Goal: Information Seeking & Learning: Learn about a topic

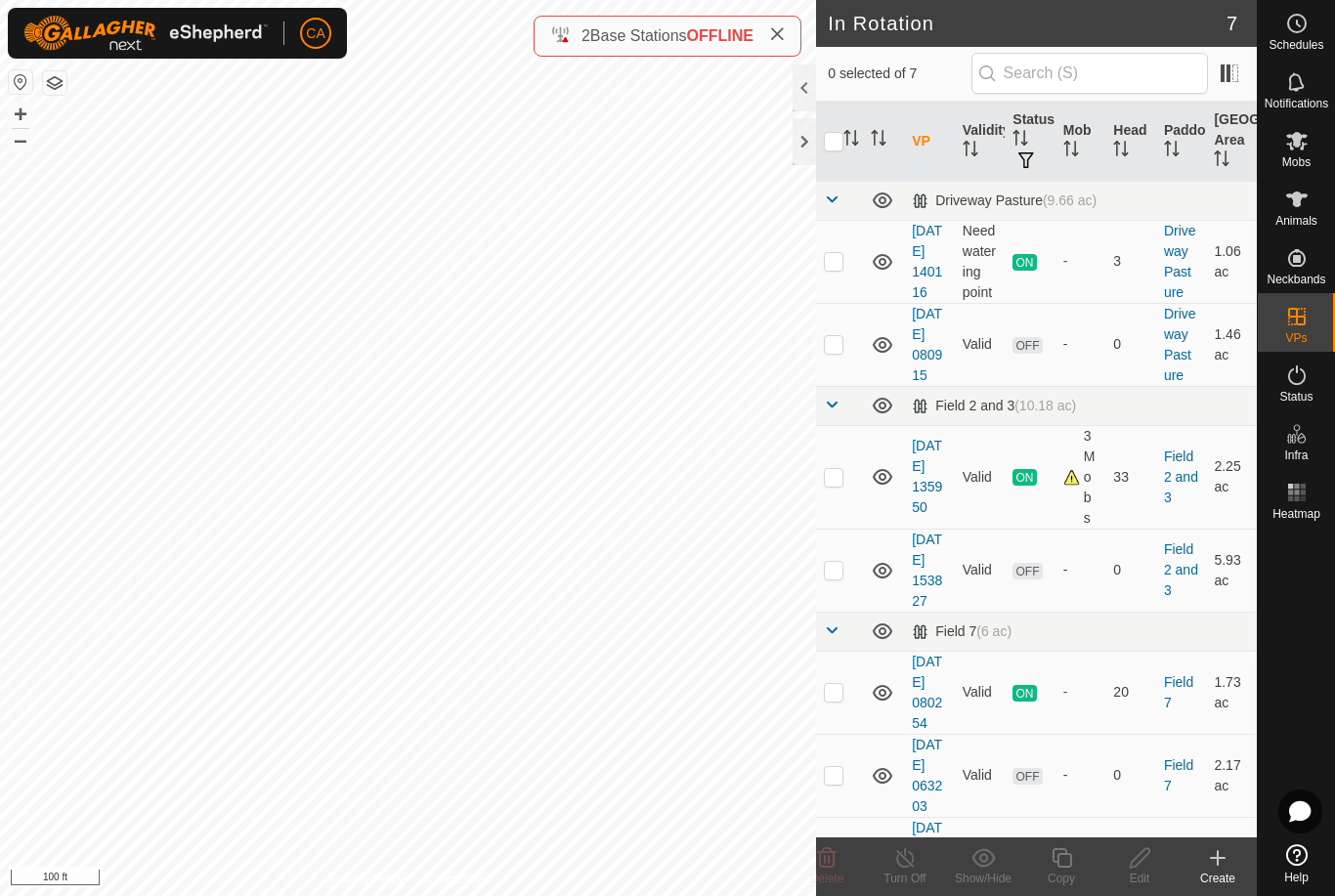
click at [834, 352] on p-checkbox at bounding box center [834, 345] width 20 height 16
click at [839, 352] on p-checkbox at bounding box center [834, 345] width 20 height 16
checkbox input "false"
click at [839, 269] on p-checkbox at bounding box center [834, 261] width 20 height 16
checkbox input "true"
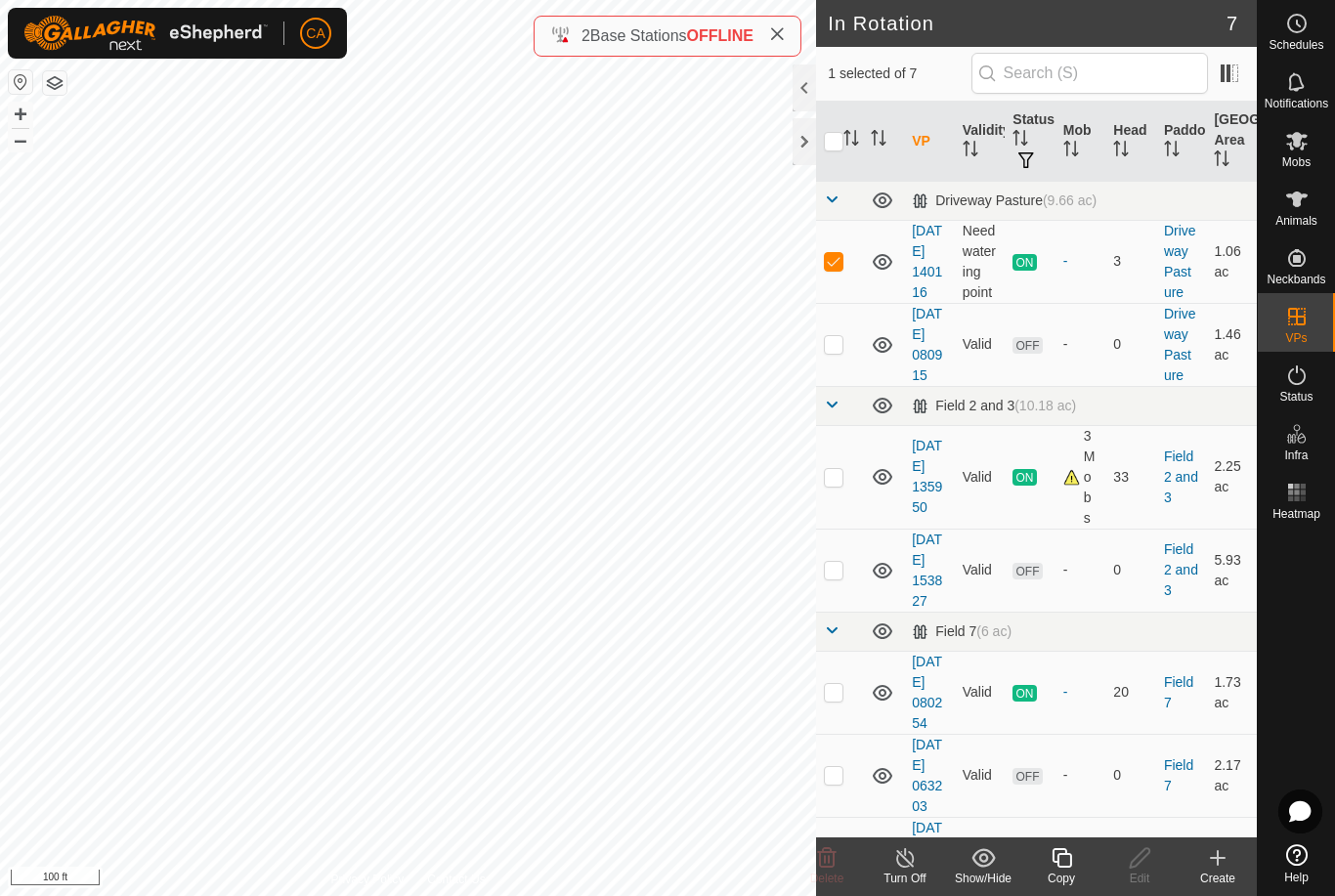
click at [1064, 859] on icon at bounding box center [1062, 857] width 24 height 23
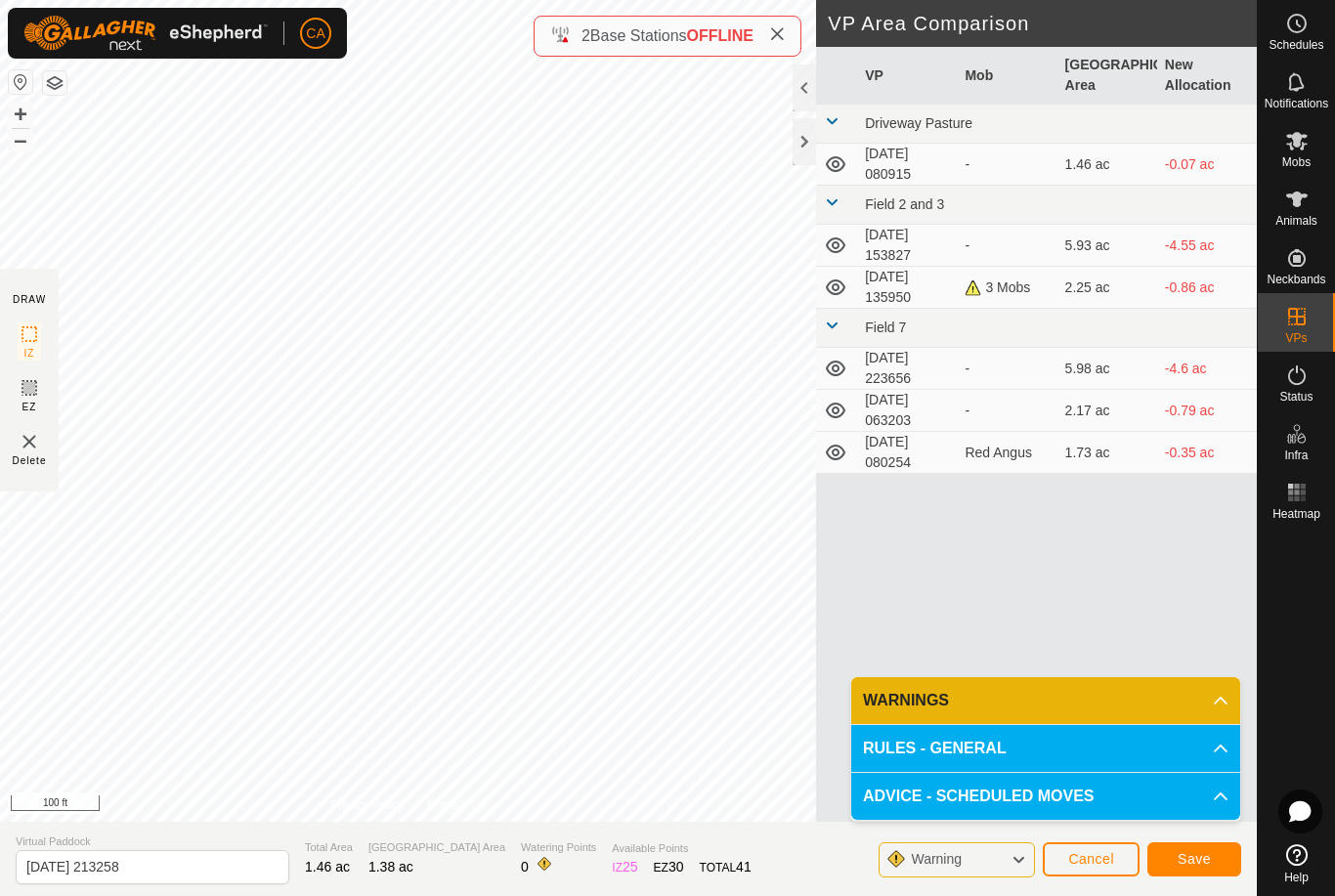
click at [1183, 867] on span "Save" at bounding box center [1194, 859] width 33 height 16
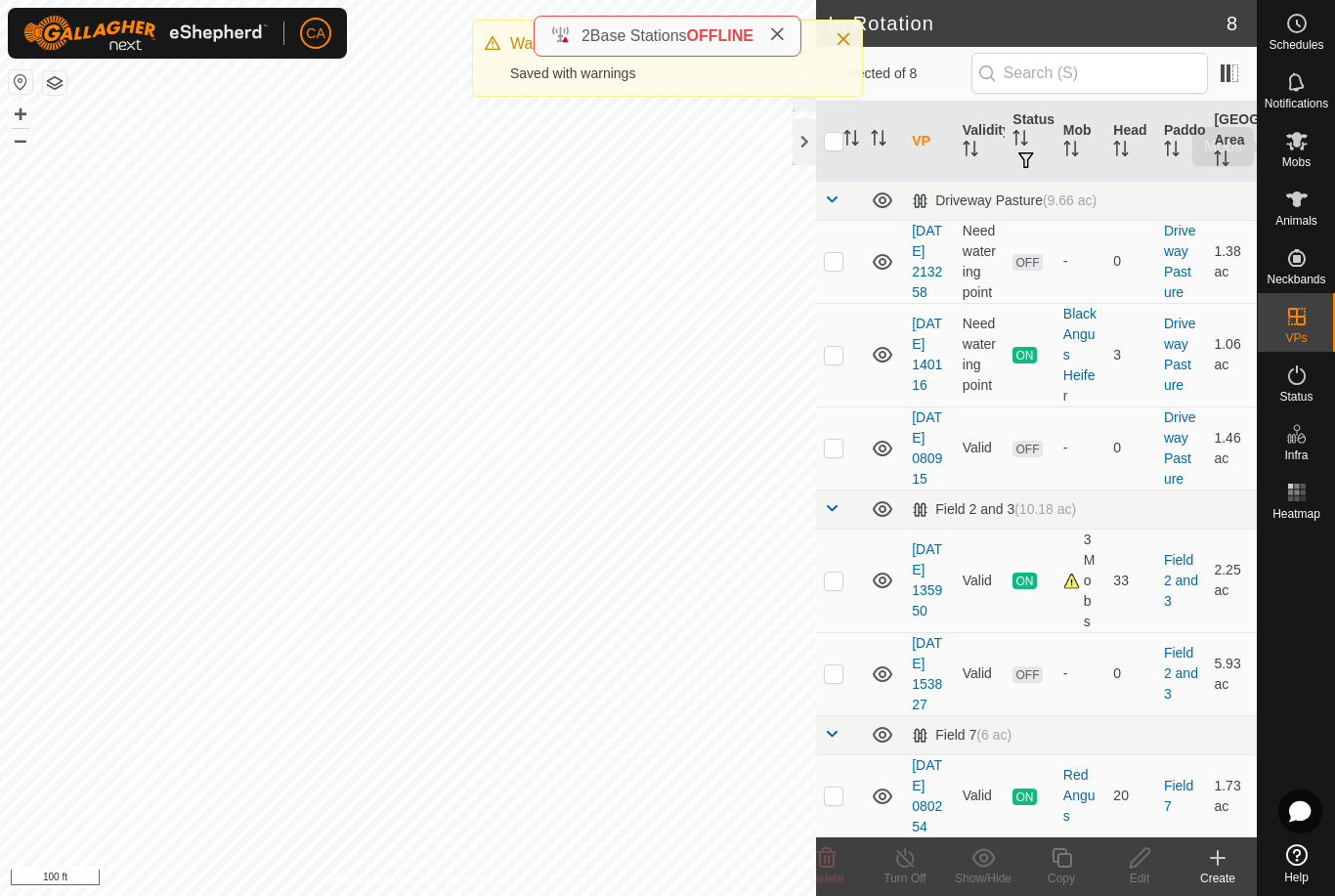
click at [1295, 150] on icon at bounding box center [1296, 140] width 23 height 23
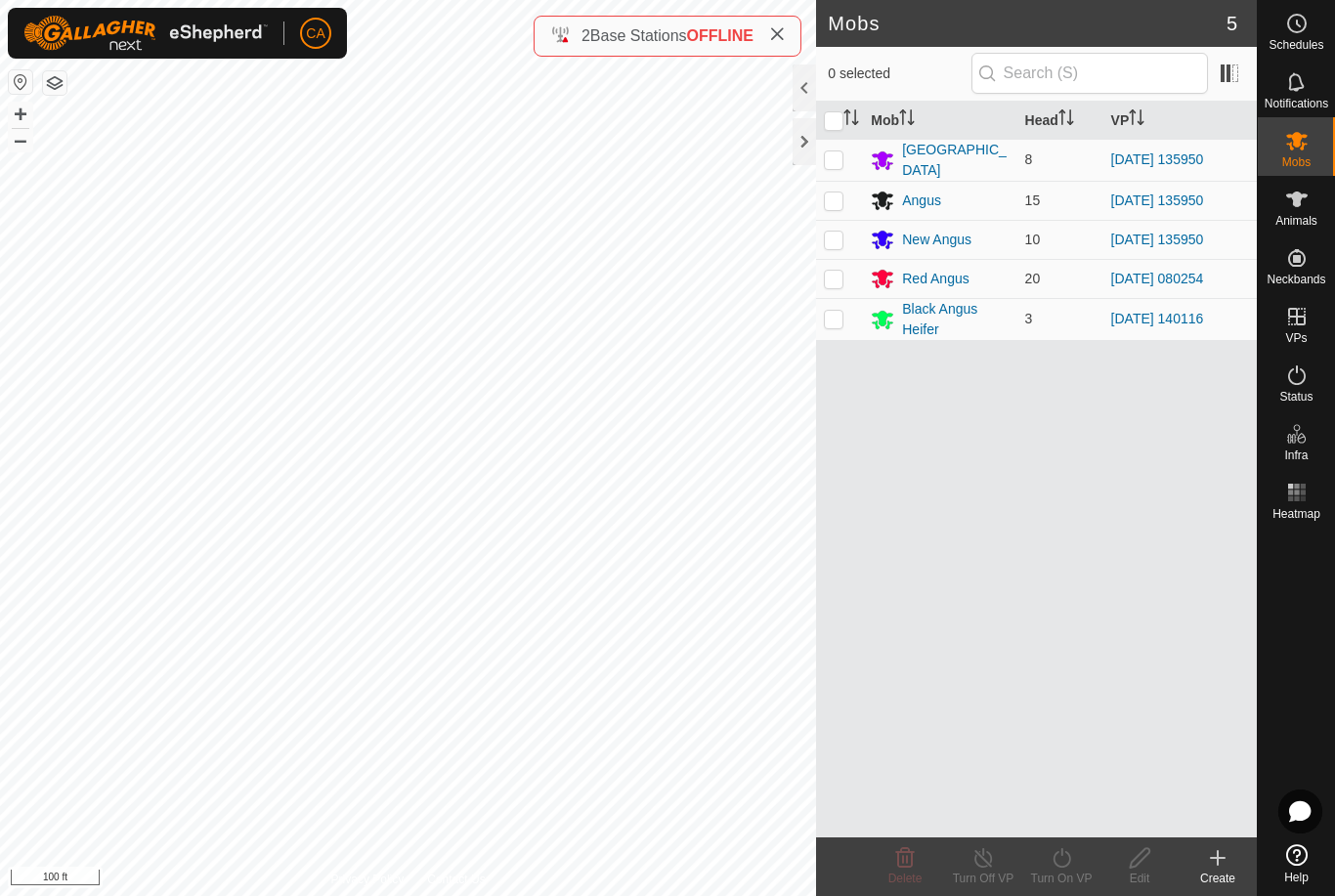
click at [842, 322] on p-checkbox at bounding box center [834, 319] width 20 height 16
checkbox input "true"
click at [1068, 867] on icon at bounding box center [1062, 857] width 24 height 23
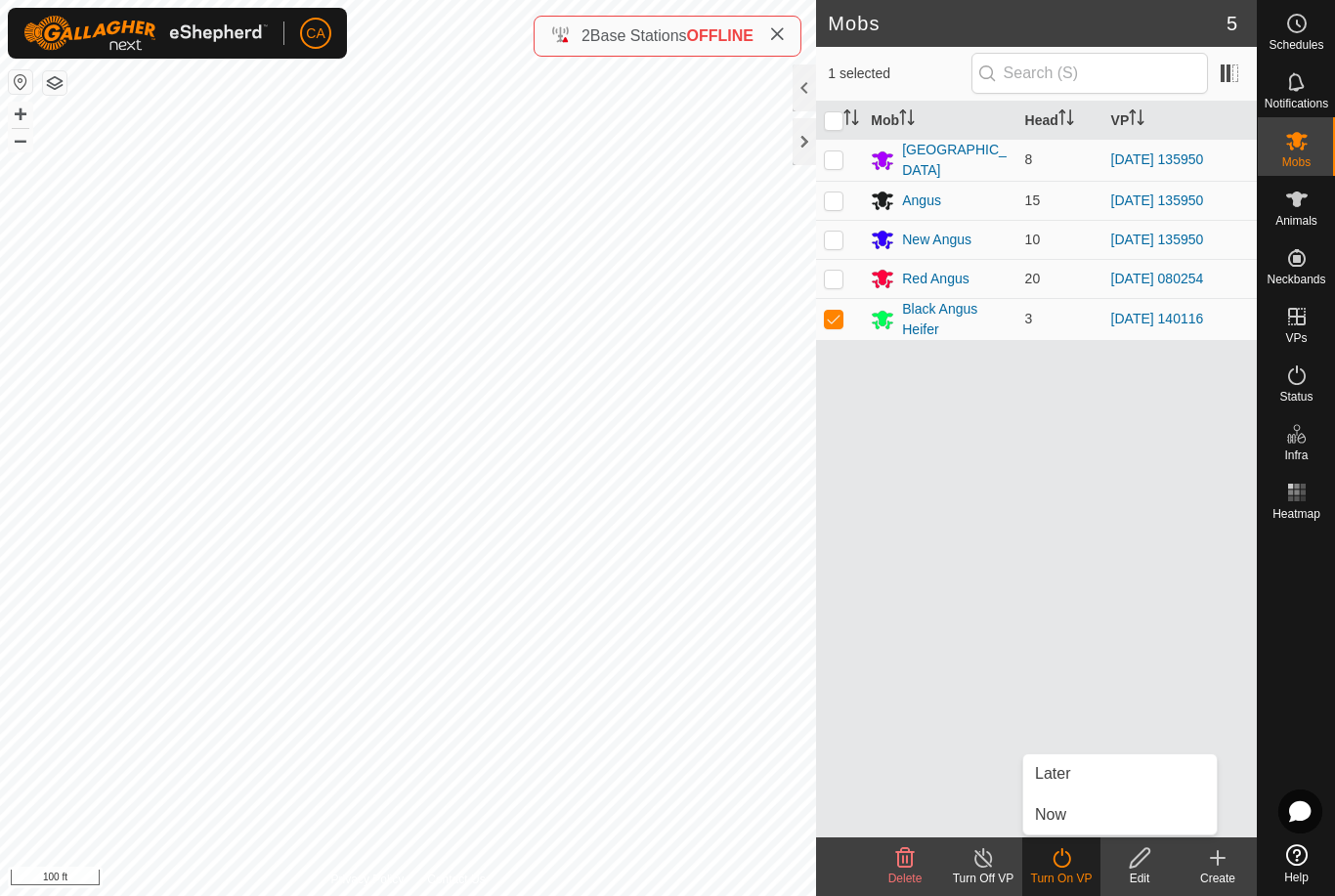
click at [1093, 812] on link "Now" at bounding box center [1120, 814] width 194 height 39
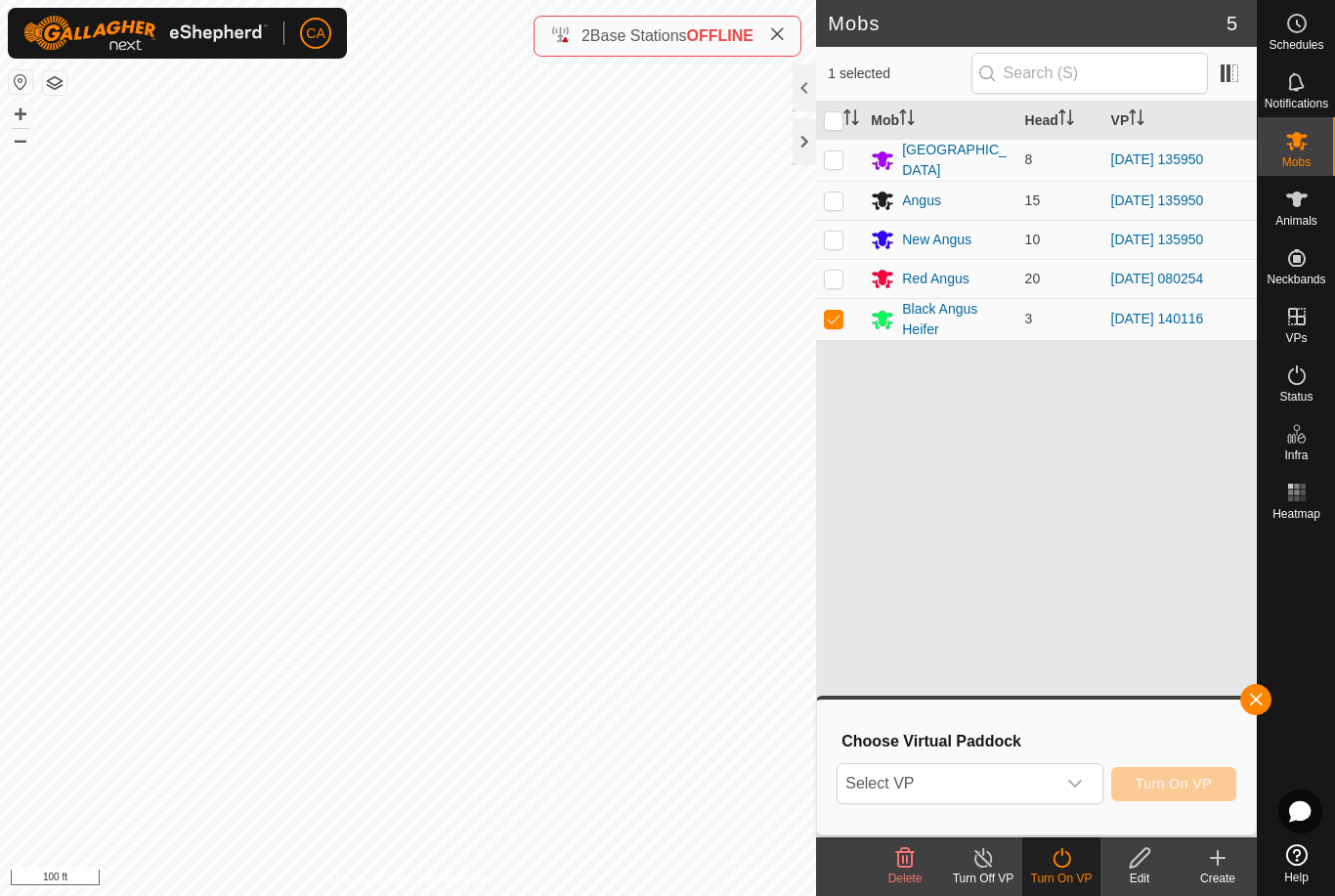
click at [1037, 788] on span "Select VP" at bounding box center [945, 783] width 217 height 39
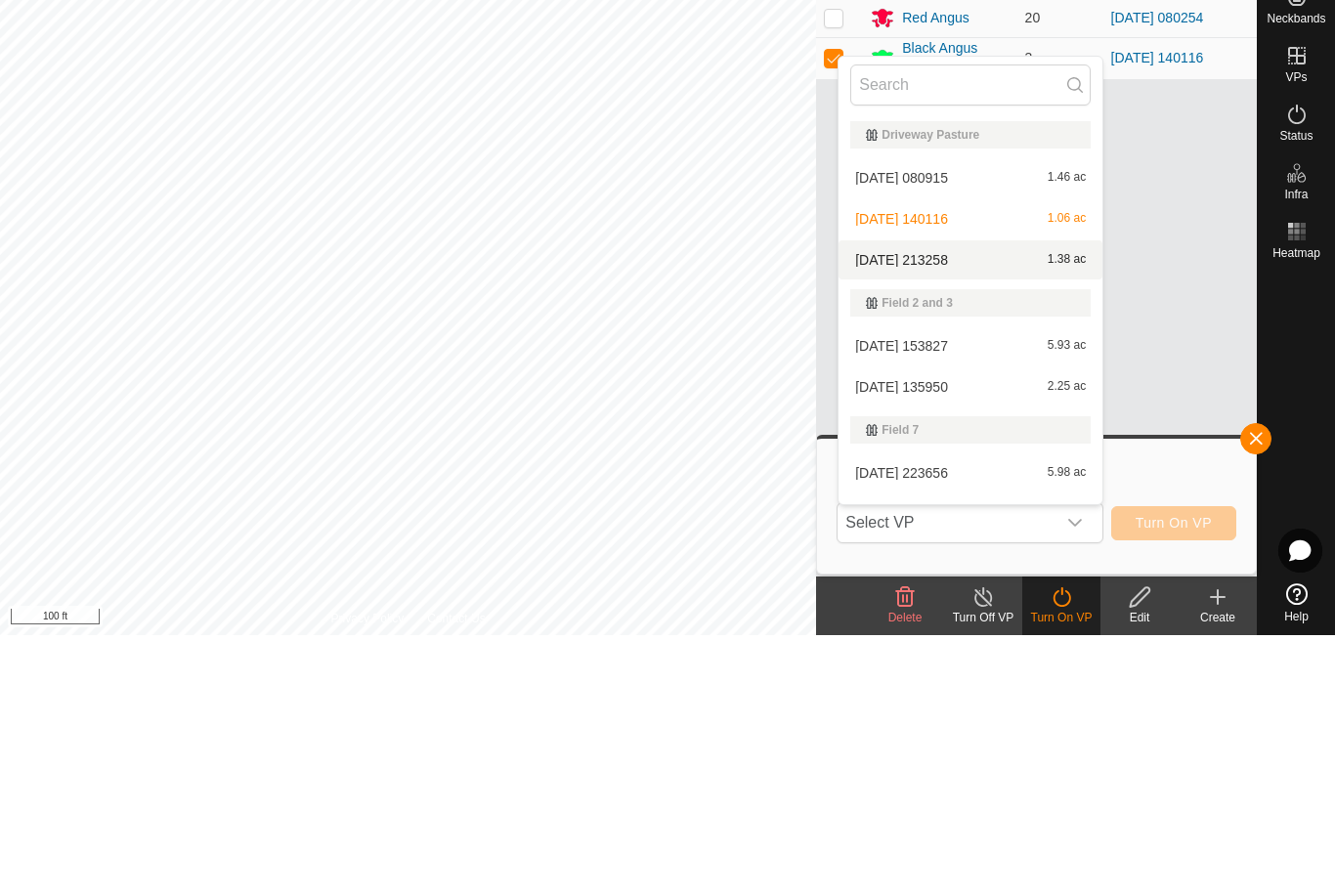
click at [948, 514] on span "[DATE] 213258" at bounding box center [901, 521] width 93 height 14
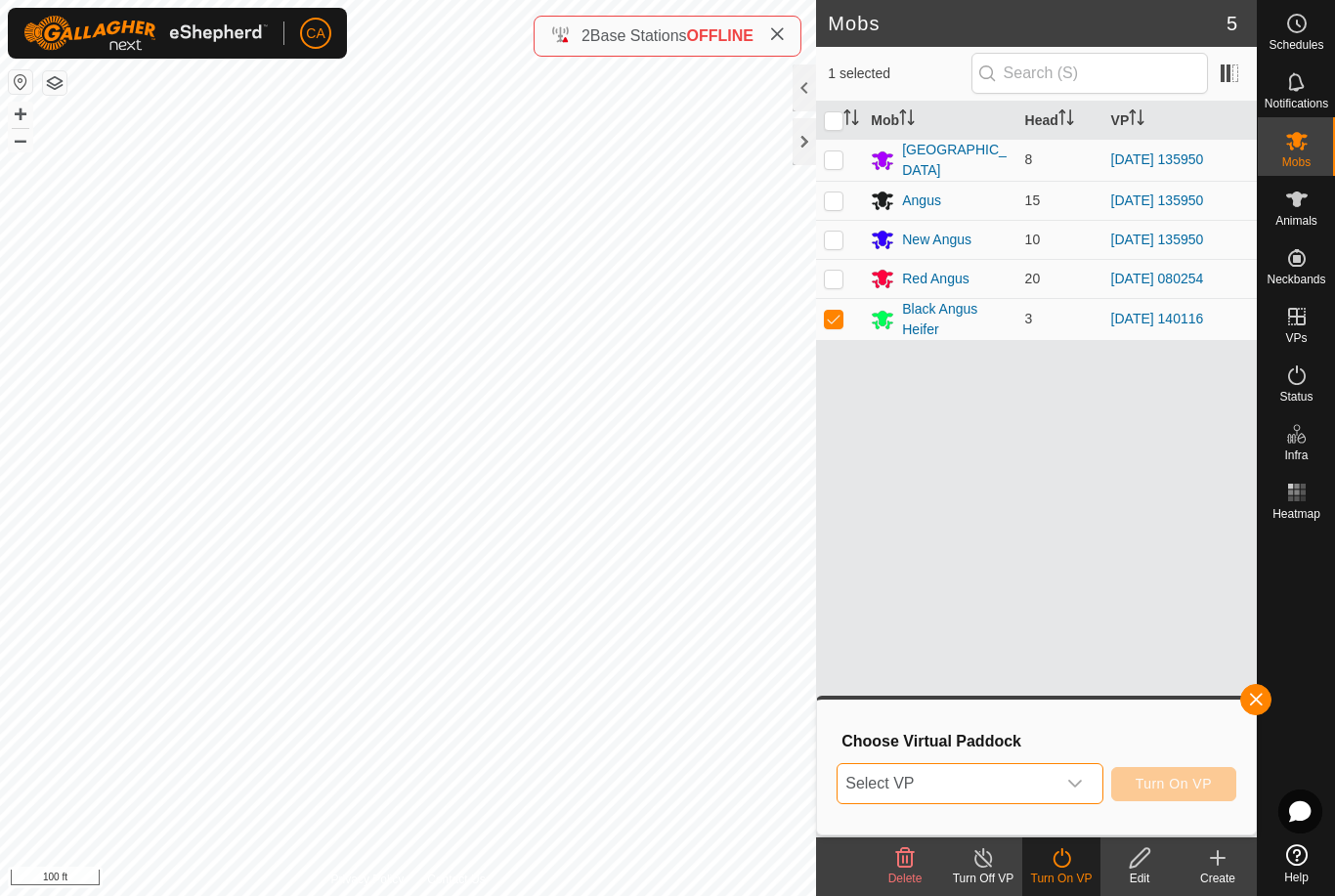
click at [1053, 775] on span "Select VP" at bounding box center [945, 783] width 217 height 39
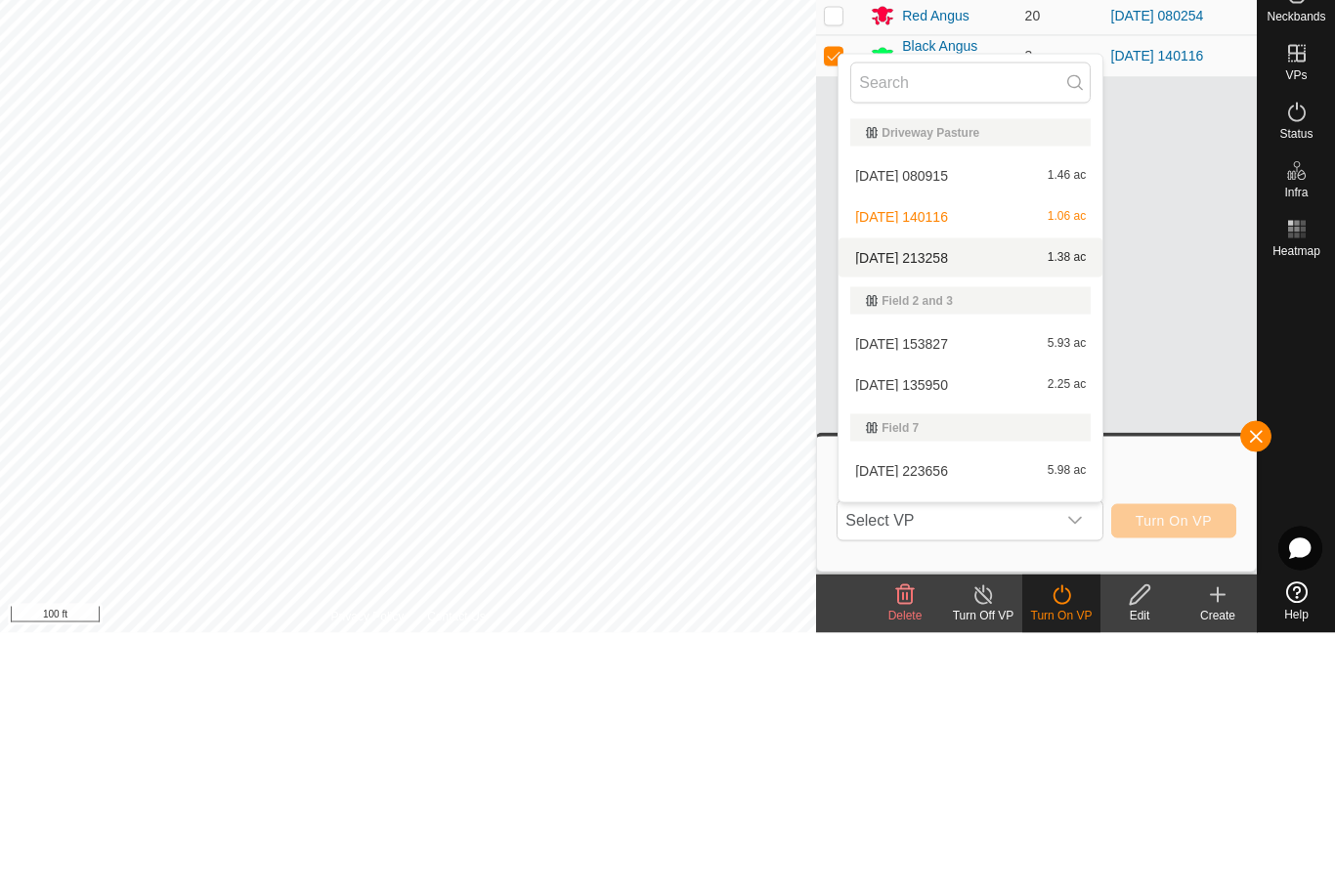
click at [960, 509] on div "[DATE] 213258 1.38 ac" at bounding box center [970, 520] width 241 height 23
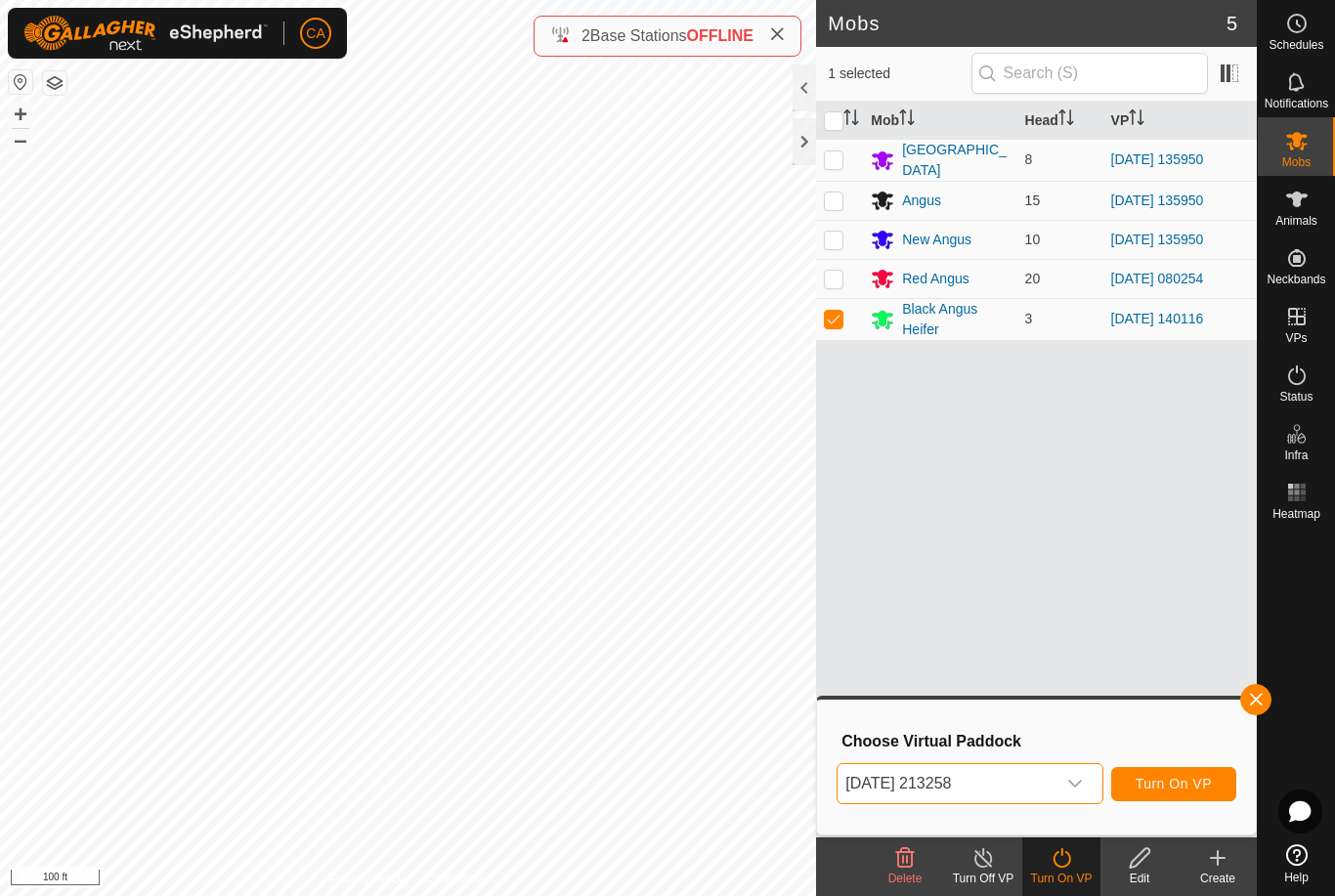
click at [1189, 784] on span "Turn On VP" at bounding box center [1174, 784] width 76 height 16
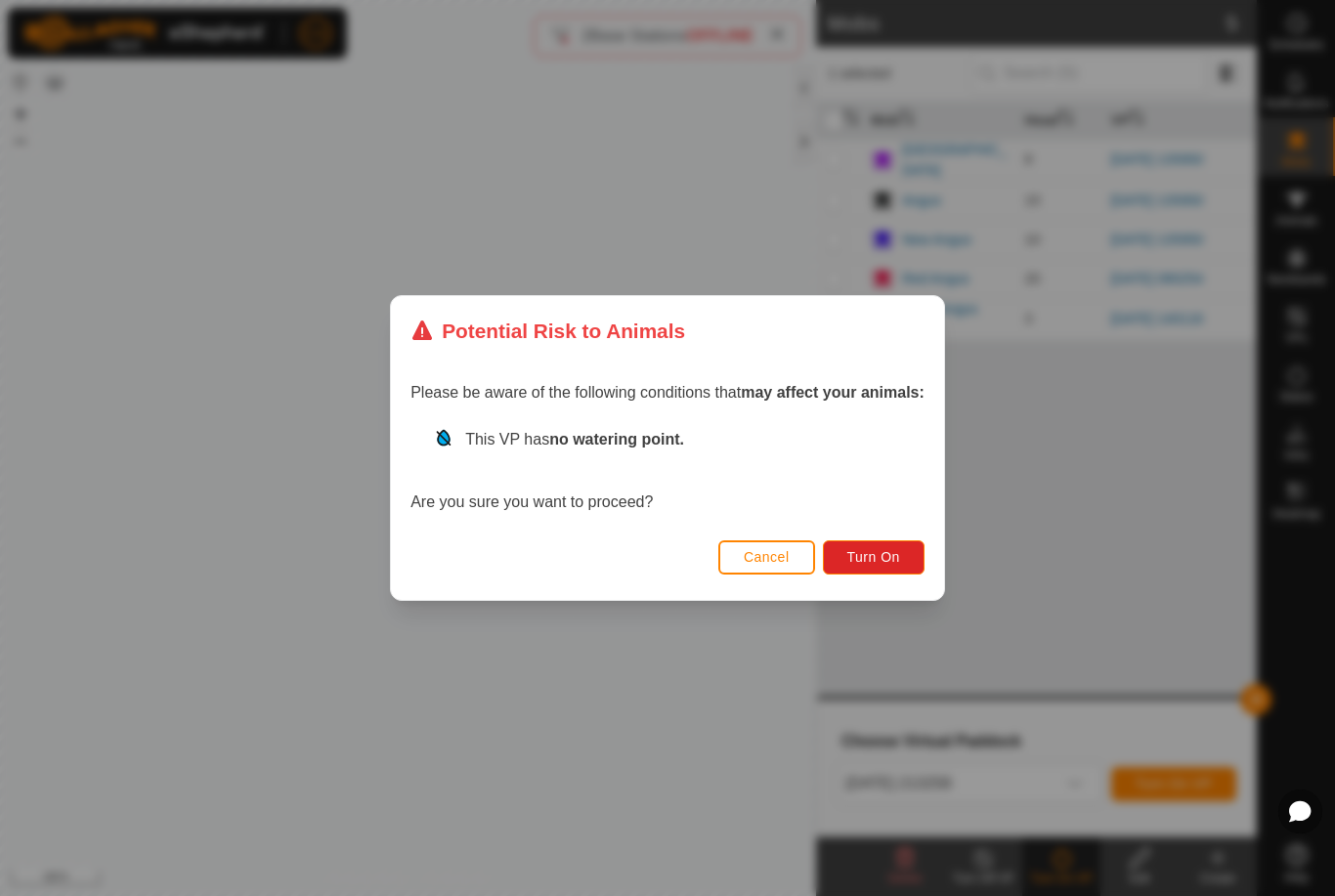
click at [892, 570] on button "Turn On" at bounding box center [874, 557] width 102 height 34
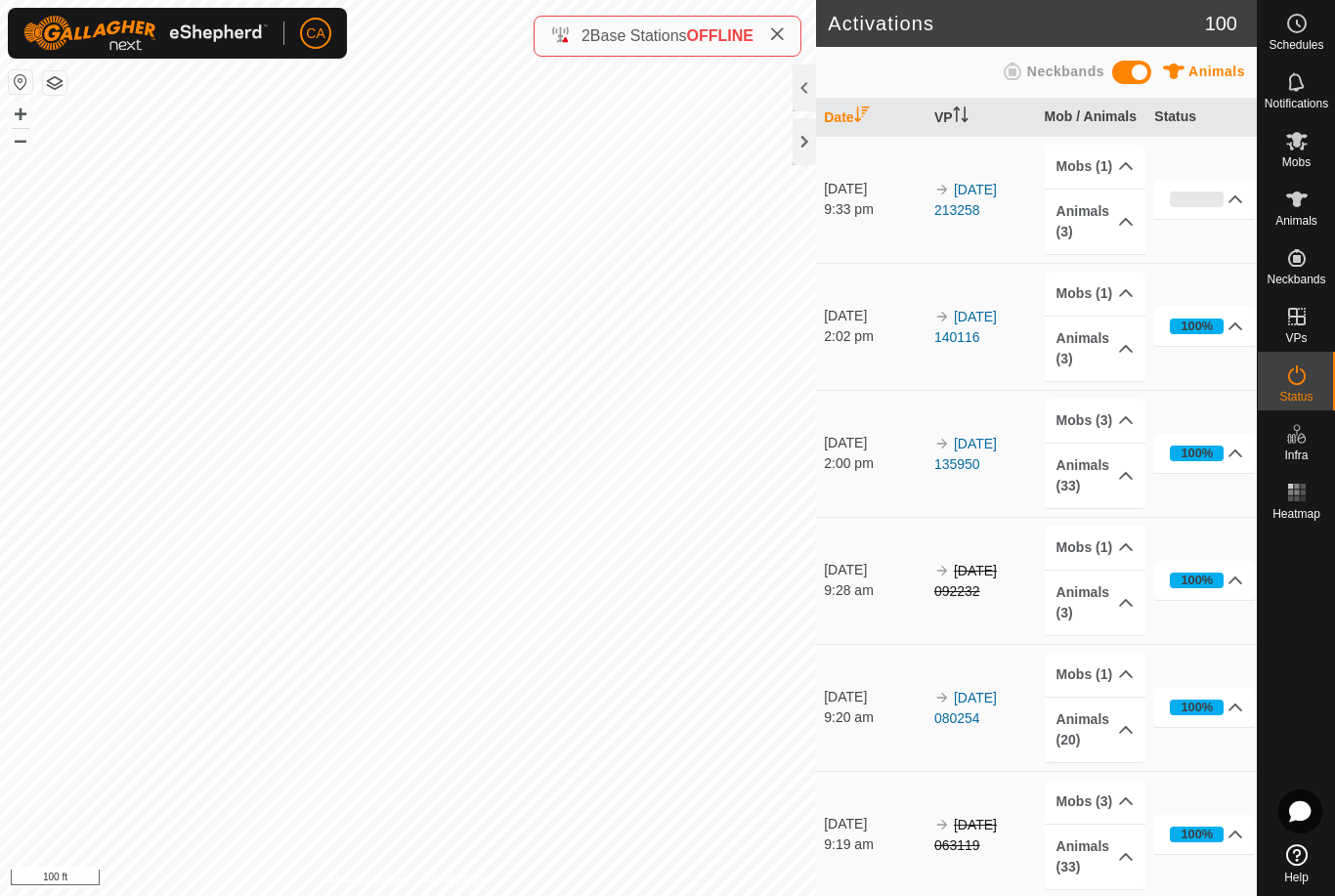
click at [809, 141] on div at bounding box center [803, 141] width 23 height 47
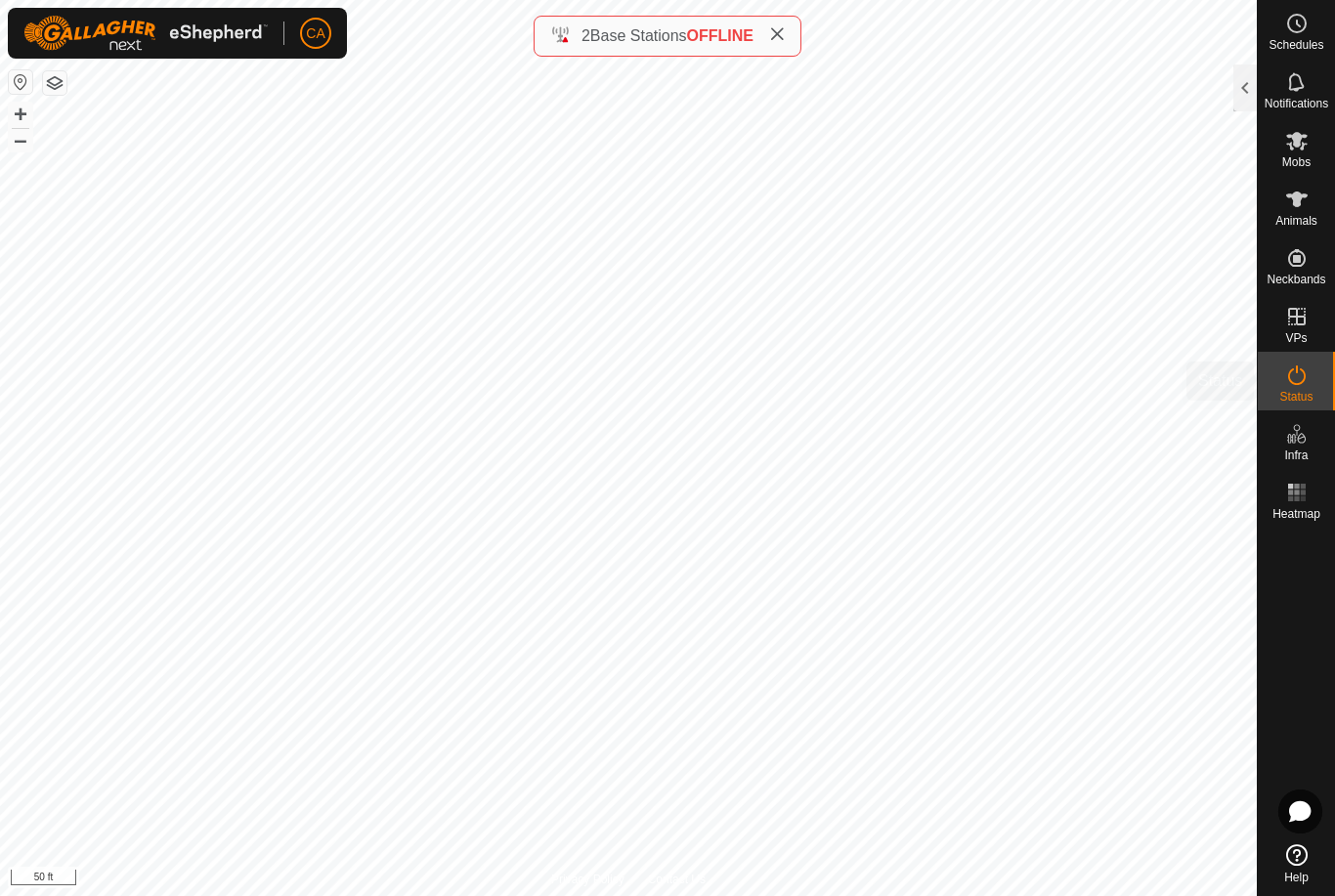
click at [1299, 395] on span "Status" at bounding box center [1295, 397] width 33 height 12
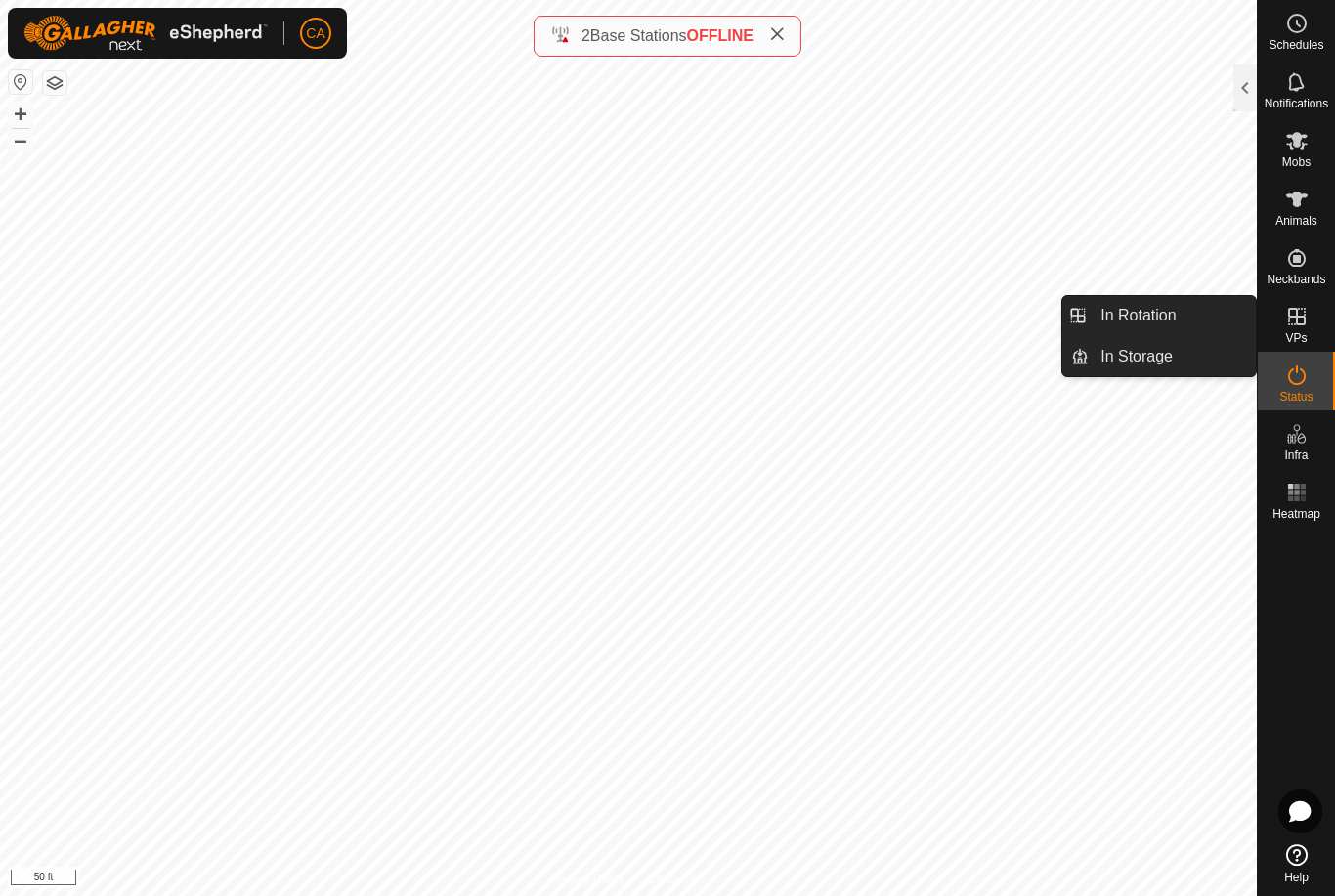
click at [1180, 308] on link "In Rotation" at bounding box center [1172, 315] width 167 height 39
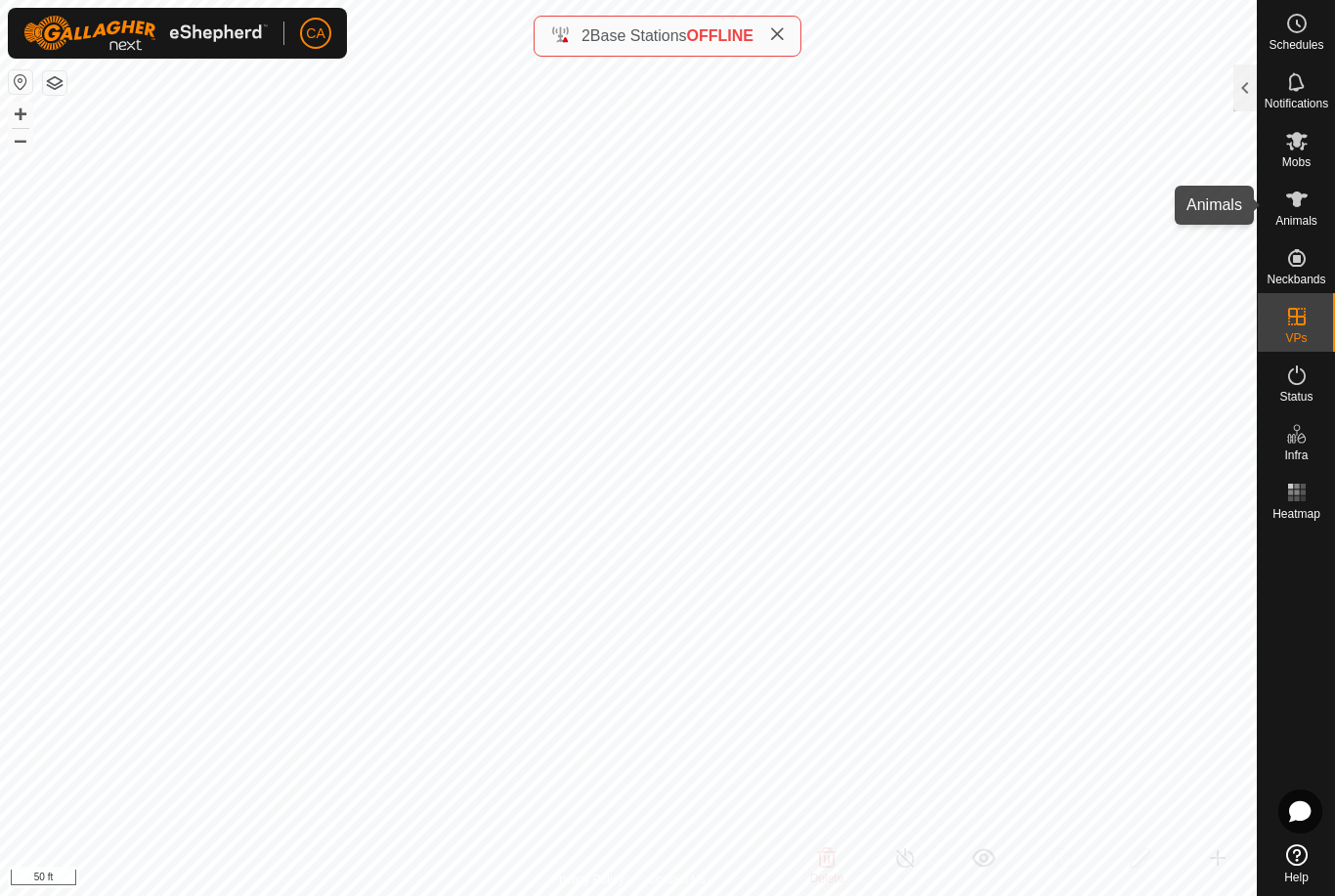
click at [1309, 204] on es-animals-svg-icon at bounding box center [1296, 199] width 35 height 31
click at [1238, 104] on div at bounding box center [1245, 88] width 23 height 47
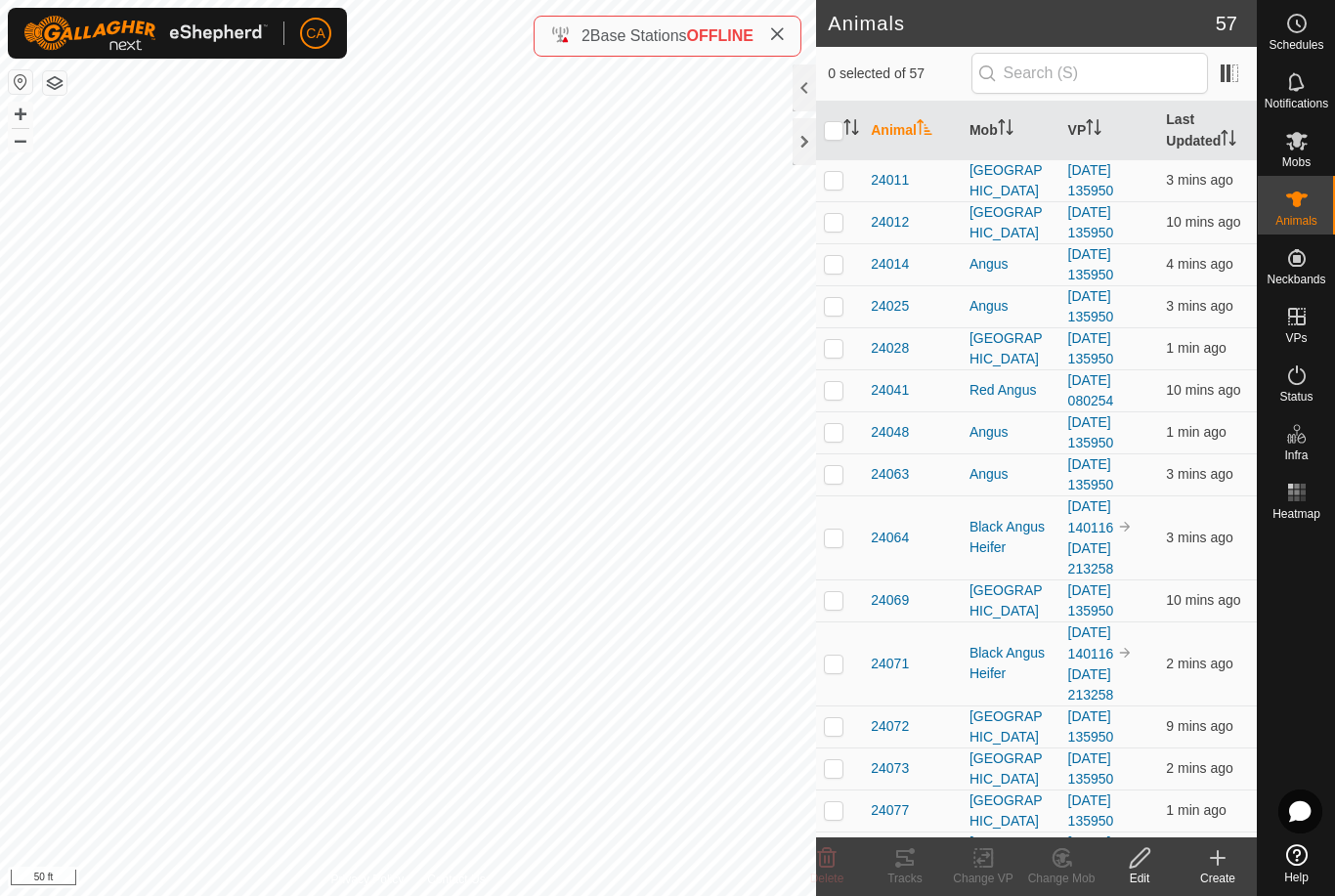
click at [1002, 137] on p-sorticon "Activate to sort" at bounding box center [1006, 130] width 16 height 16
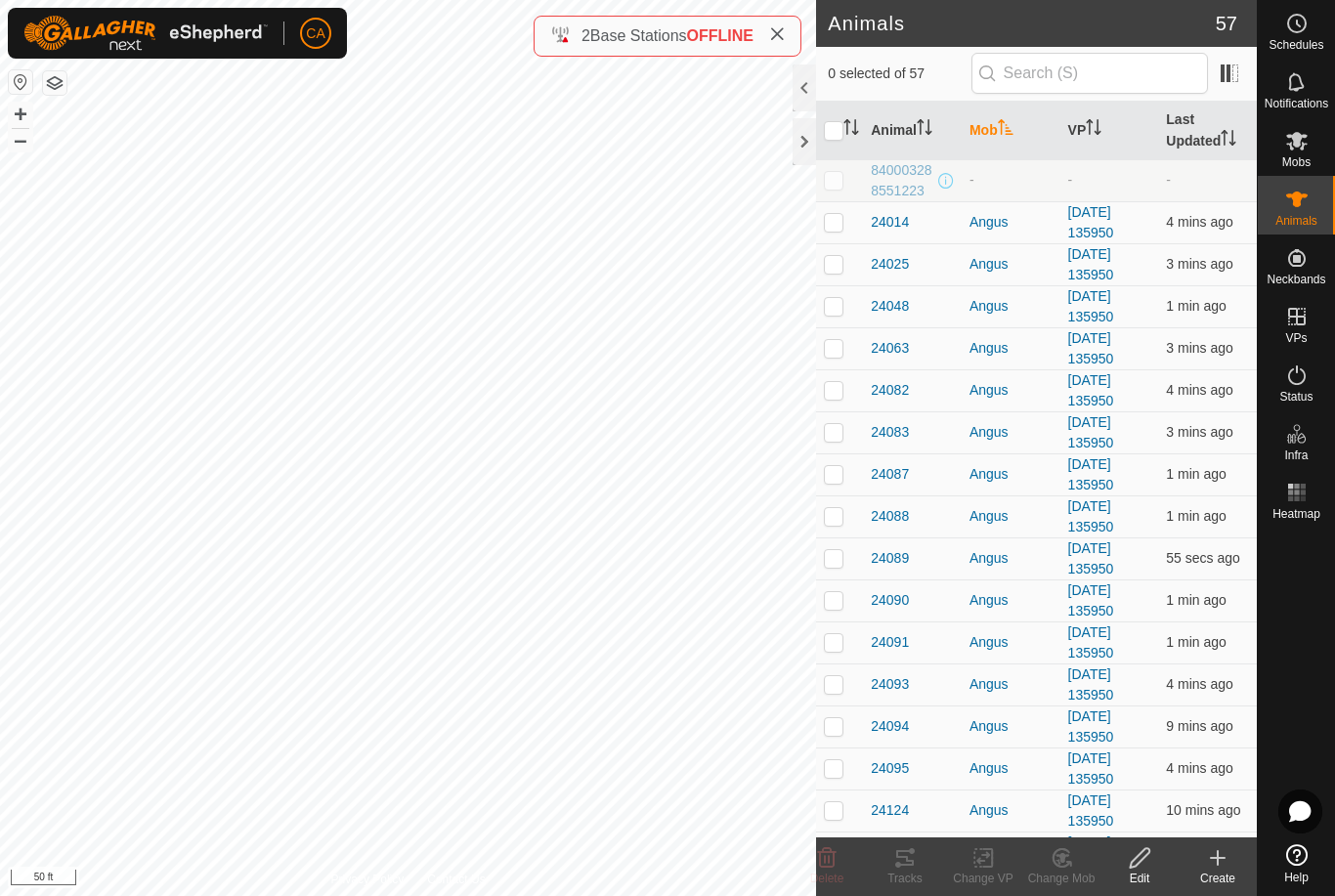
click at [1005, 125] on icon "Activate to sort" at bounding box center [1005, 127] width 15 height 16
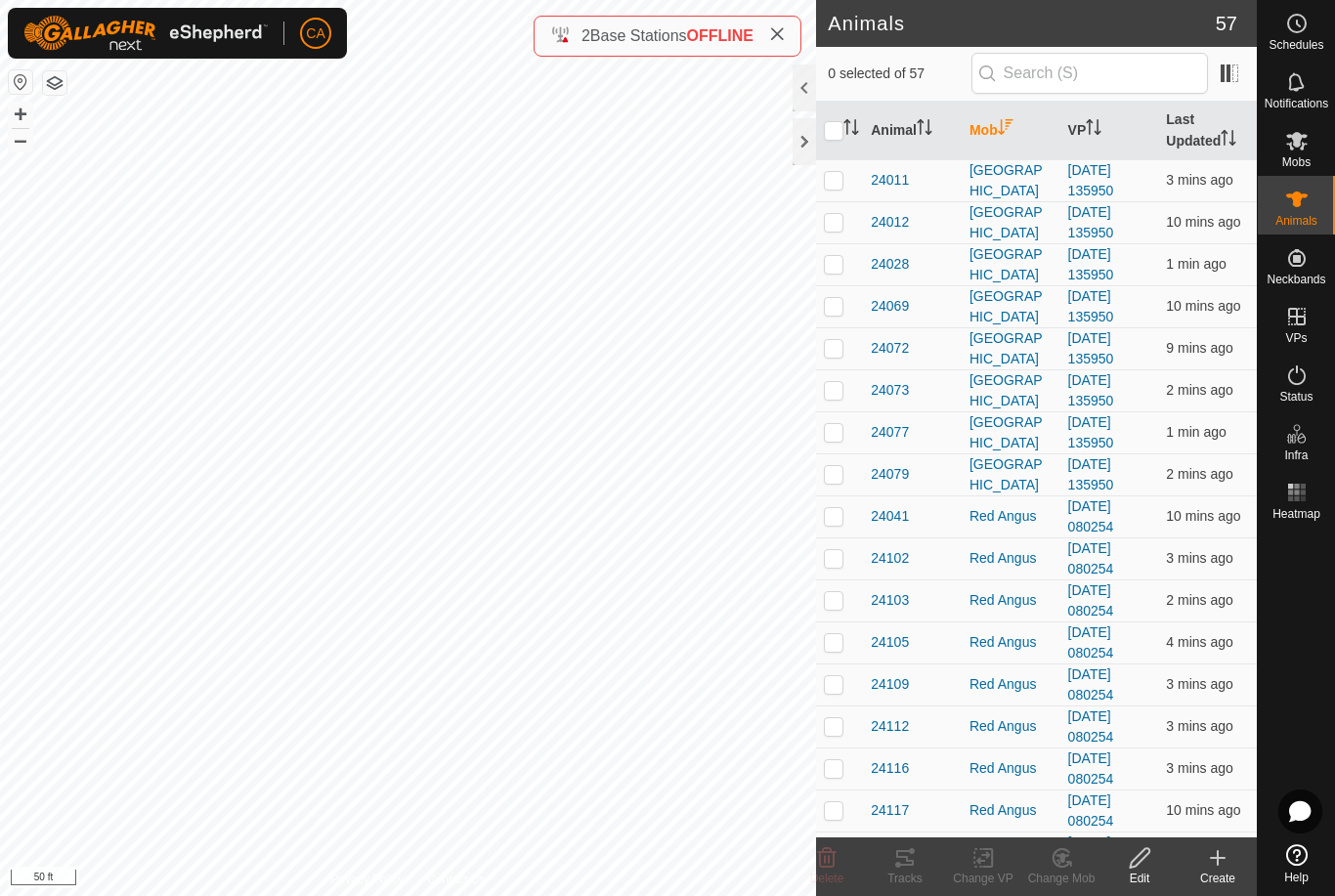
click at [838, 181] on p-checkbox at bounding box center [834, 180] width 20 height 16
checkbox input "true"
click at [828, 217] on p-checkbox at bounding box center [834, 222] width 20 height 16
checkbox input "true"
click at [829, 271] on p-checkbox at bounding box center [834, 264] width 20 height 16
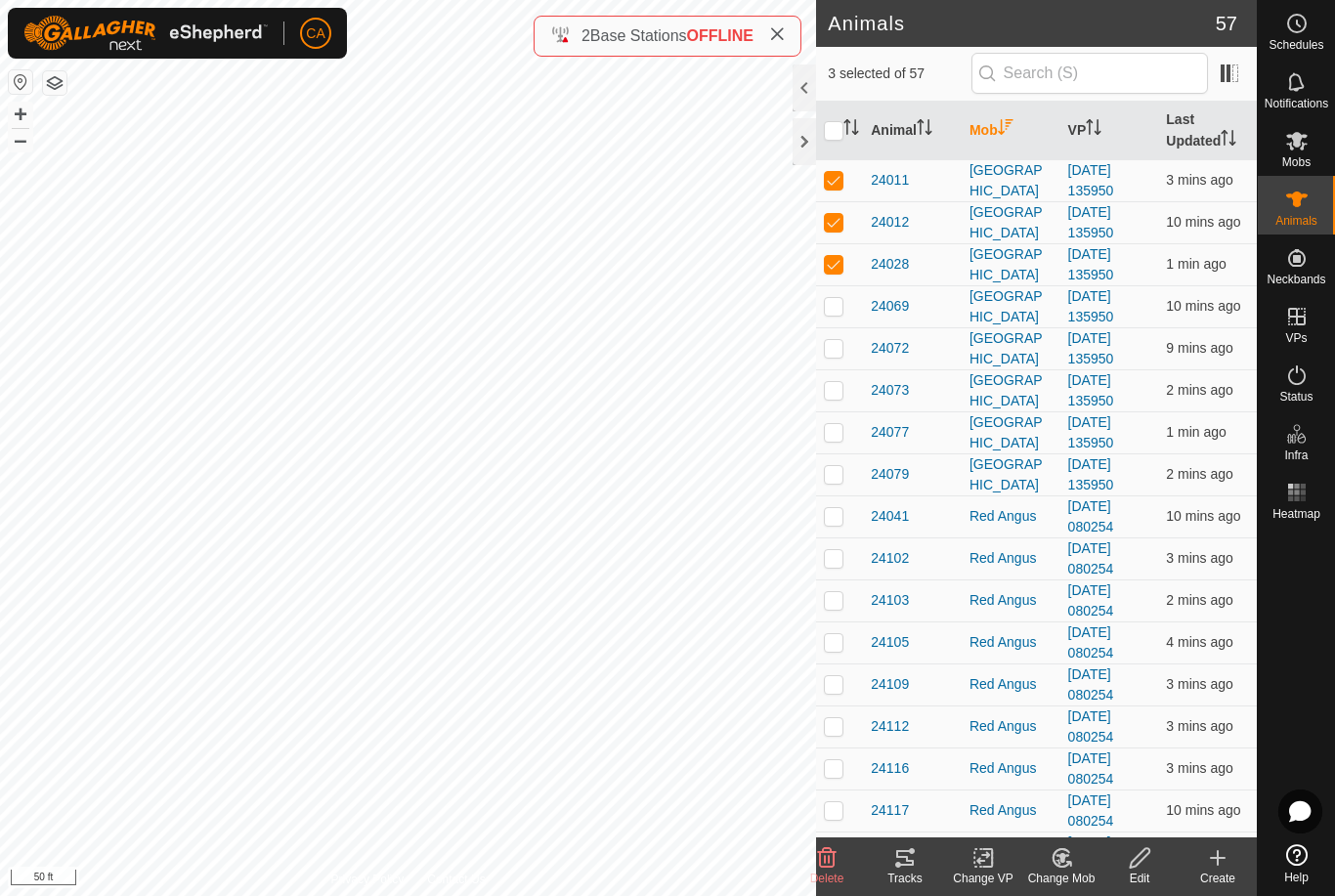
checkbox input "true"
click at [834, 296] on td at bounding box center [839, 307] width 47 height 42
checkbox input "true"
click at [829, 348] on p-checkbox at bounding box center [834, 348] width 20 height 16
checkbox input "true"
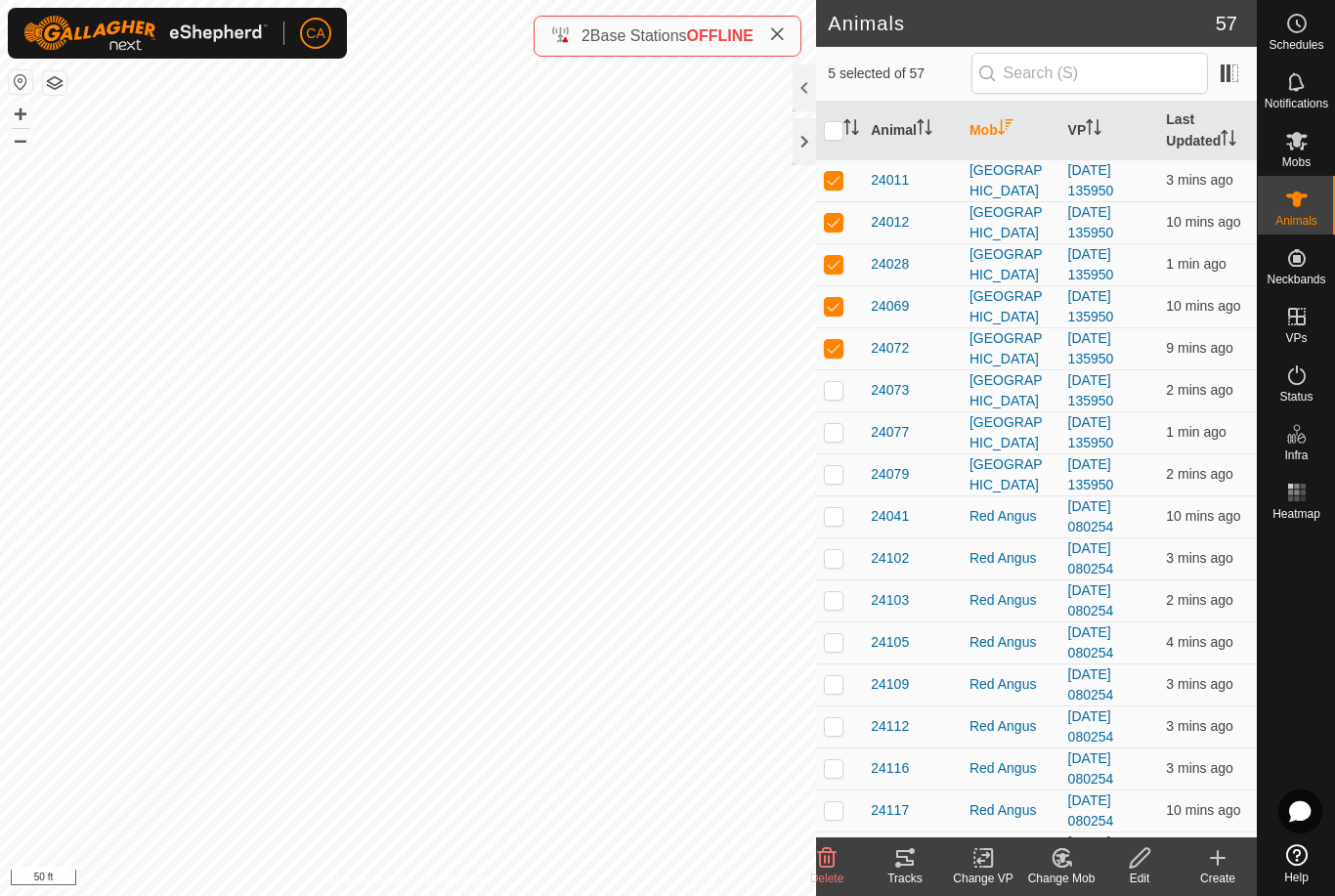
click at [828, 386] on p-checkbox at bounding box center [834, 390] width 20 height 16
checkbox input "true"
click at [832, 433] on p-checkbox at bounding box center [834, 433] width 20 height 16
checkbox input "true"
click at [828, 470] on p-checkbox at bounding box center [834, 474] width 20 height 16
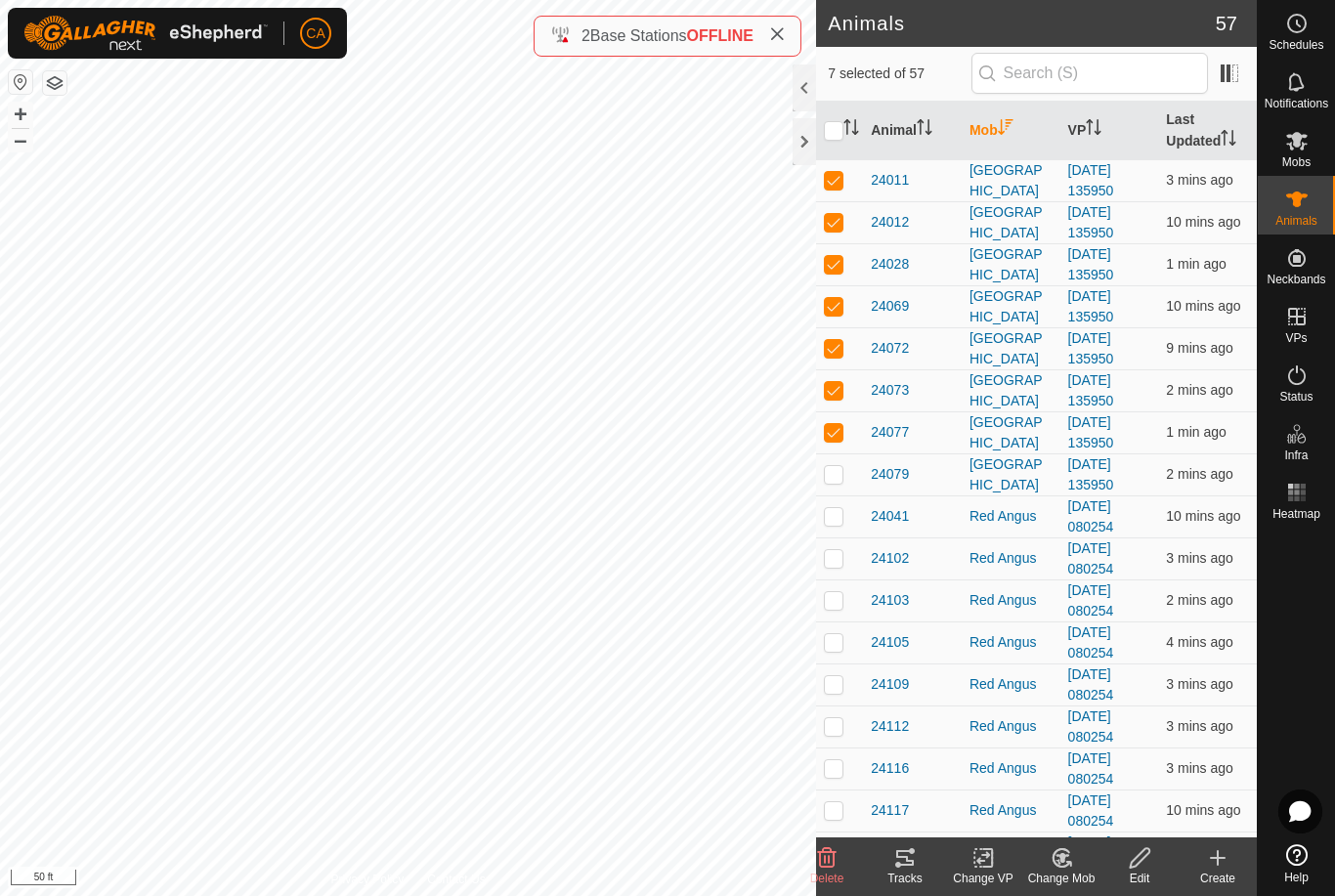
checkbox input "true"
click at [1013, 134] on icon "Activate to sort" at bounding box center [1006, 127] width 16 height 16
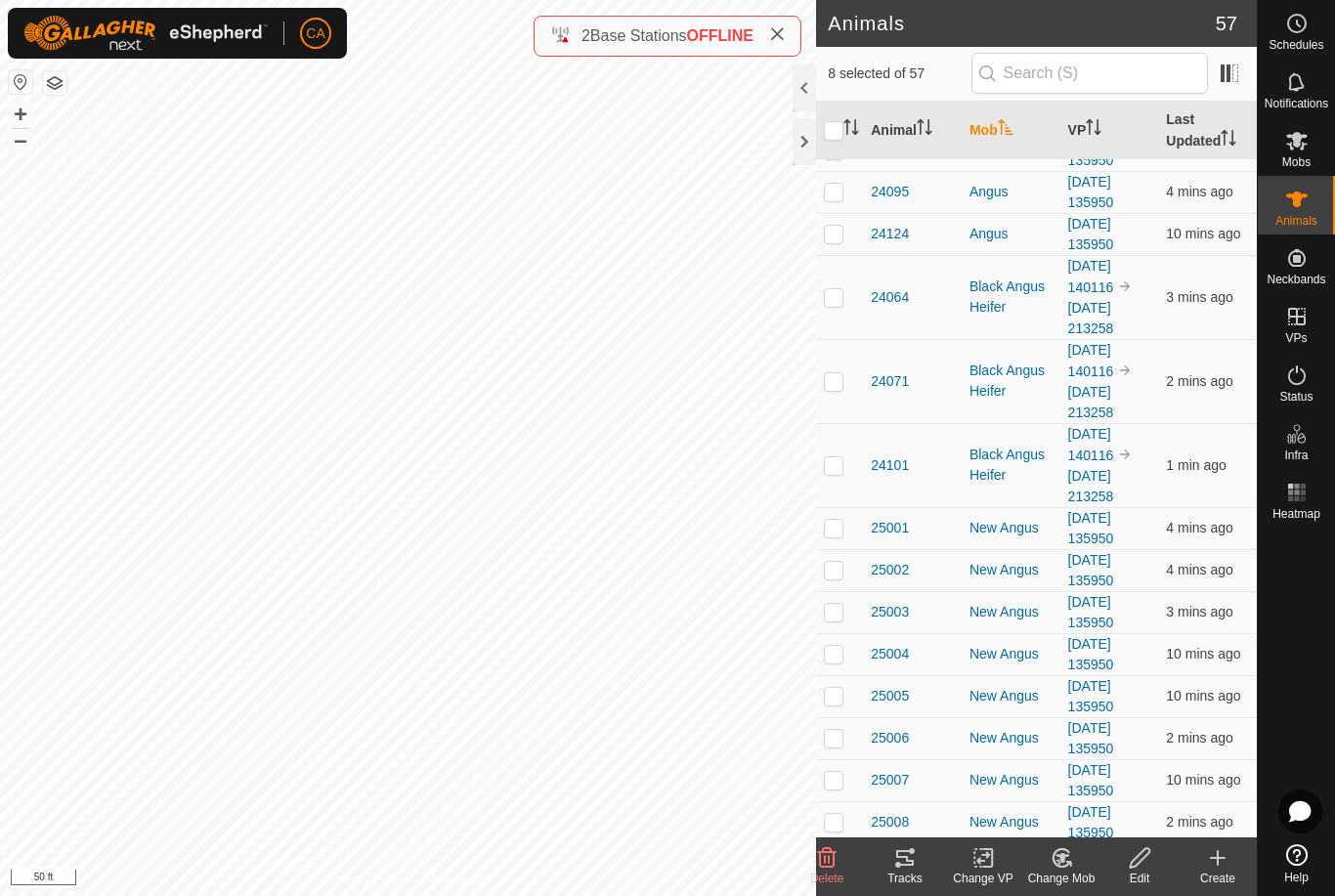
scroll to position [569, 0]
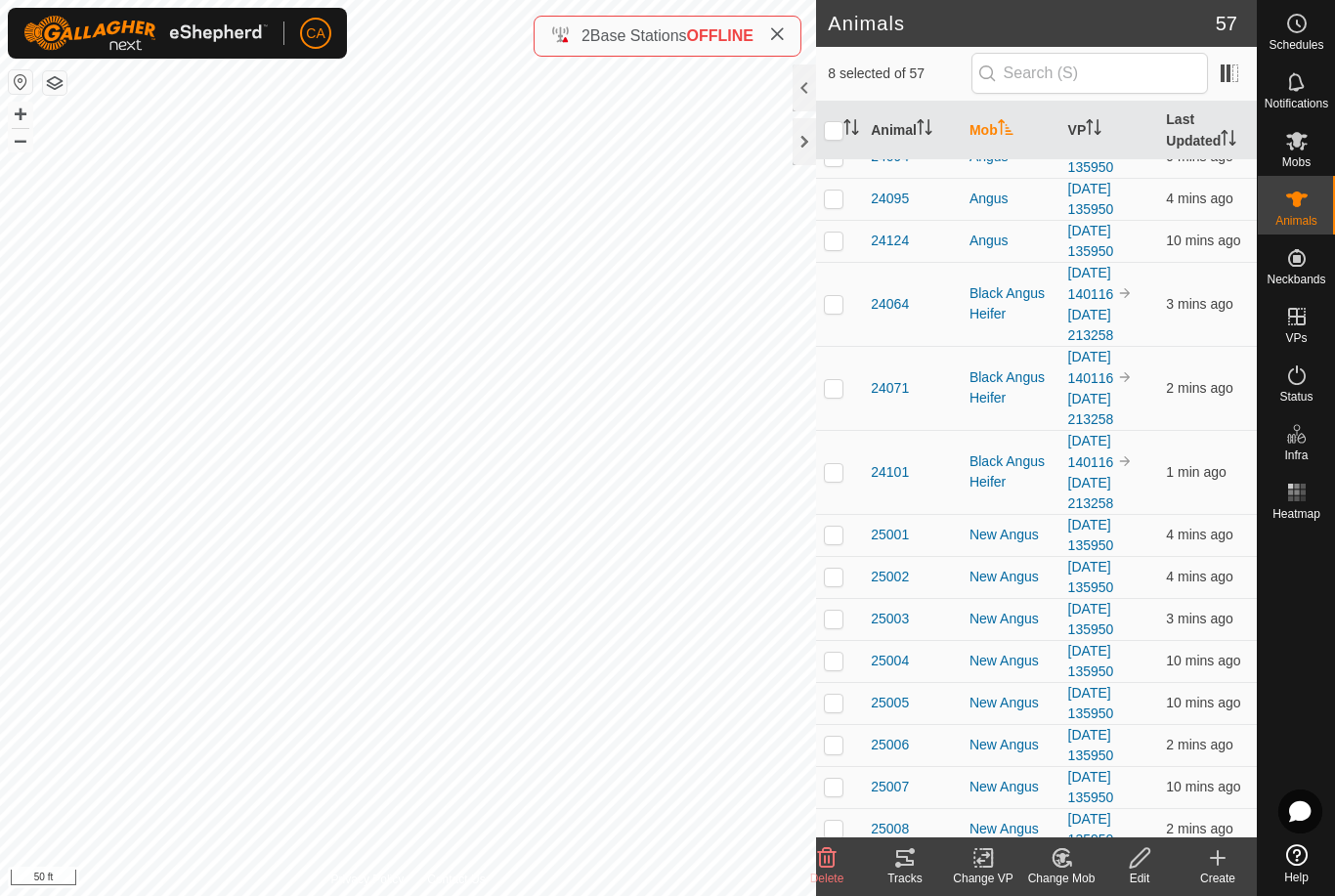
click at [998, 132] on th "Mob" at bounding box center [1011, 131] width 99 height 59
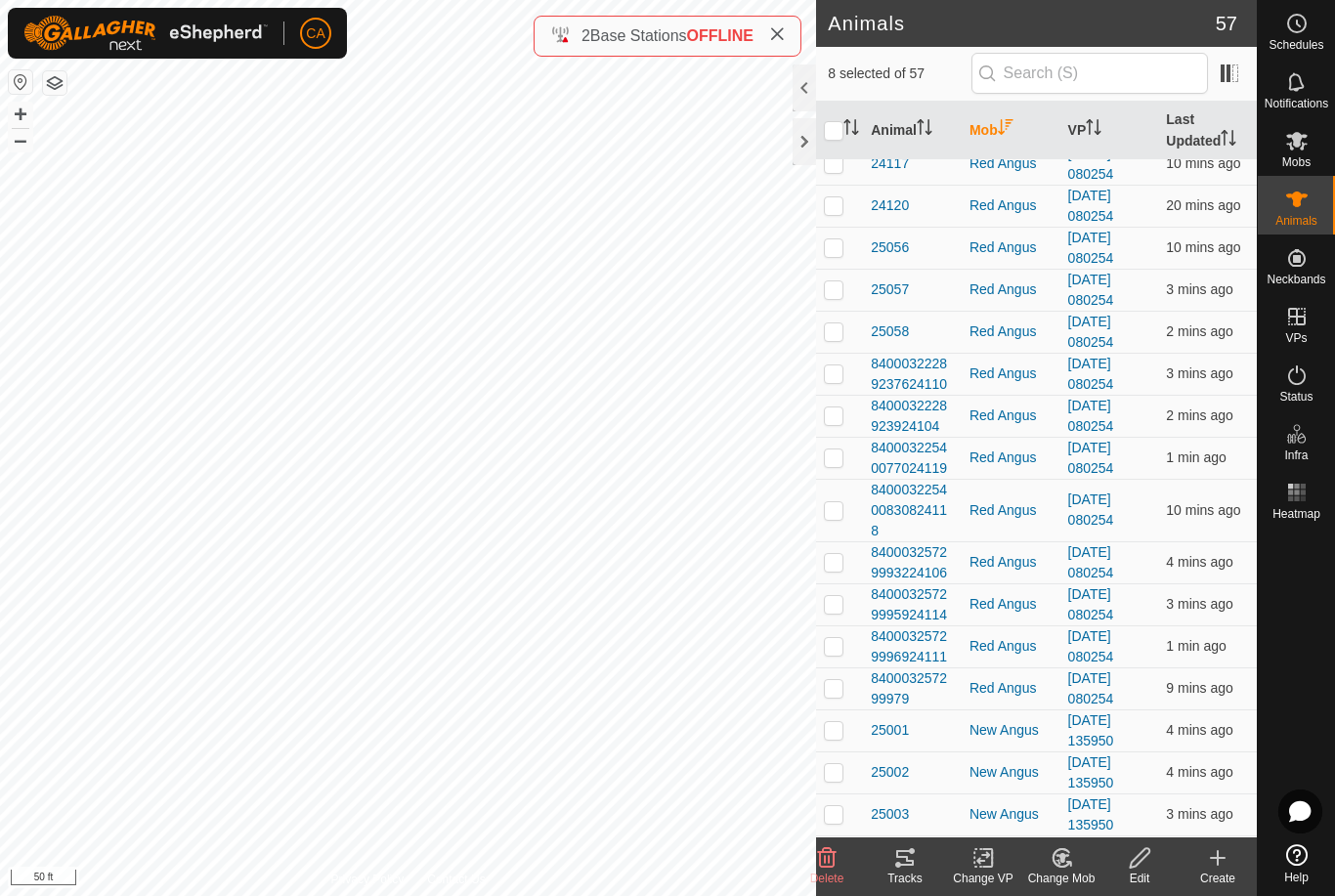
scroll to position [970, 0]
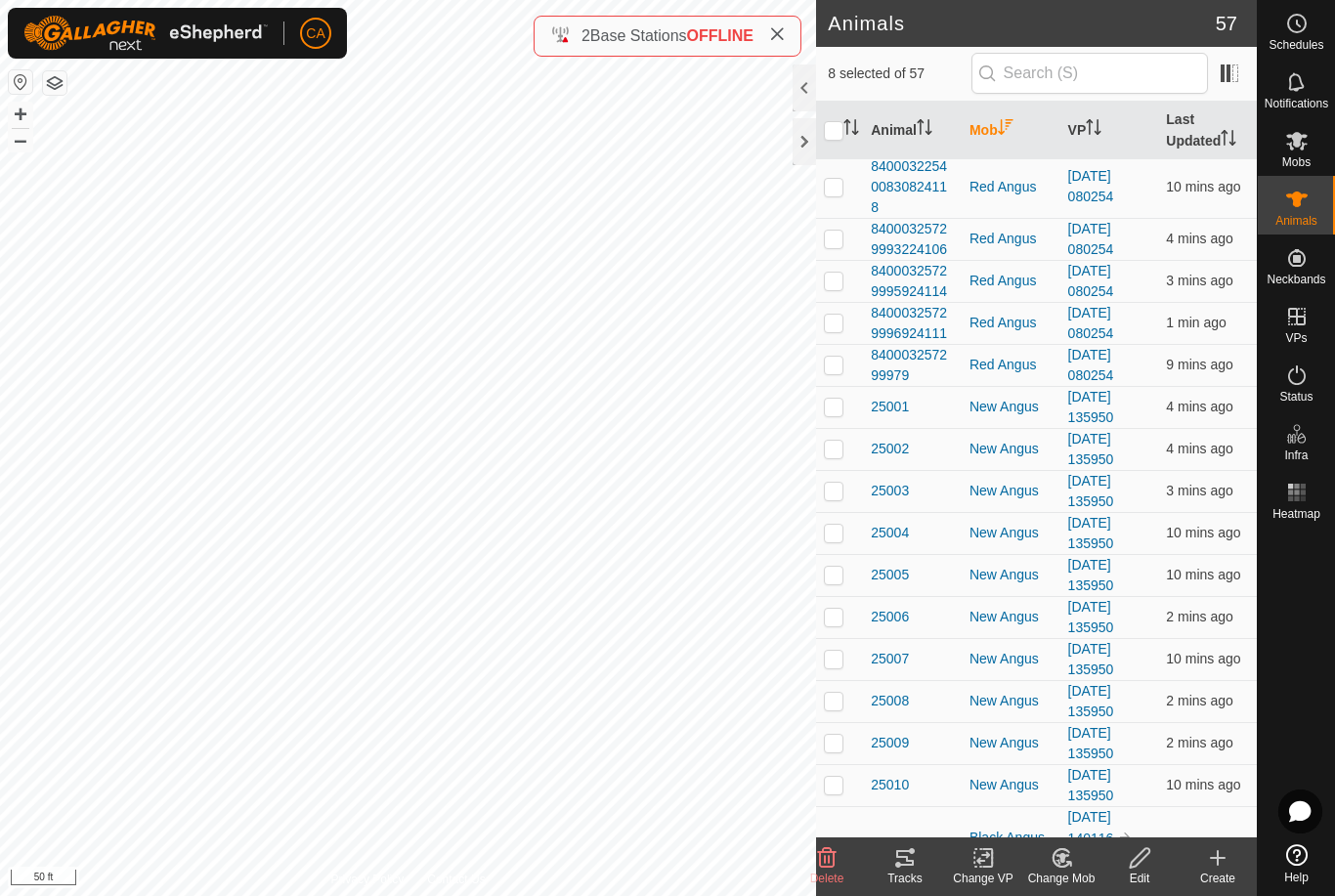
click at [849, 428] on td at bounding box center [839, 448] width 47 height 42
checkbox input "true"
click at [837, 399] on p-checkbox at bounding box center [834, 407] width 20 height 16
checkbox input "true"
click at [836, 482] on p-checkbox at bounding box center [834, 490] width 20 height 16
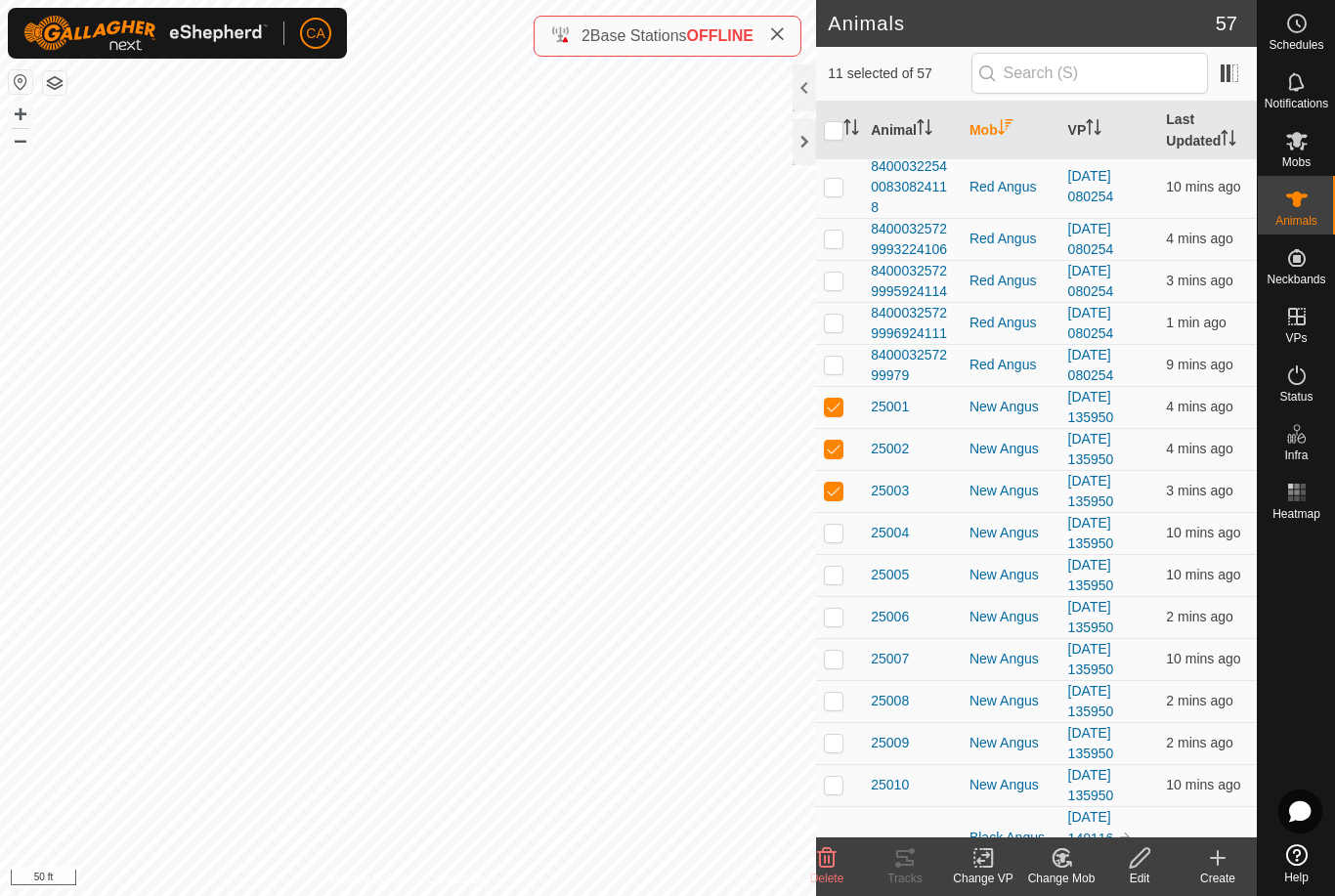
click at [840, 482] on p-checkbox at bounding box center [834, 490] width 20 height 16
checkbox input "false"
click at [909, 865] on icon at bounding box center [905, 858] width 18 height 16
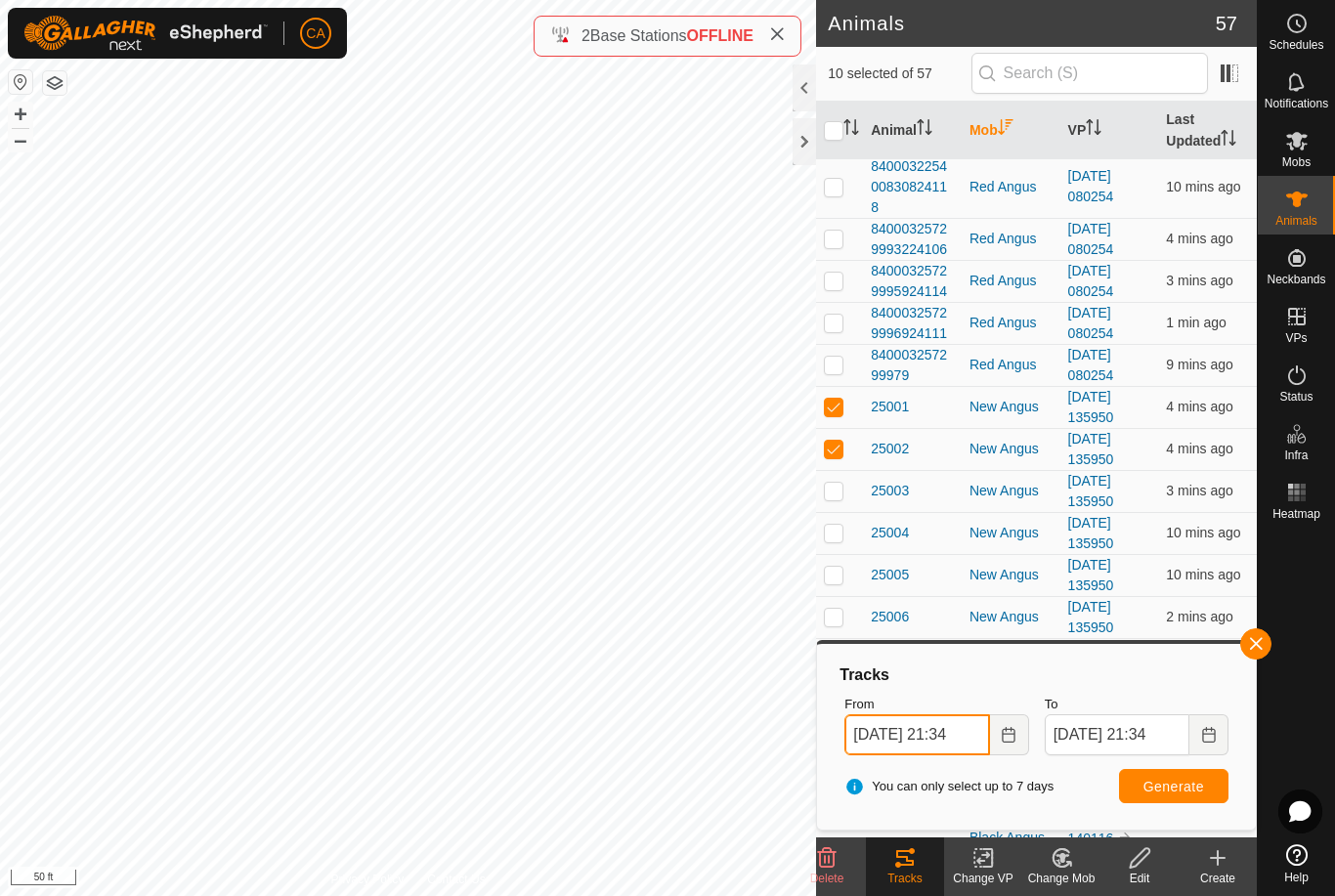
click at [965, 730] on input "[DATE] 21:34" at bounding box center [916, 734] width 145 height 41
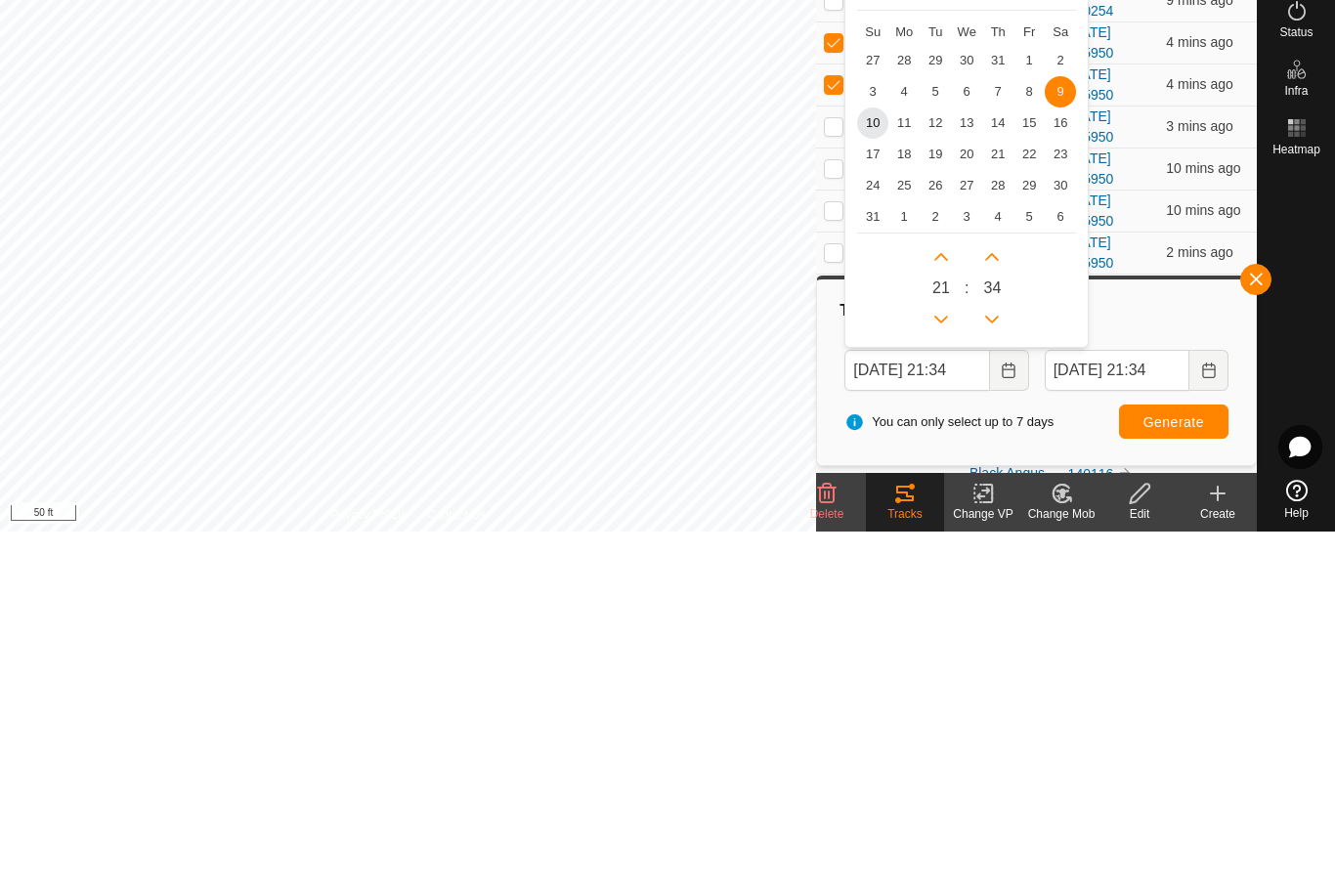
click at [874, 471] on span "10" at bounding box center [872, 486] width 31 height 31
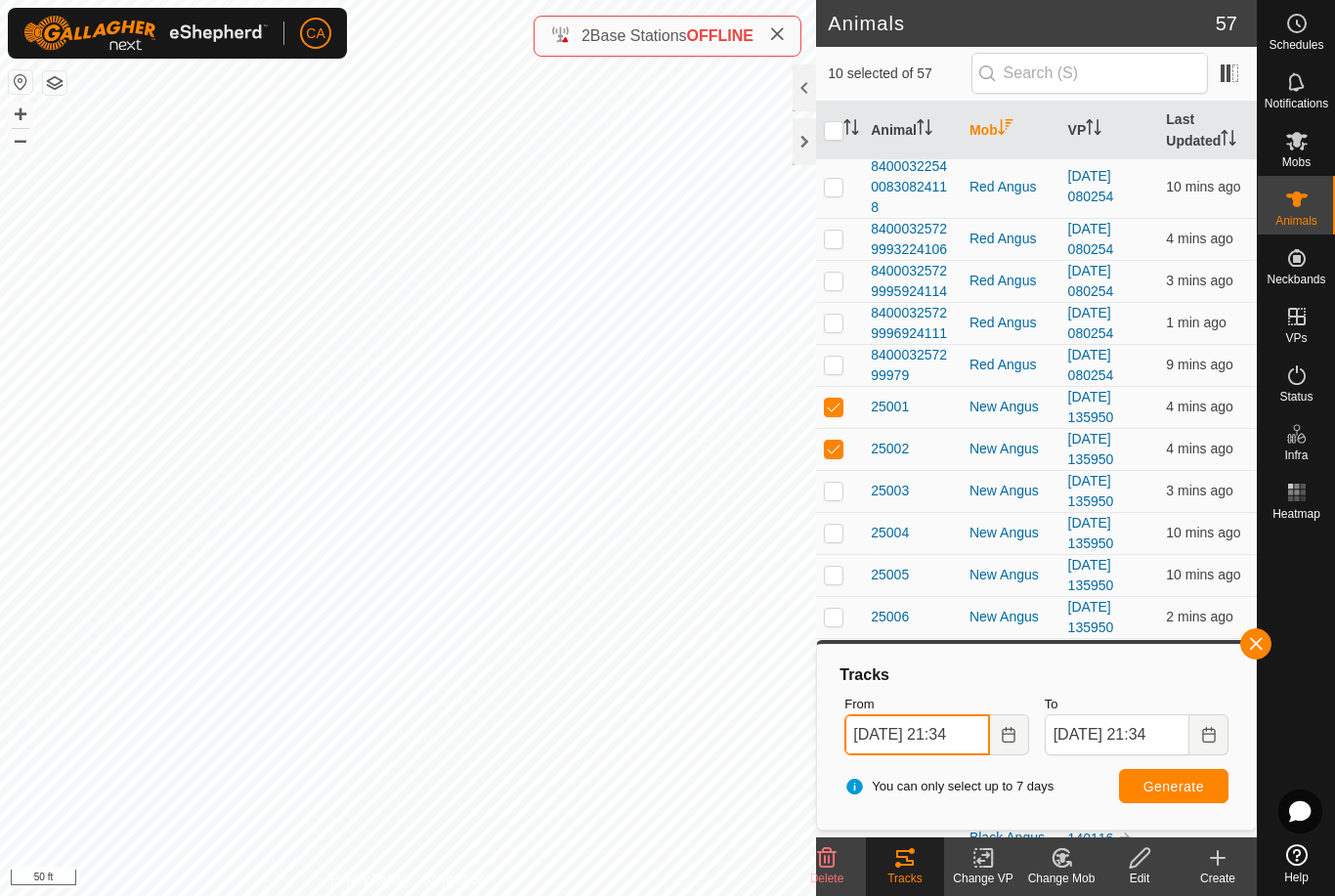
click at [960, 732] on input "[DATE] 21:34" at bounding box center [916, 734] width 145 height 41
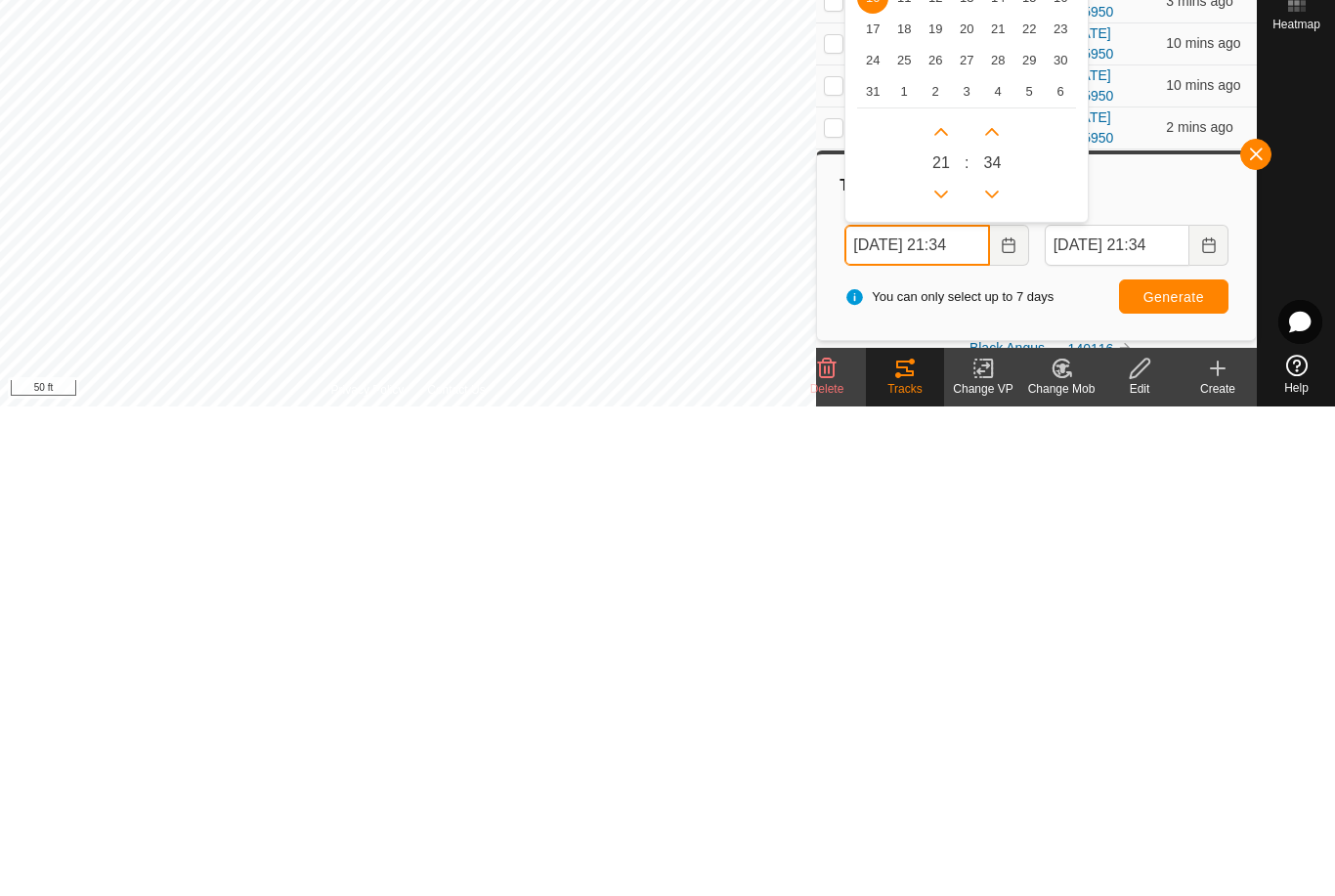
click at [930, 668] on button "Previous Hour" at bounding box center [940, 683] width 31 height 31
click at [937, 676] on icon "Previous Hour" at bounding box center [941, 684] width 16 height 16
click at [936, 668] on button "Previous Hour" at bounding box center [940, 683] width 31 height 31
click at [940, 676] on icon "Previous Hour" at bounding box center [941, 684] width 16 height 16
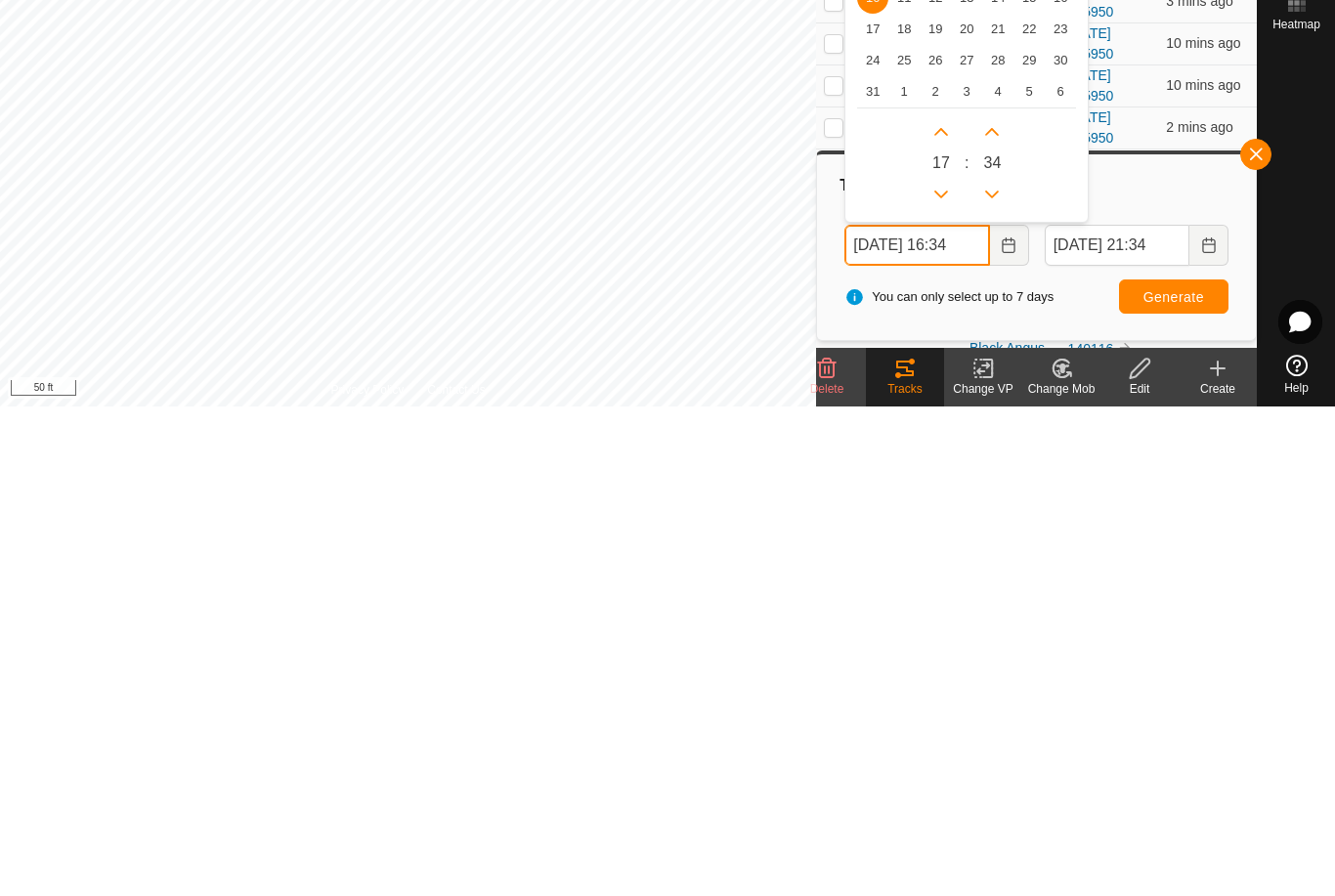
click at [939, 676] on icon "Previous Hour" at bounding box center [941, 684] width 16 height 16
click at [938, 676] on icon "Previous Hour" at bounding box center [941, 684] width 16 height 16
click at [939, 668] on button "Previous Hour" at bounding box center [940, 683] width 31 height 31
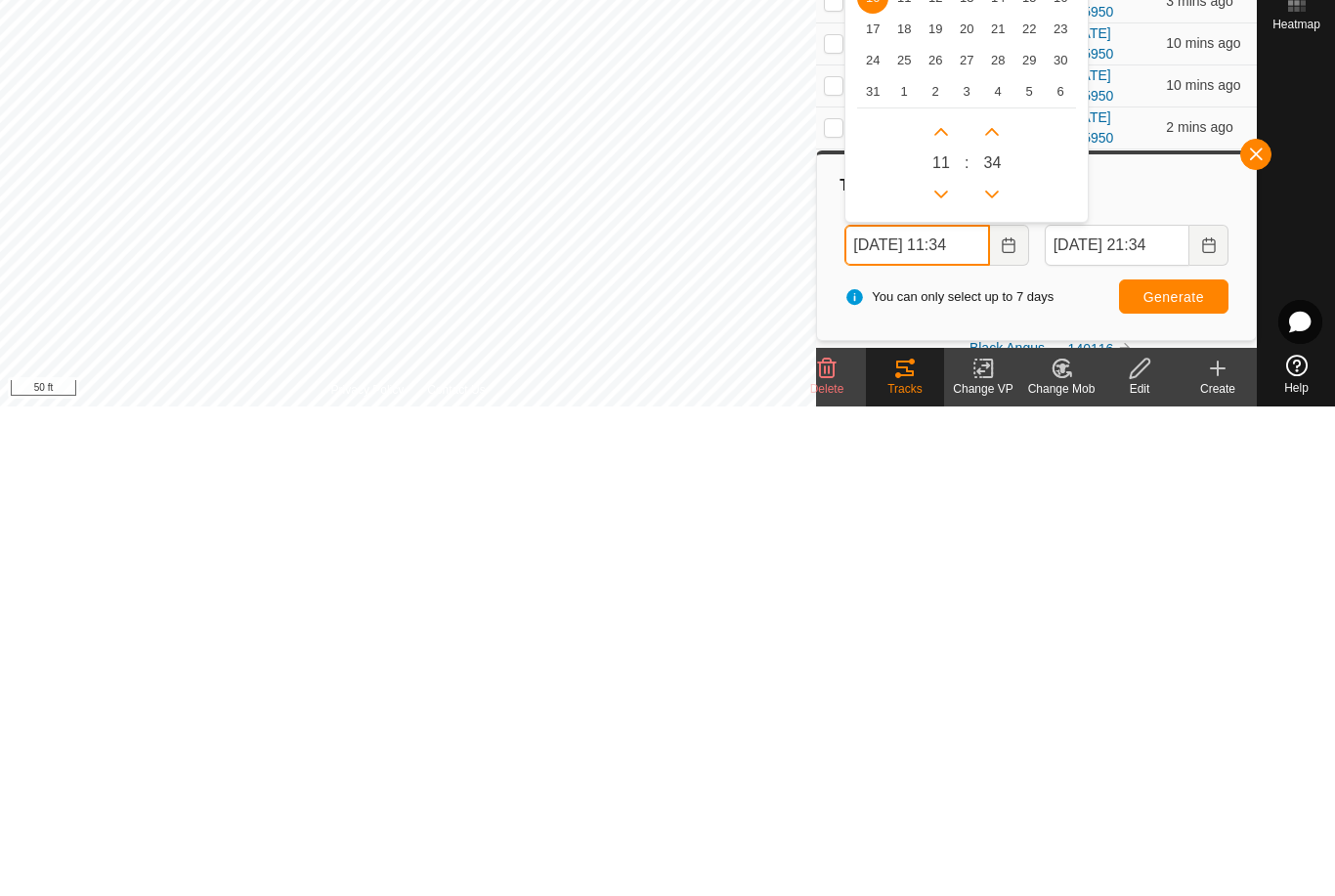
click at [942, 676] on icon "Previous Hour" at bounding box center [941, 684] width 16 height 16
click at [940, 676] on icon "Previous Hour" at bounding box center [941, 684] width 16 height 16
click at [941, 676] on icon "Previous Hour" at bounding box center [941, 684] width 16 height 16
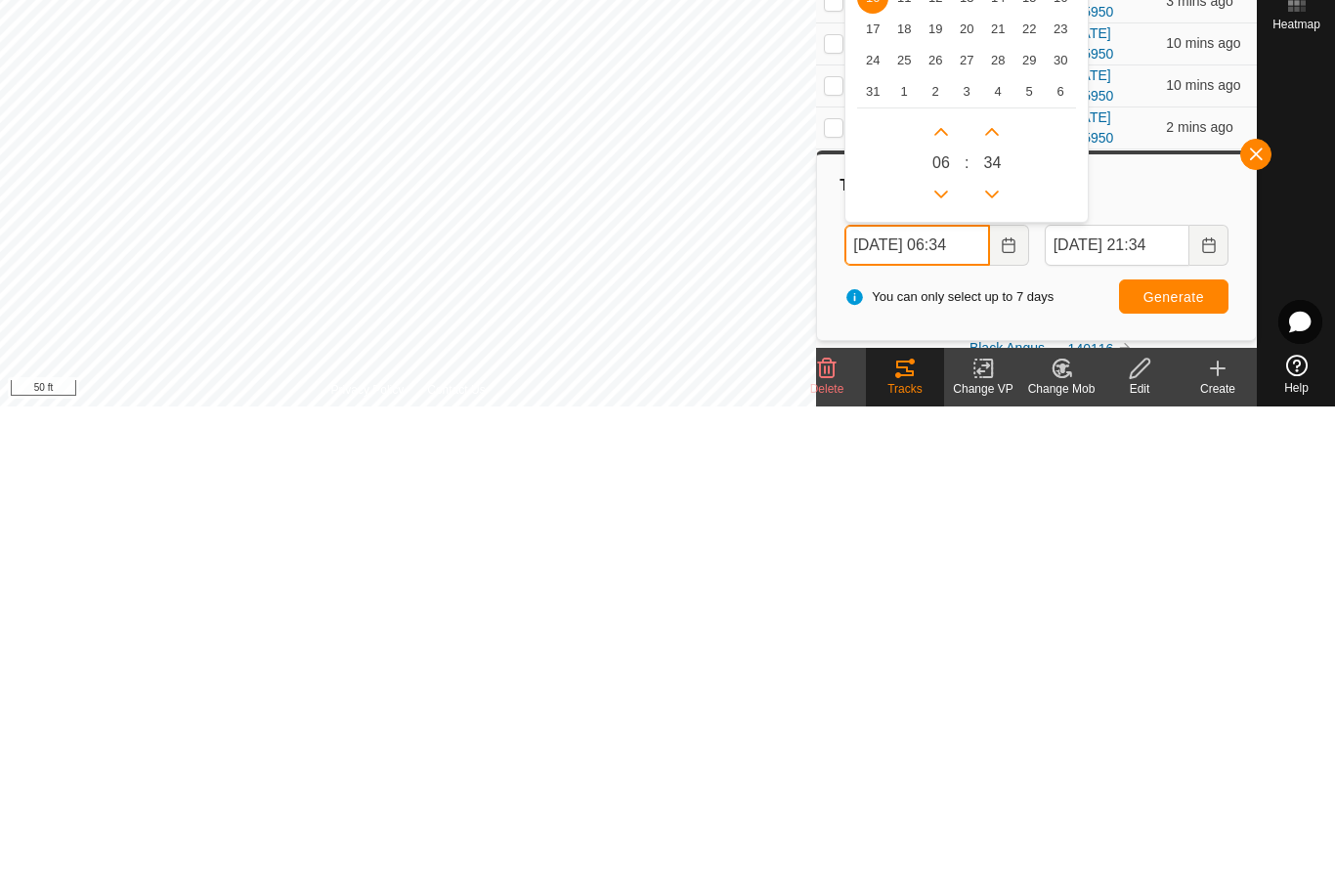
click at [940, 680] on icon "Previous Hour" at bounding box center [941, 684] width 14 height 8
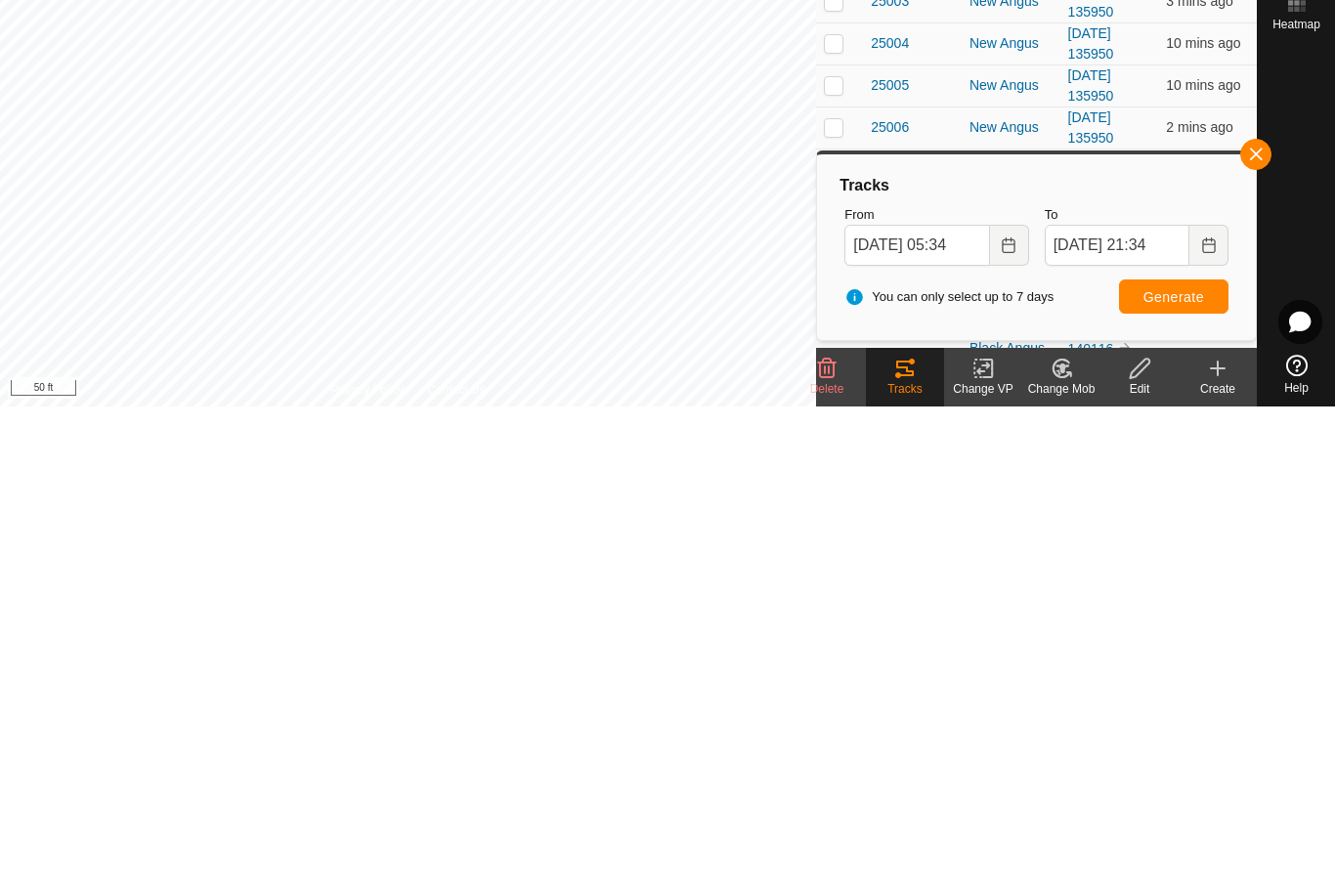
click at [1179, 779] on span "Generate" at bounding box center [1174, 787] width 61 height 16
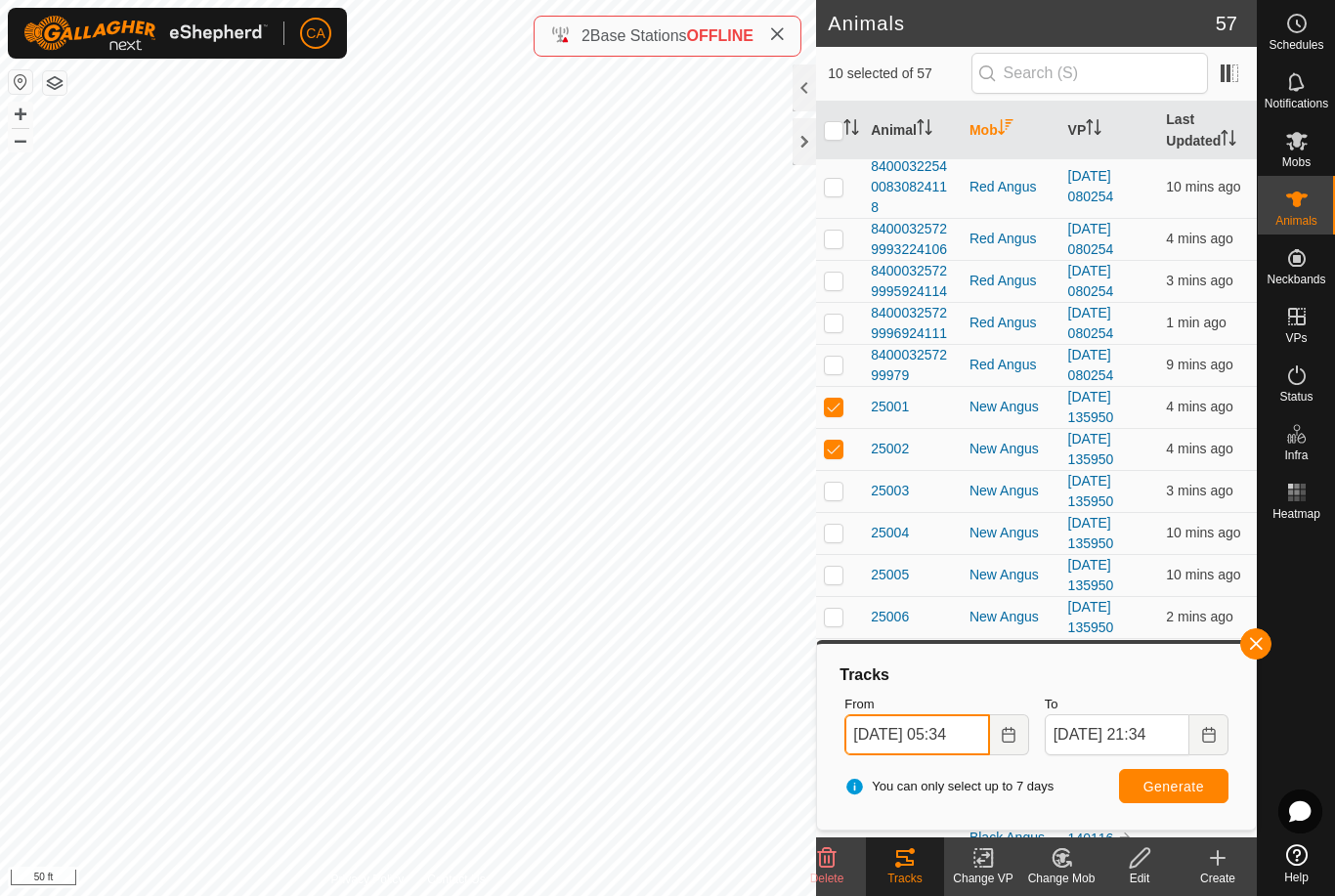
click at [971, 732] on input "[DATE] 05:34" at bounding box center [916, 734] width 145 height 41
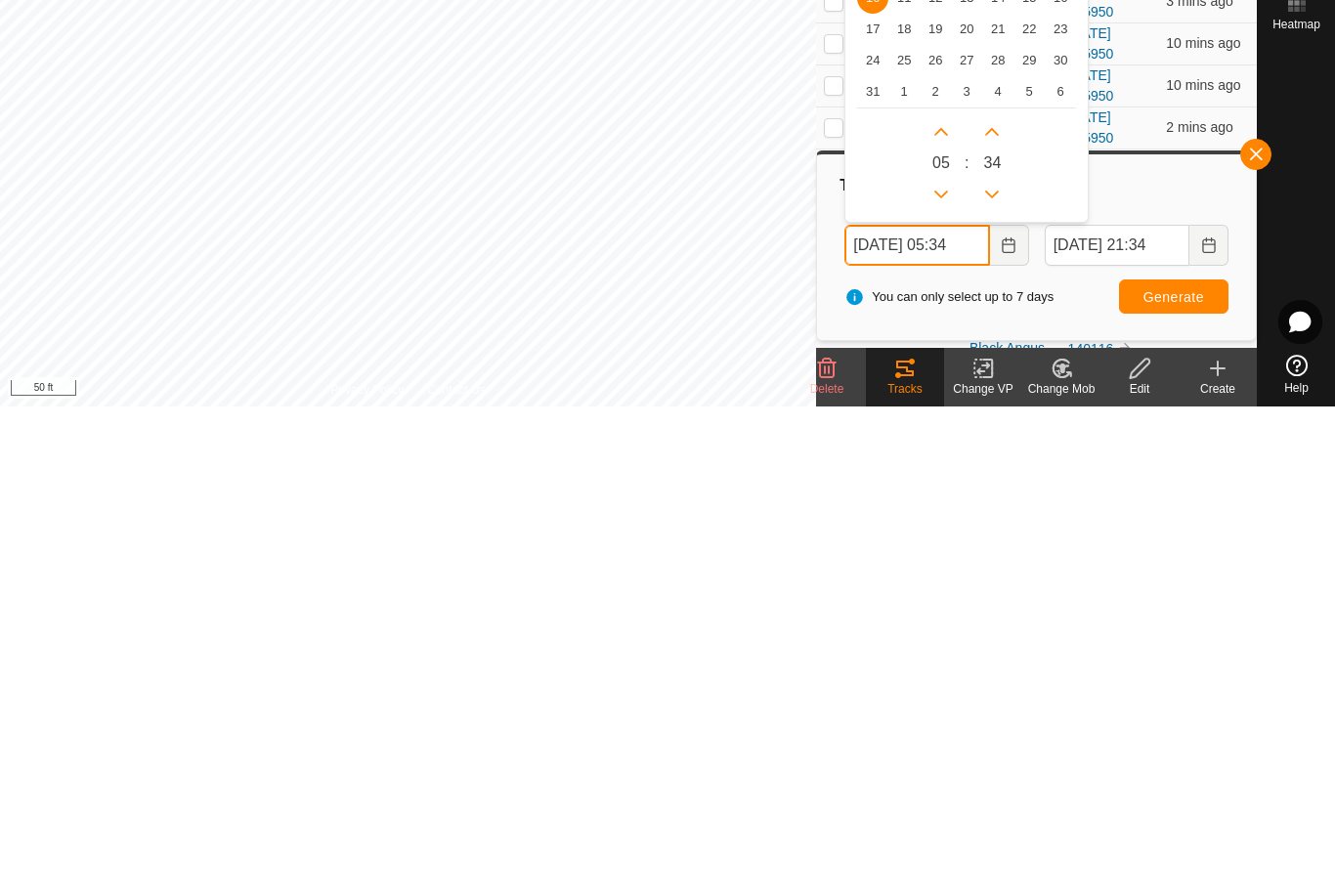
click at [942, 605] on button "Next Hour" at bounding box center [940, 620] width 31 height 31
click at [943, 605] on button "Next Hour" at bounding box center [940, 620] width 31 height 31
click at [942, 613] on icon "Next Hour" at bounding box center [941, 621] width 16 height 16
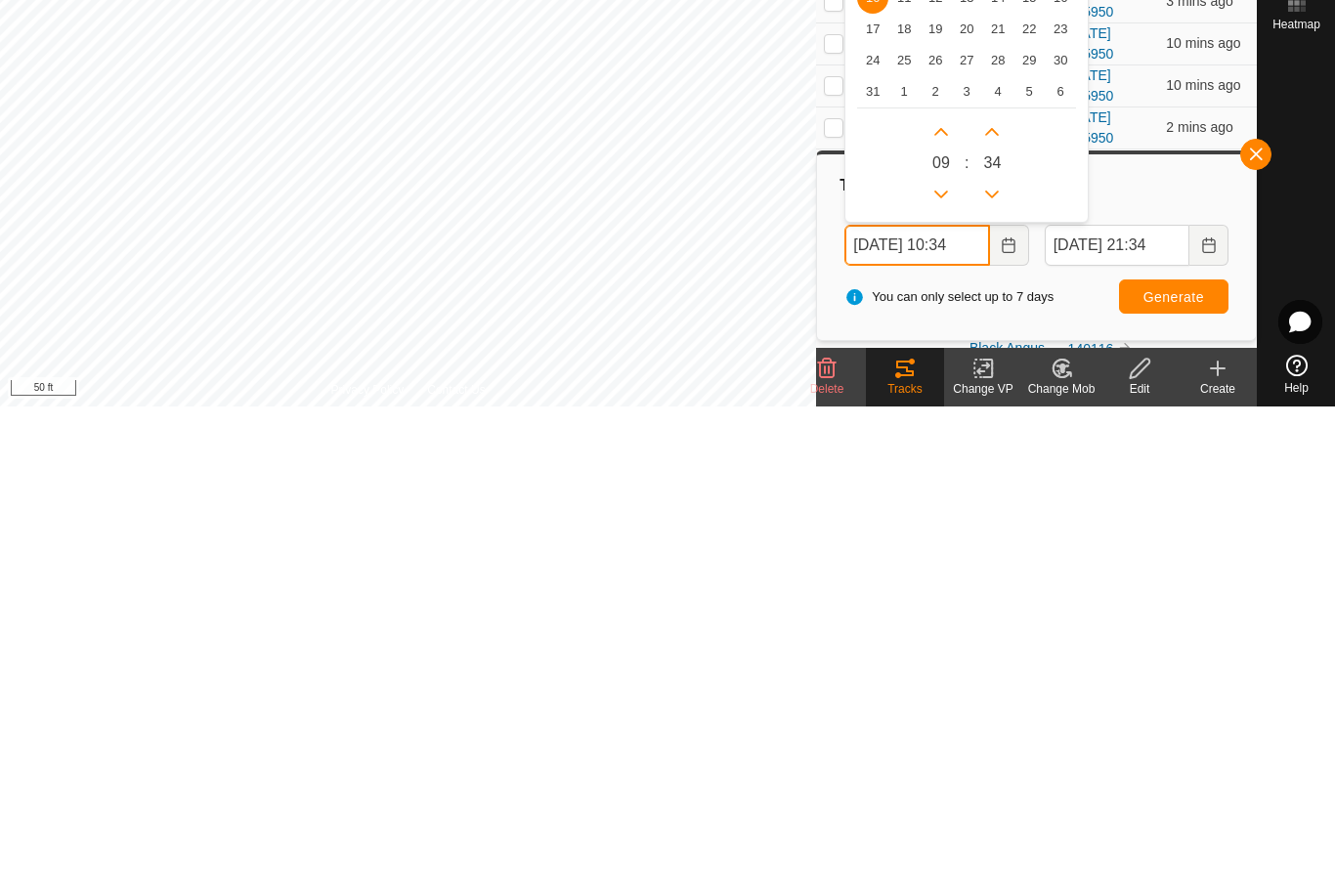
click at [942, 613] on icon "Next Hour" at bounding box center [941, 621] width 16 height 16
type input "[DATE] 11:34"
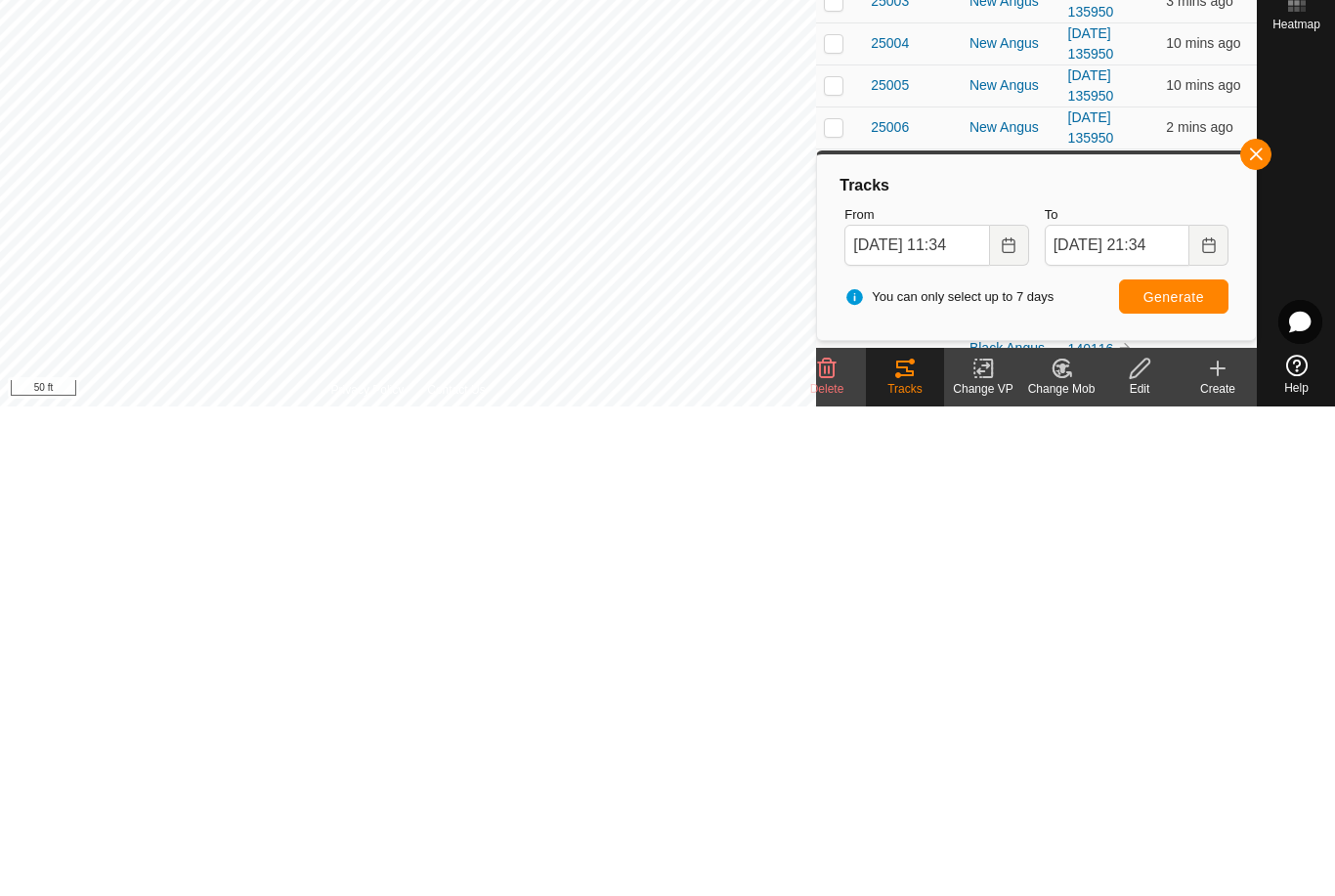
click at [1180, 769] on button "Generate" at bounding box center [1174, 786] width 110 height 34
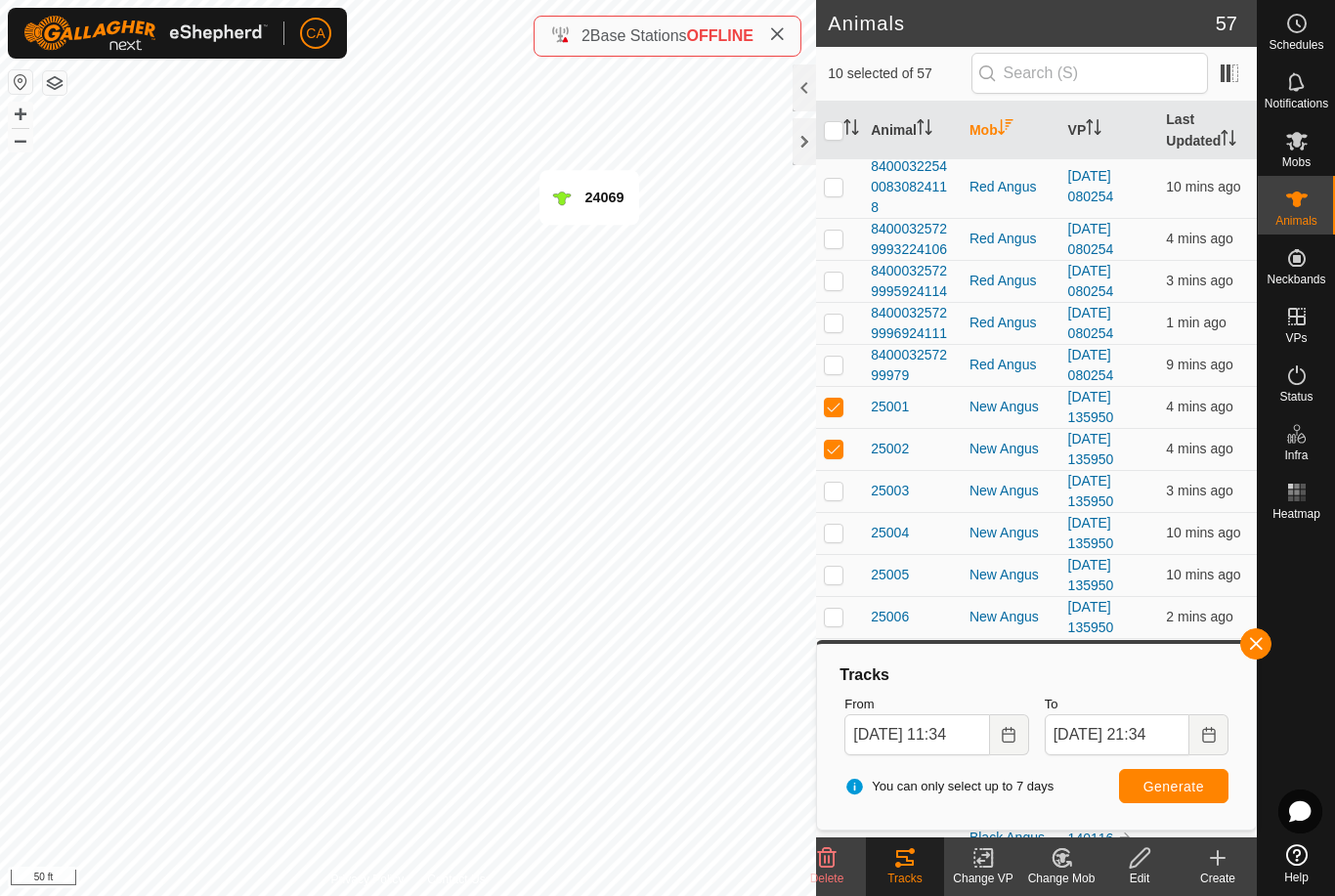
click at [830, 399] on p-checkbox at bounding box center [834, 407] width 20 height 16
checkbox input "false"
click at [838, 438] on td at bounding box center [839, 448] width 47 height 42
checkbox input "false"
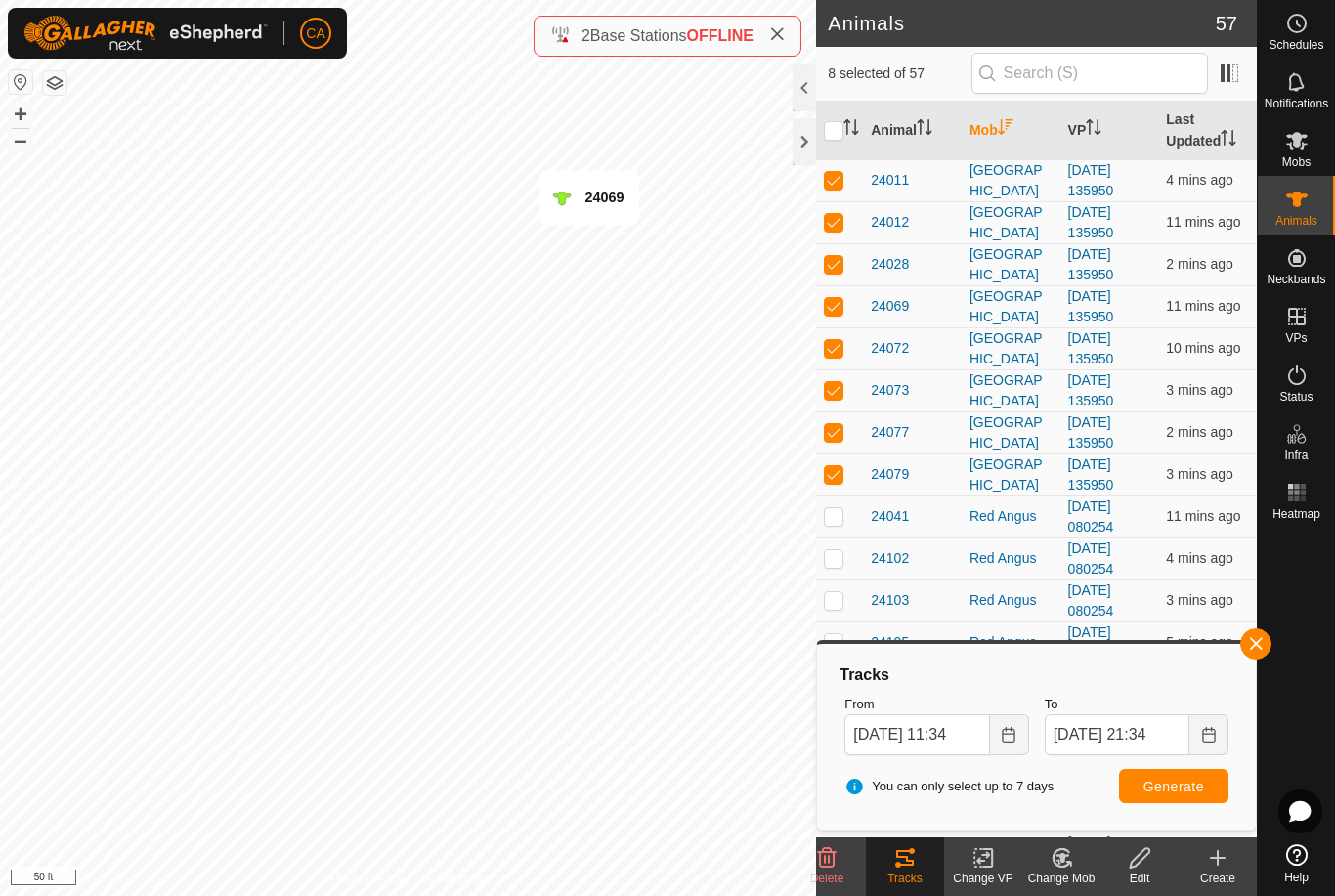
scroll to position [0, 0]
click at [828, 141] on input "checkbox" at bounding box center [834, 131] width 20 height 20
checkbox input "true"
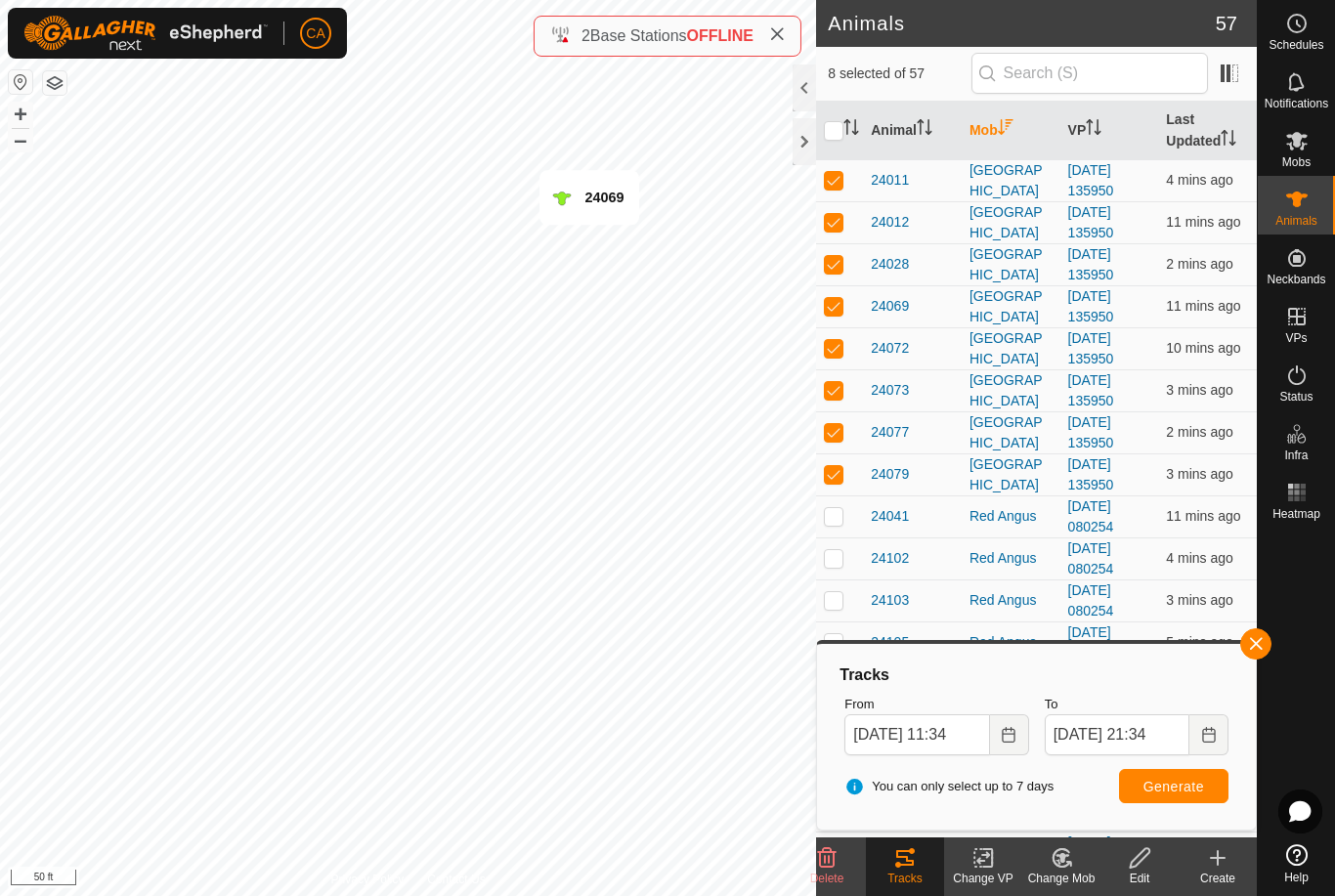
checkbox input "true"
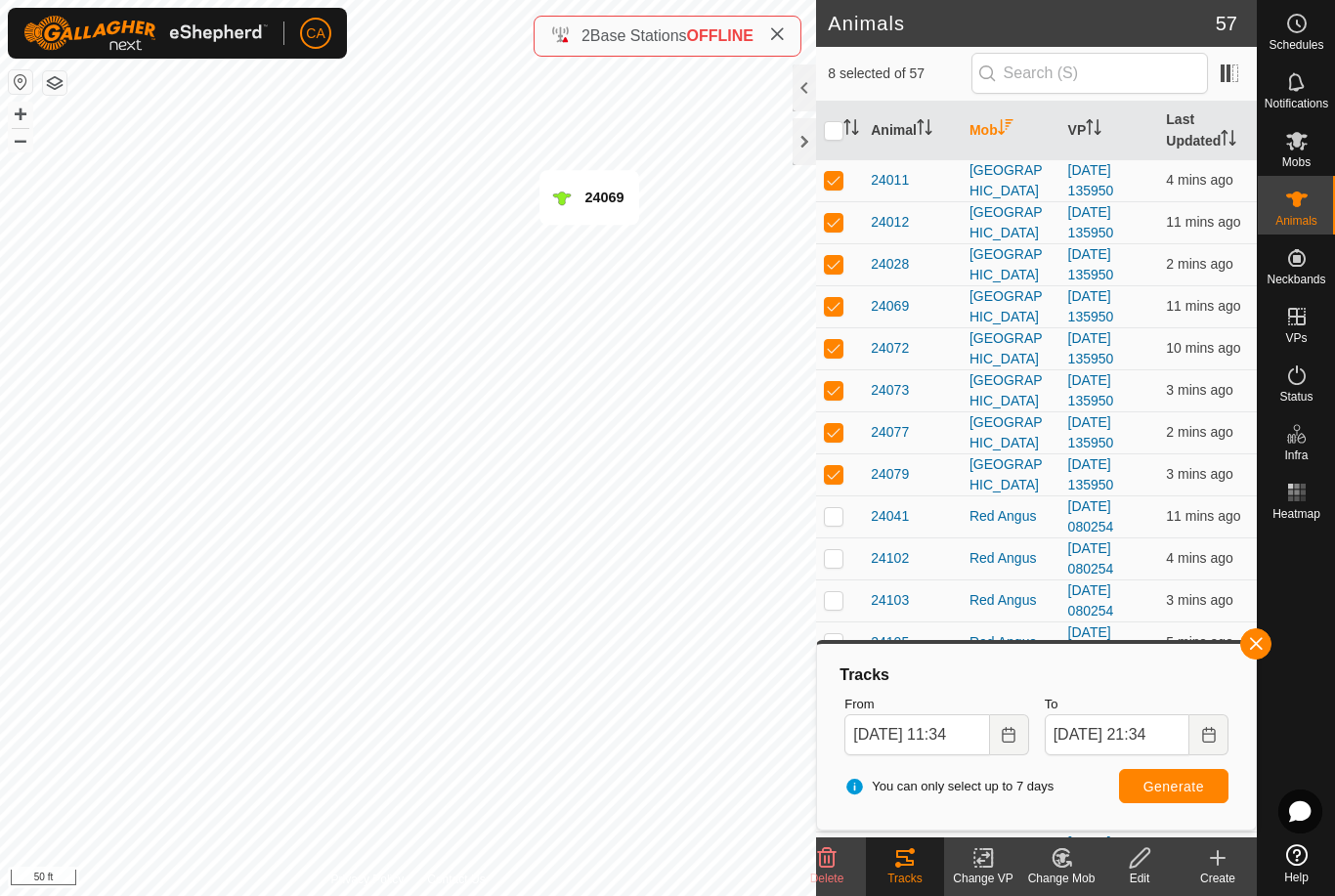
checkbox input "true"
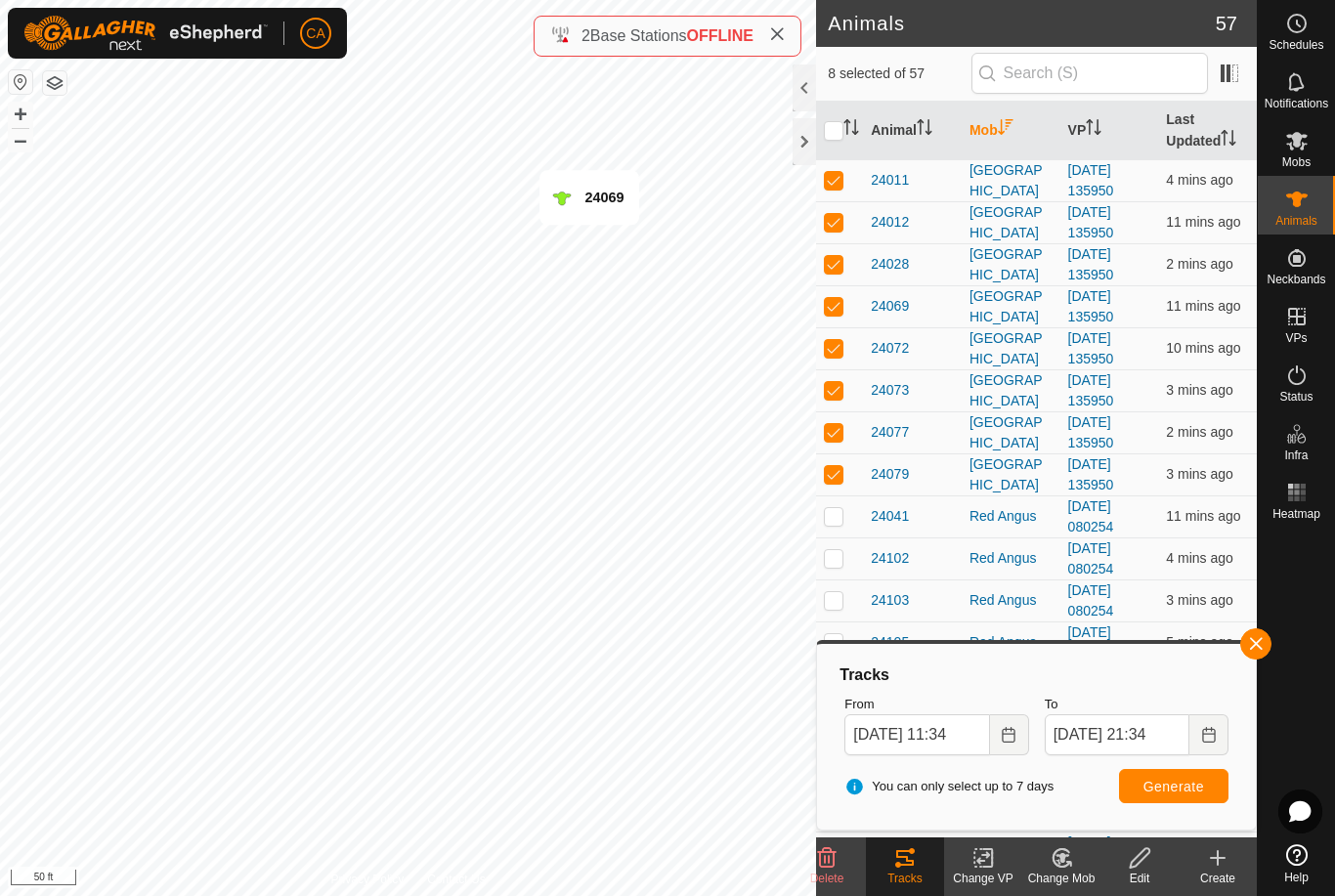
checkbox input "true"
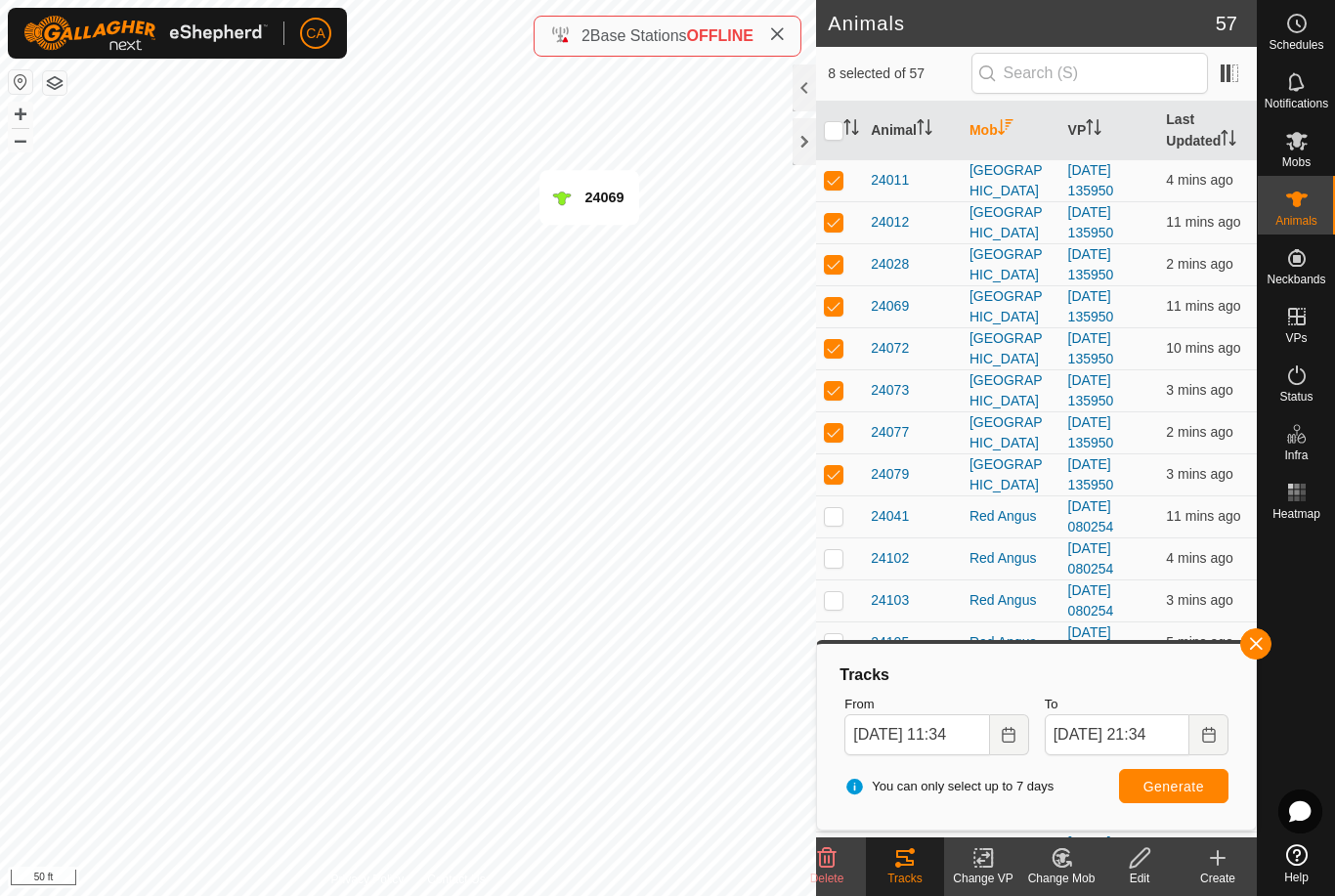
checkbox input "true"
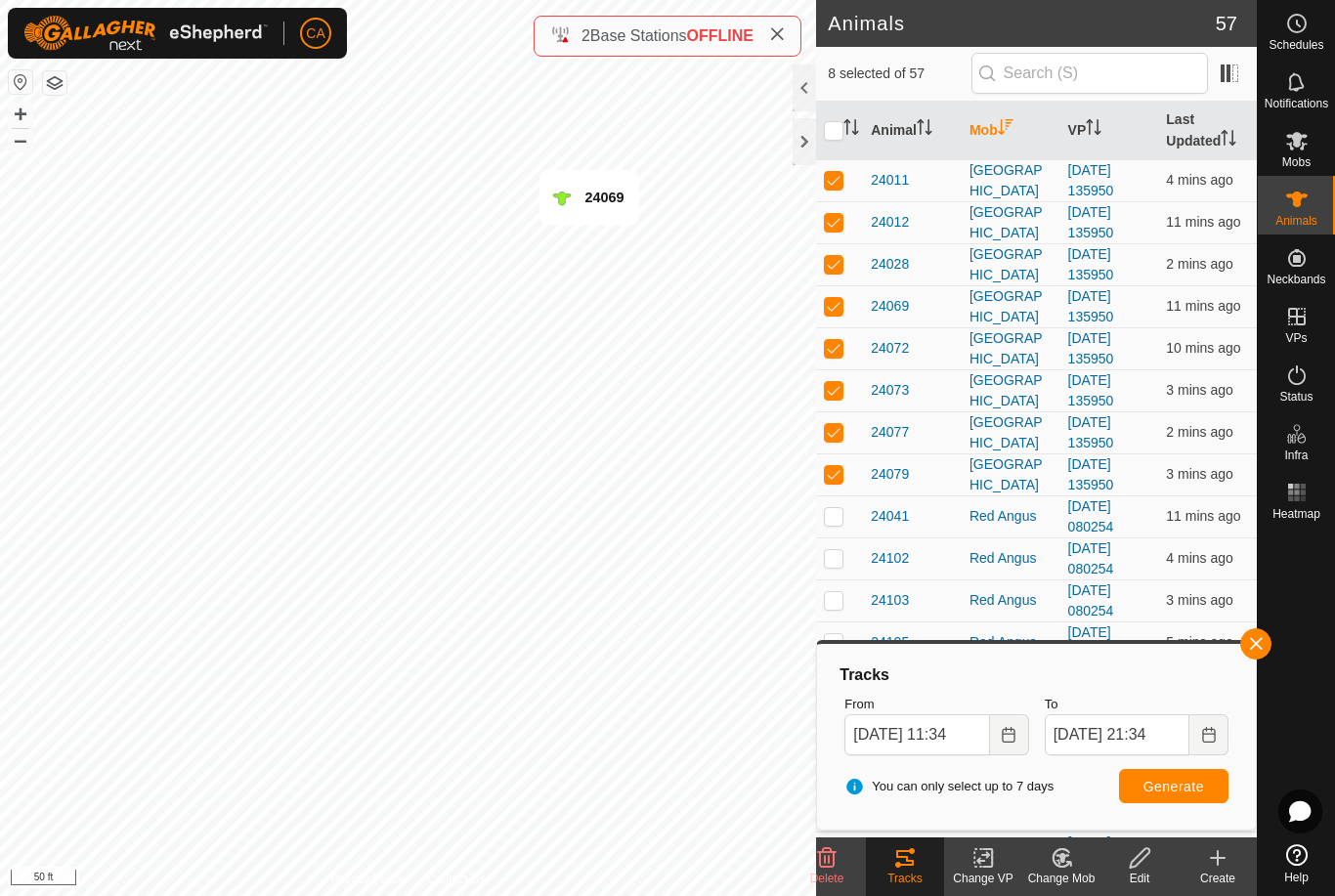
checkbox input "true"
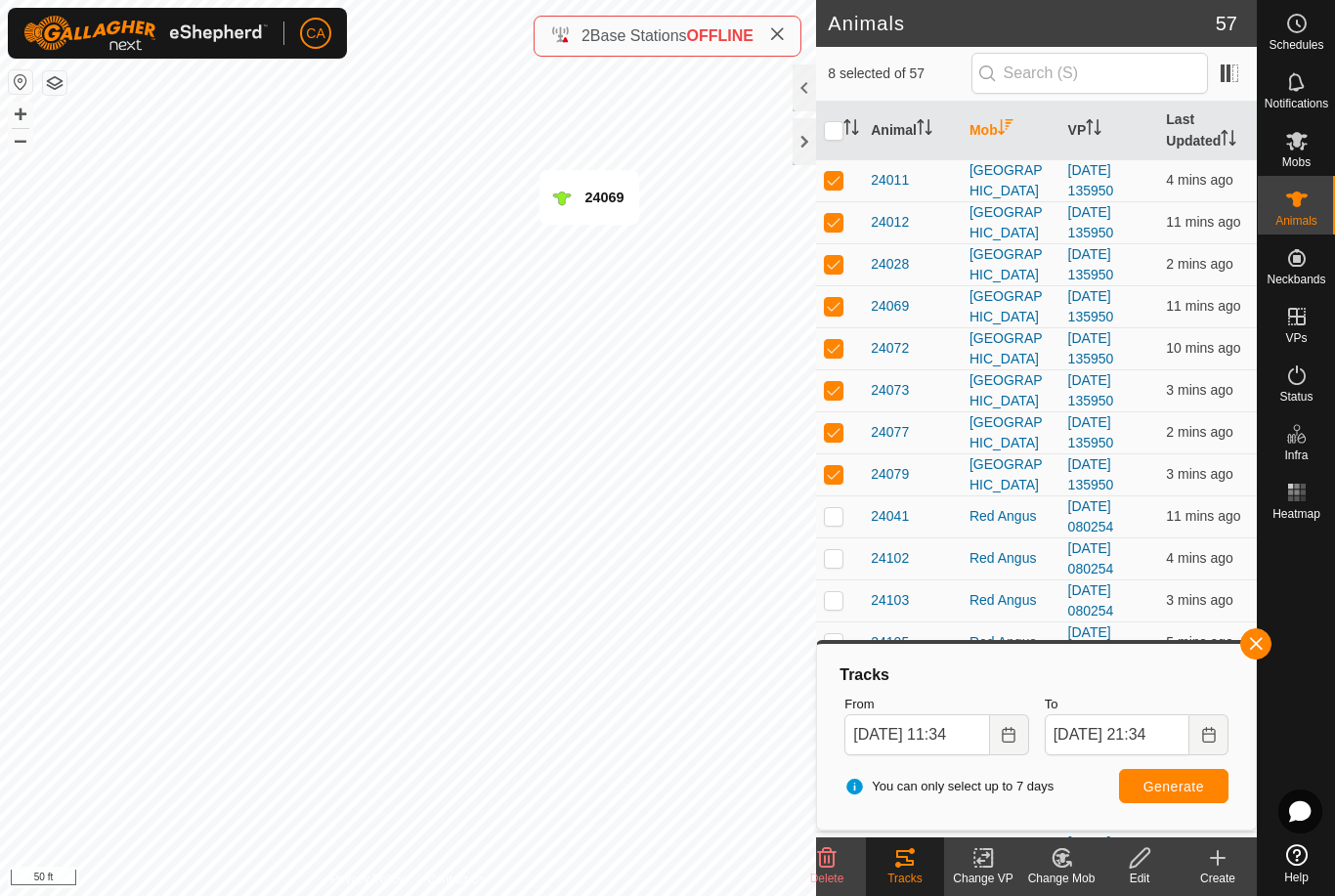
checkbox input "true"
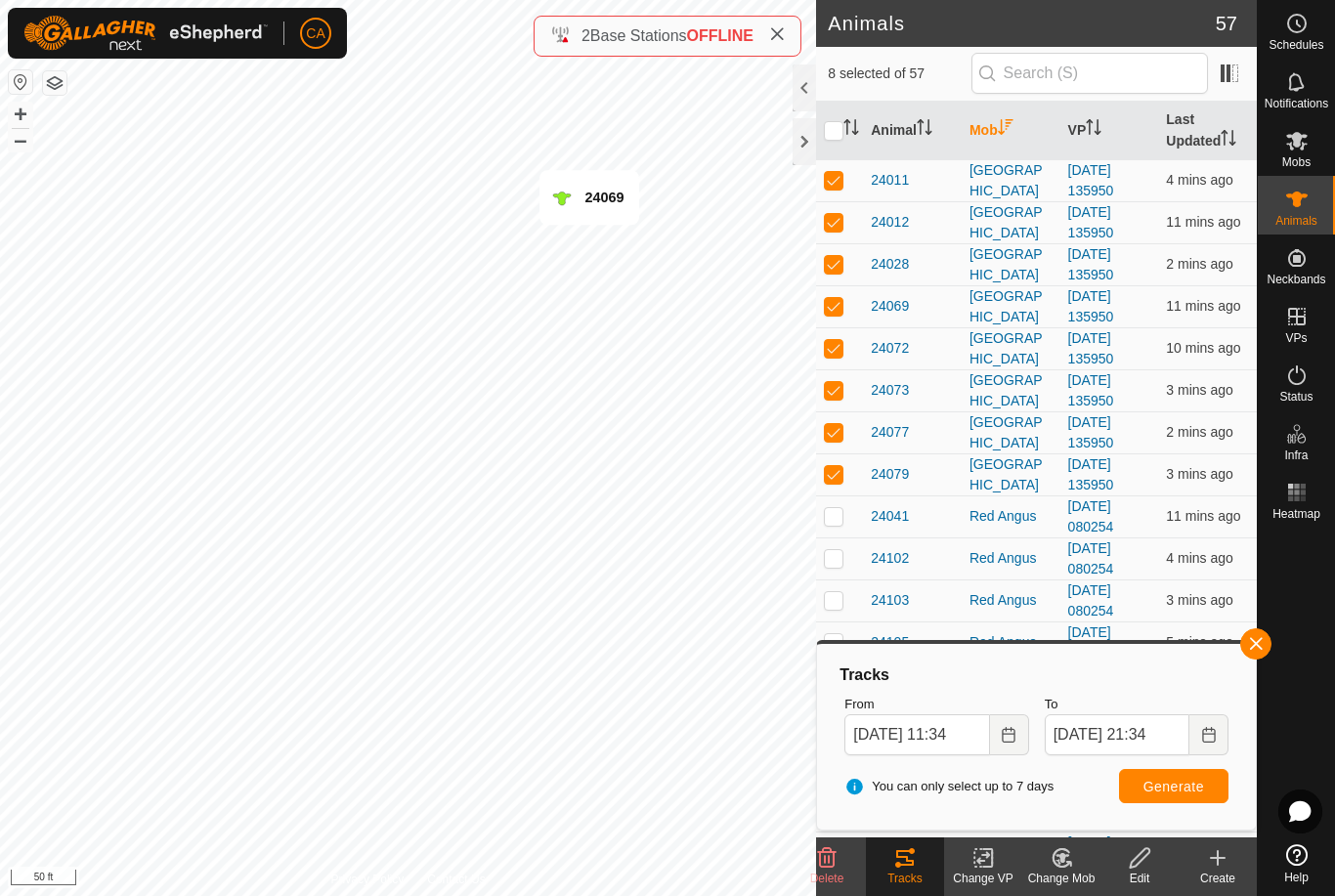
checkbox input "true"
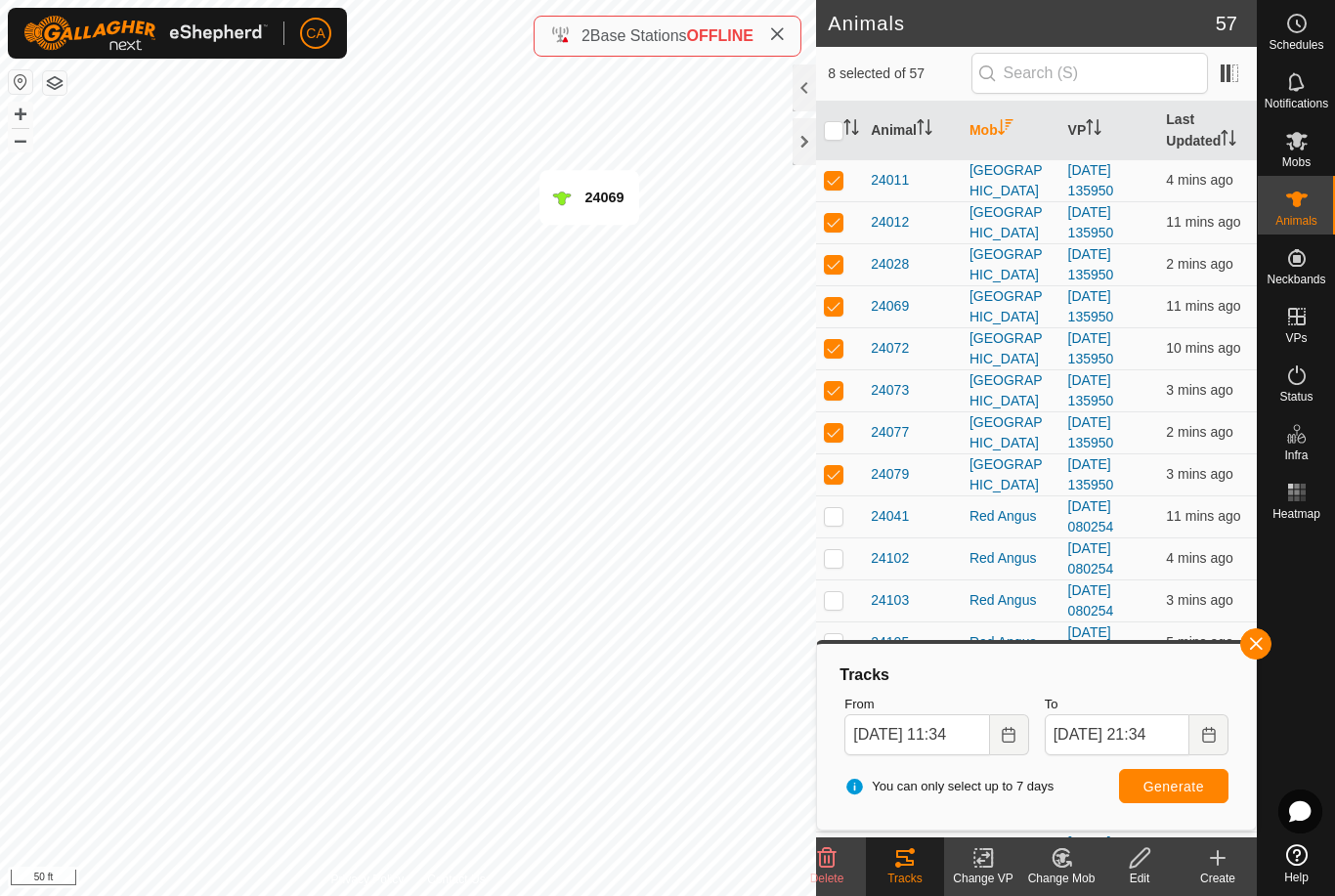
checkbox input "true"
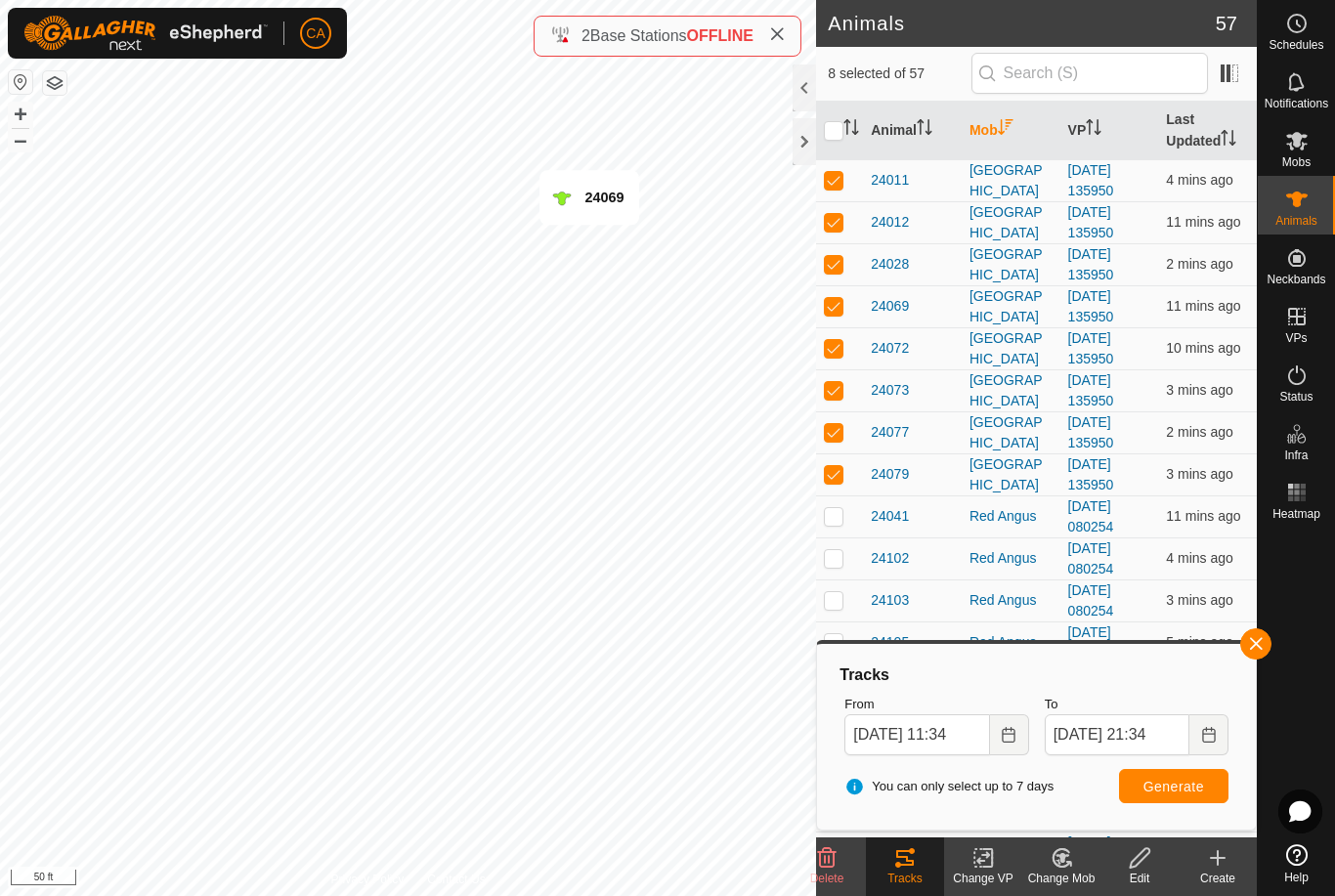
checkbox input "true"
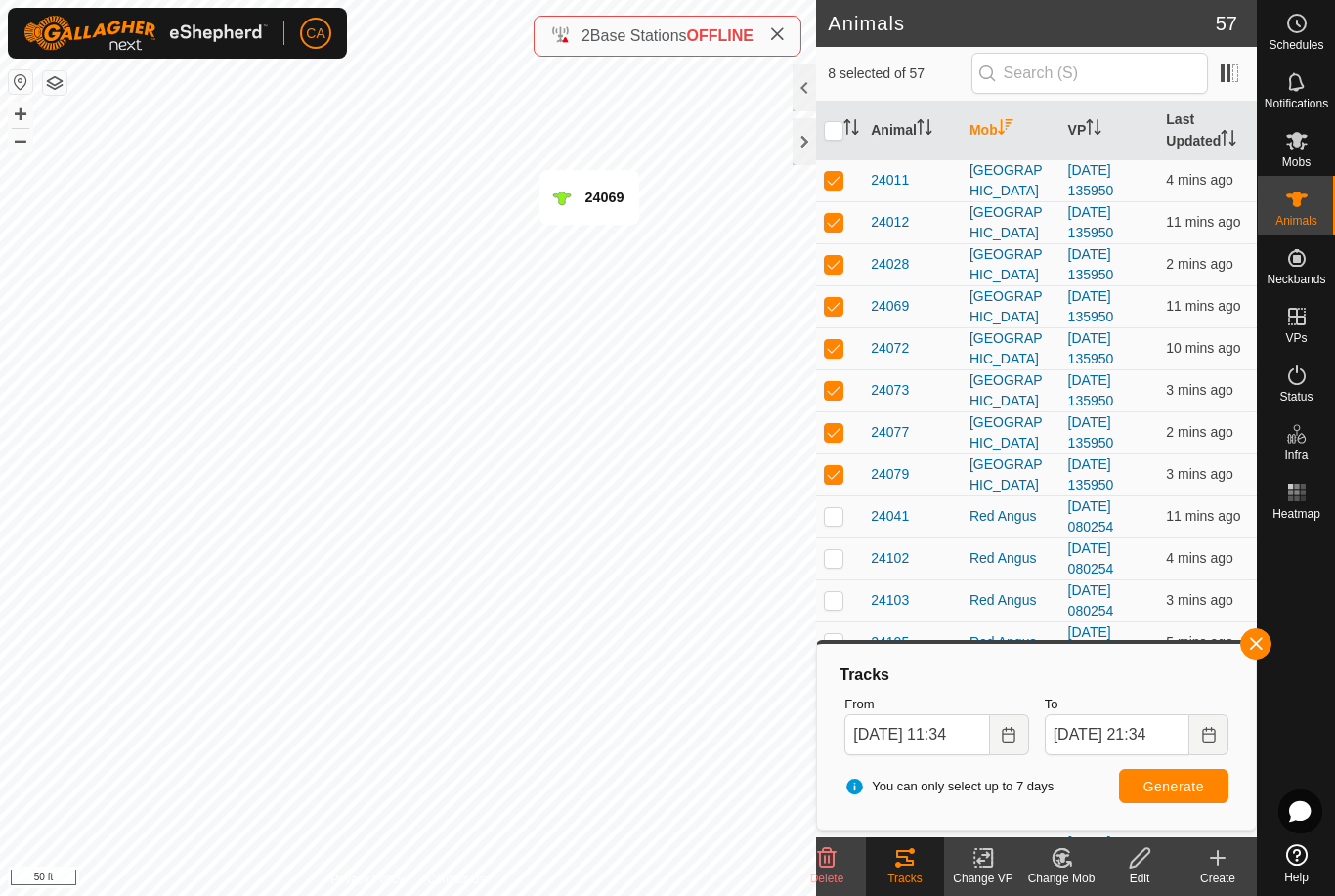
checkbox input "true"
click at [845, 127] on icon "Activate to sort" at bounding box center [851, 127] width 16 height 16
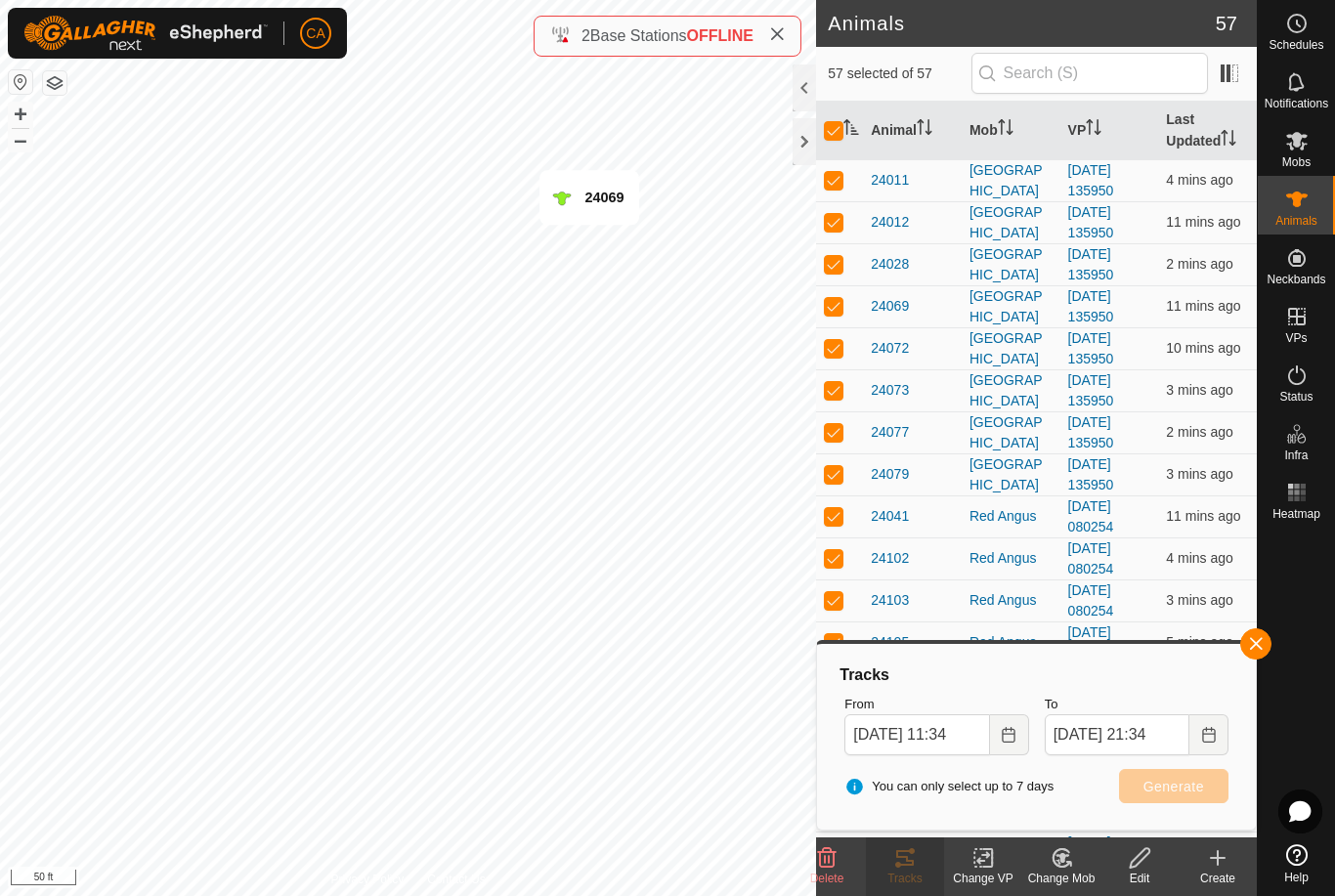
click at [836, 129] on input "checkbox" at bounding box center [834, 131] width 20 height 20
checkbox input "false"
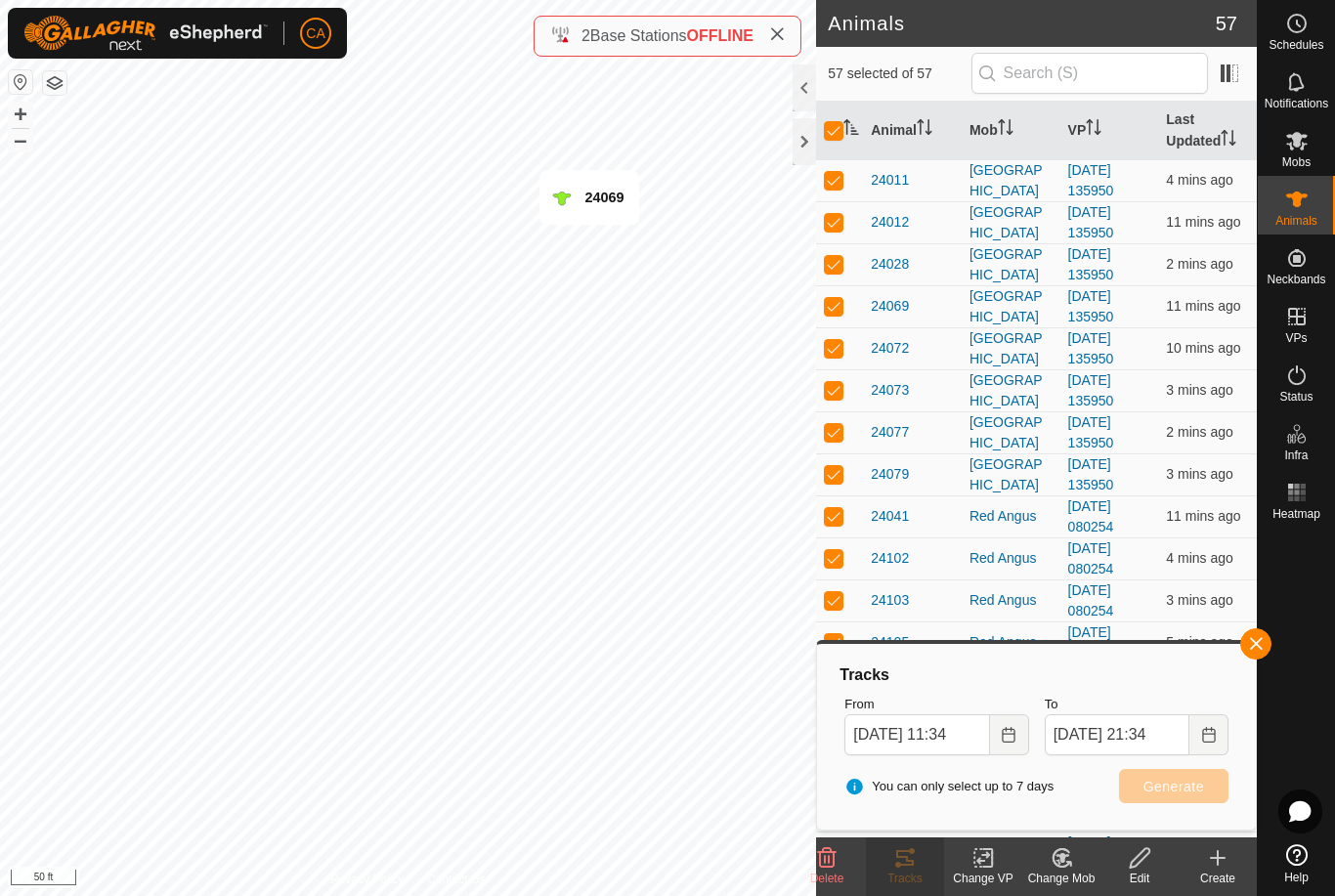
checkbox input "false"
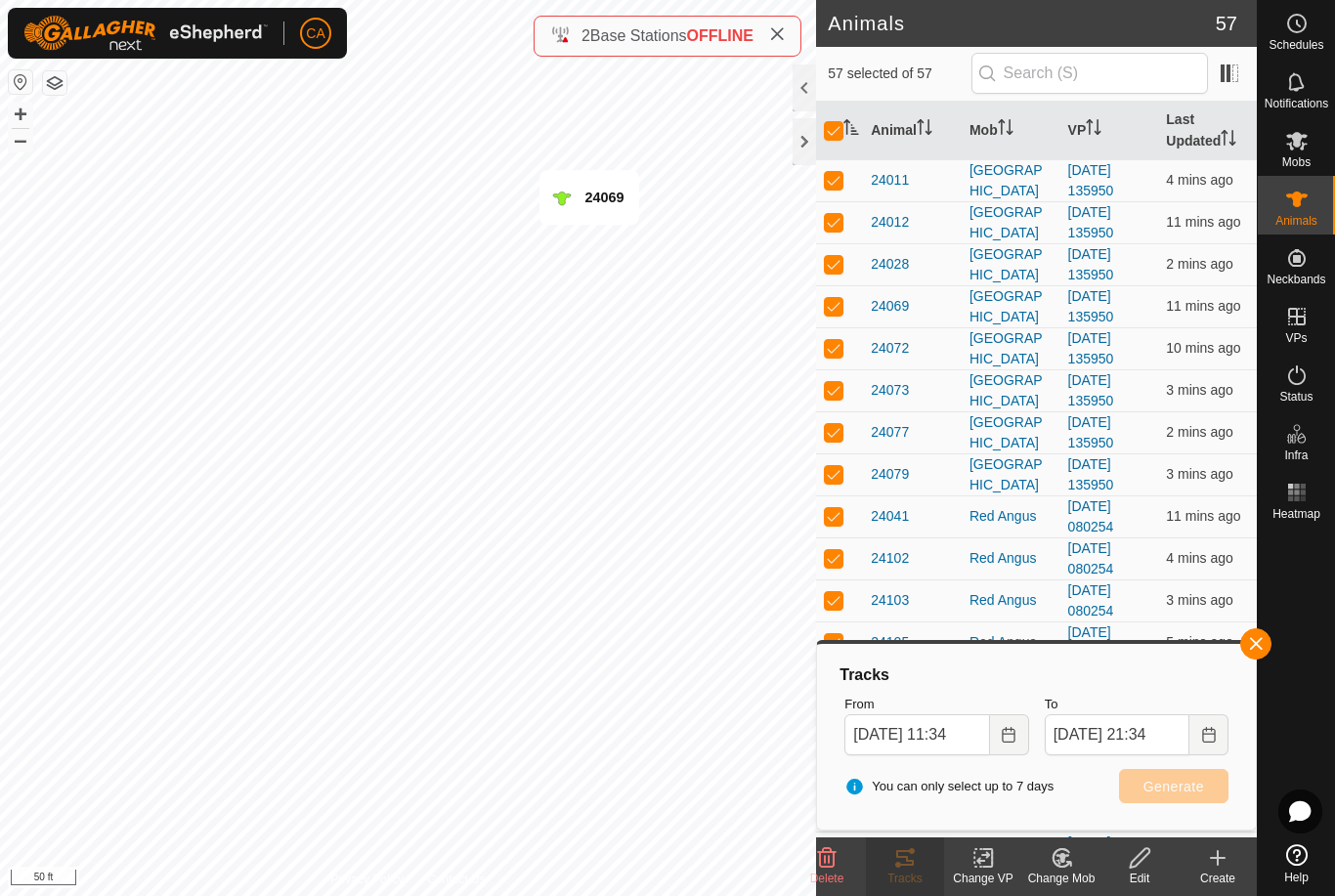
checkbox input "false"
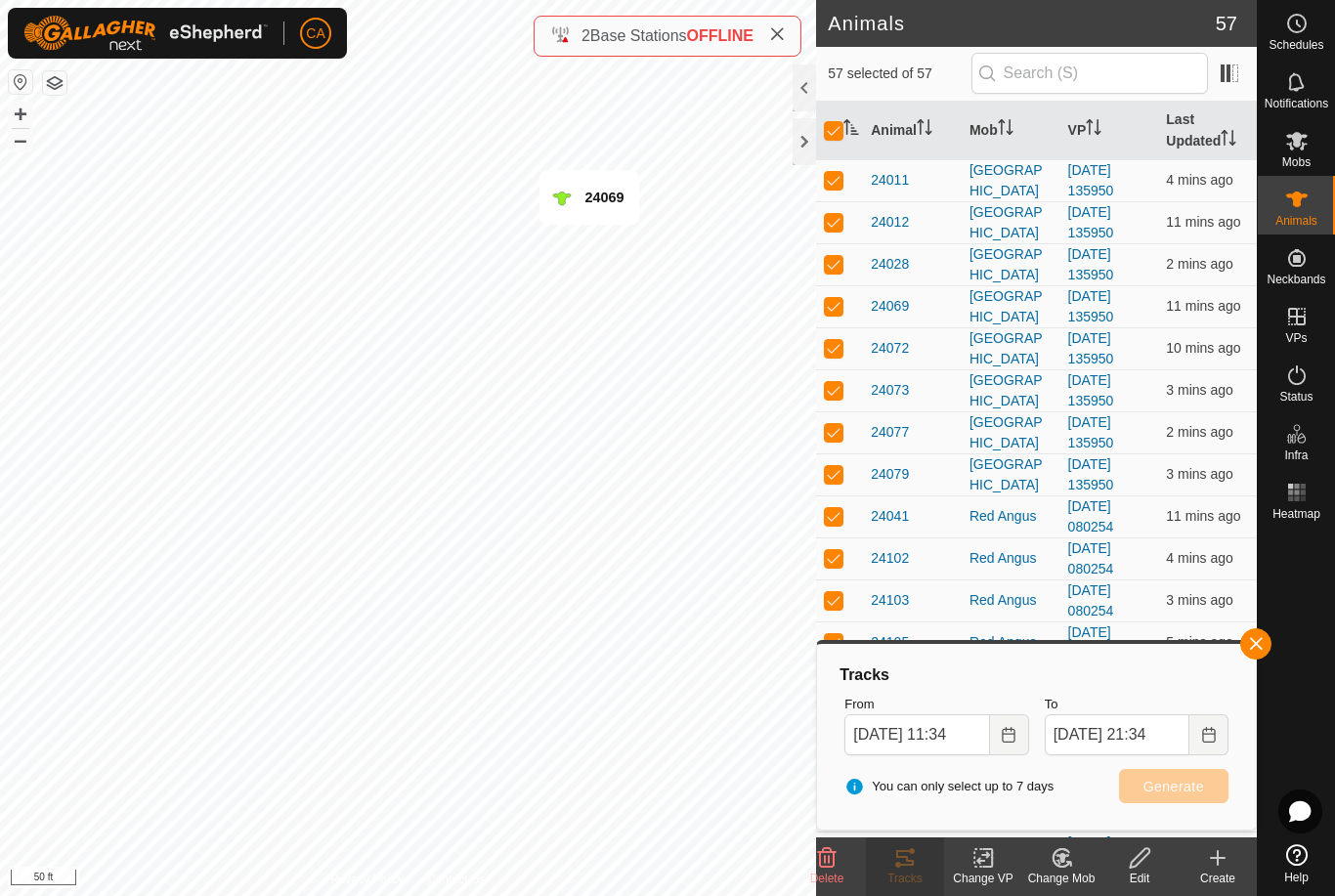
checkbox input "false"
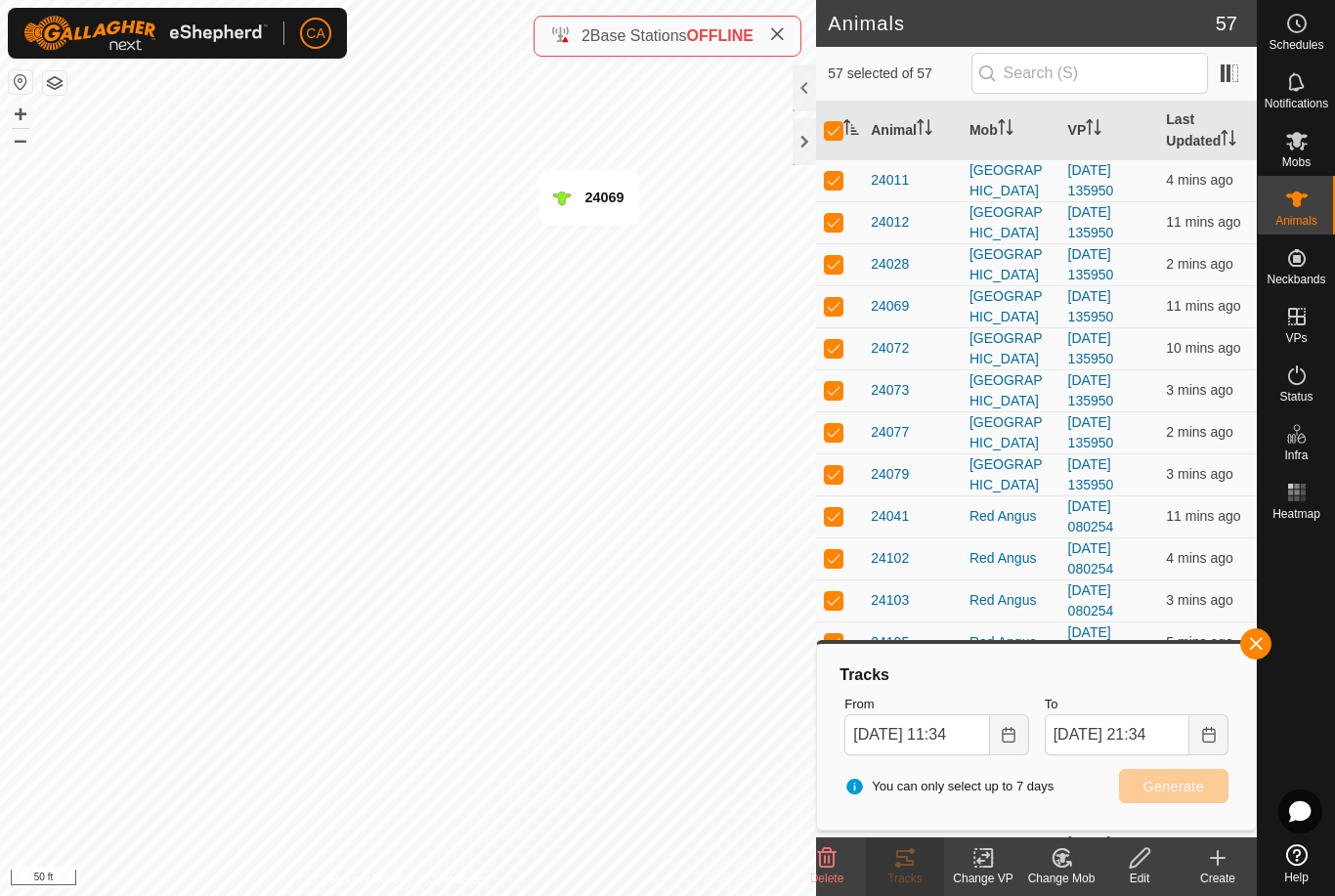
checkbox input "false"
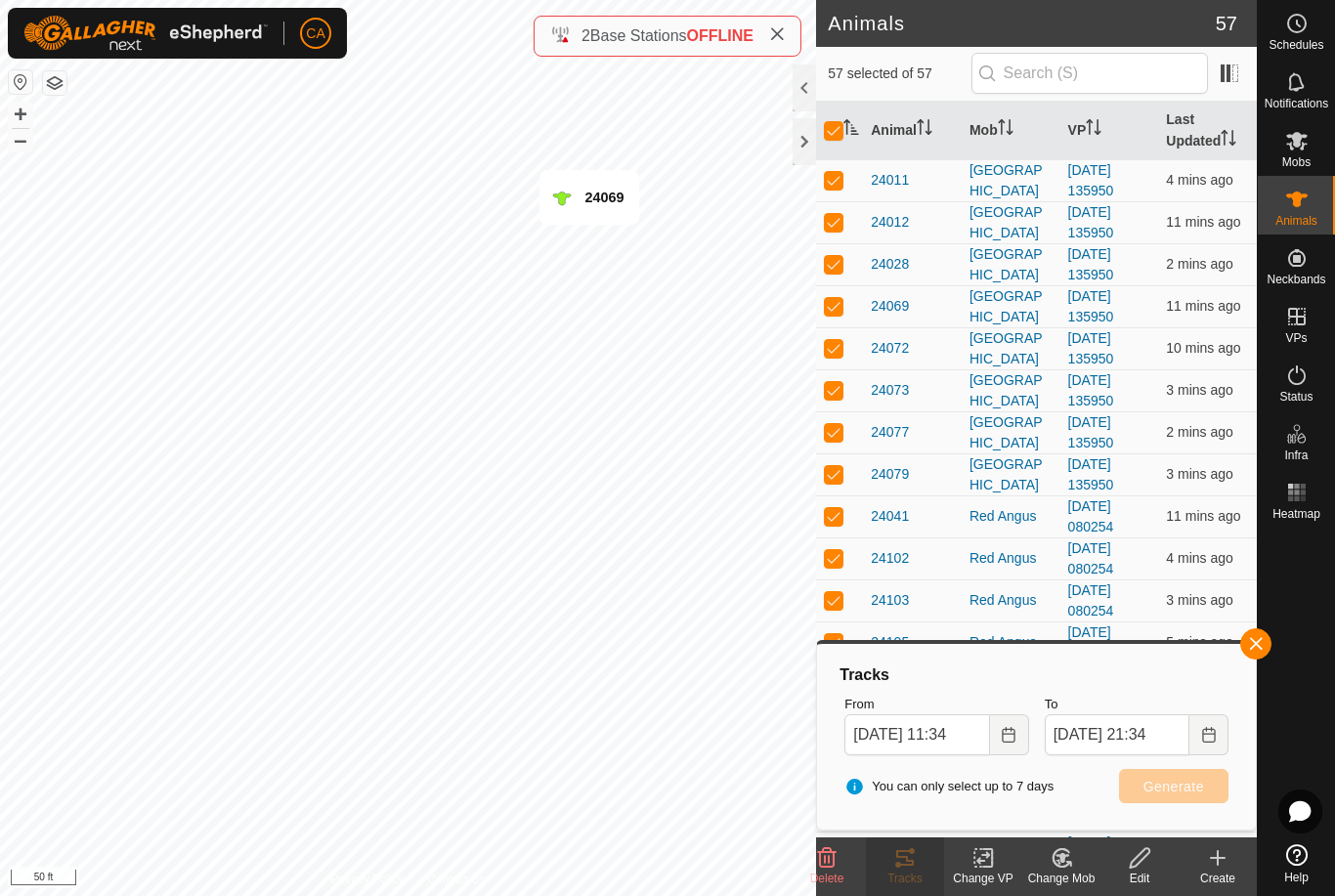
checkbox input "false"
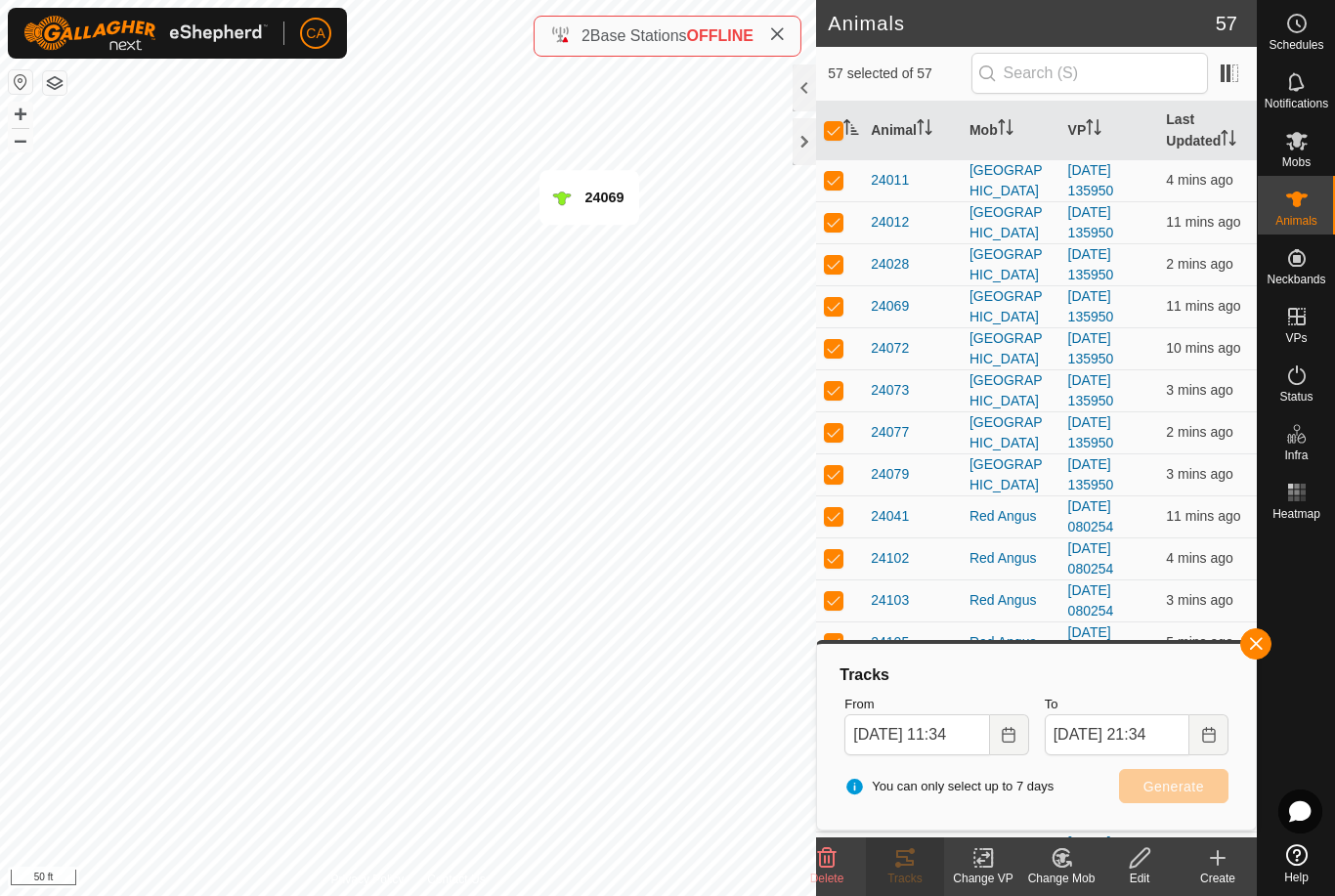
checkbox input "false"
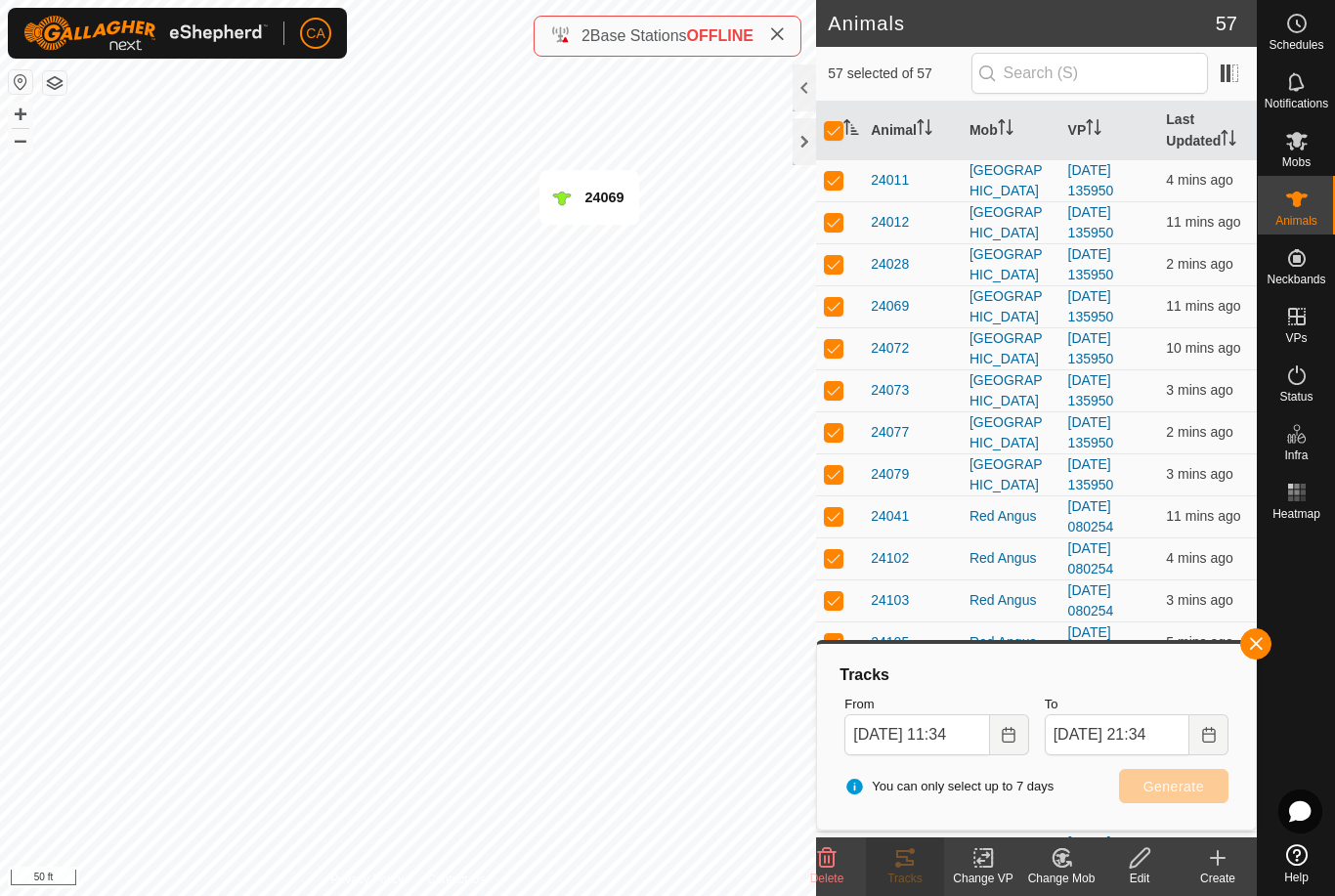
checkbox input "false"
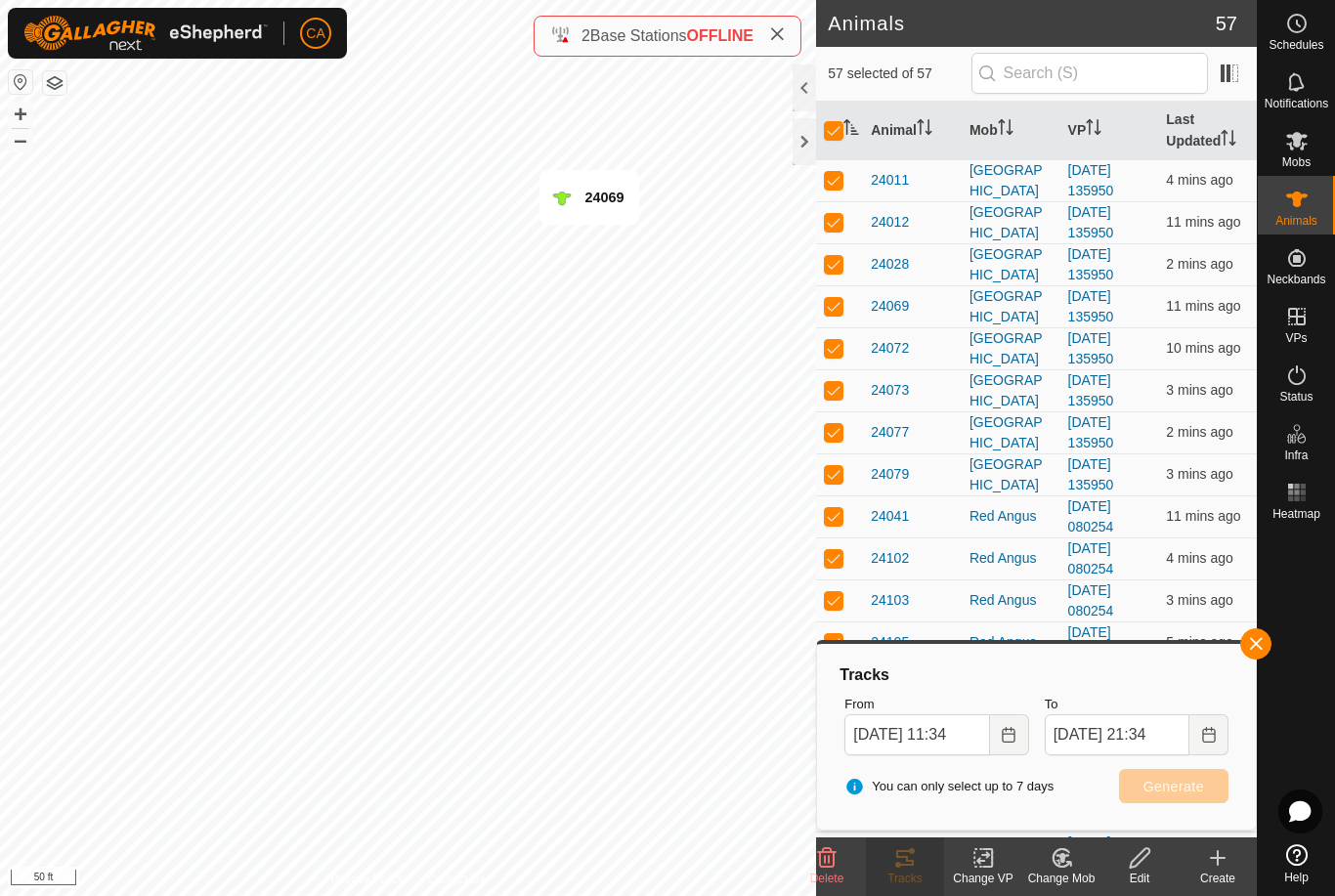
checkbox input "false"
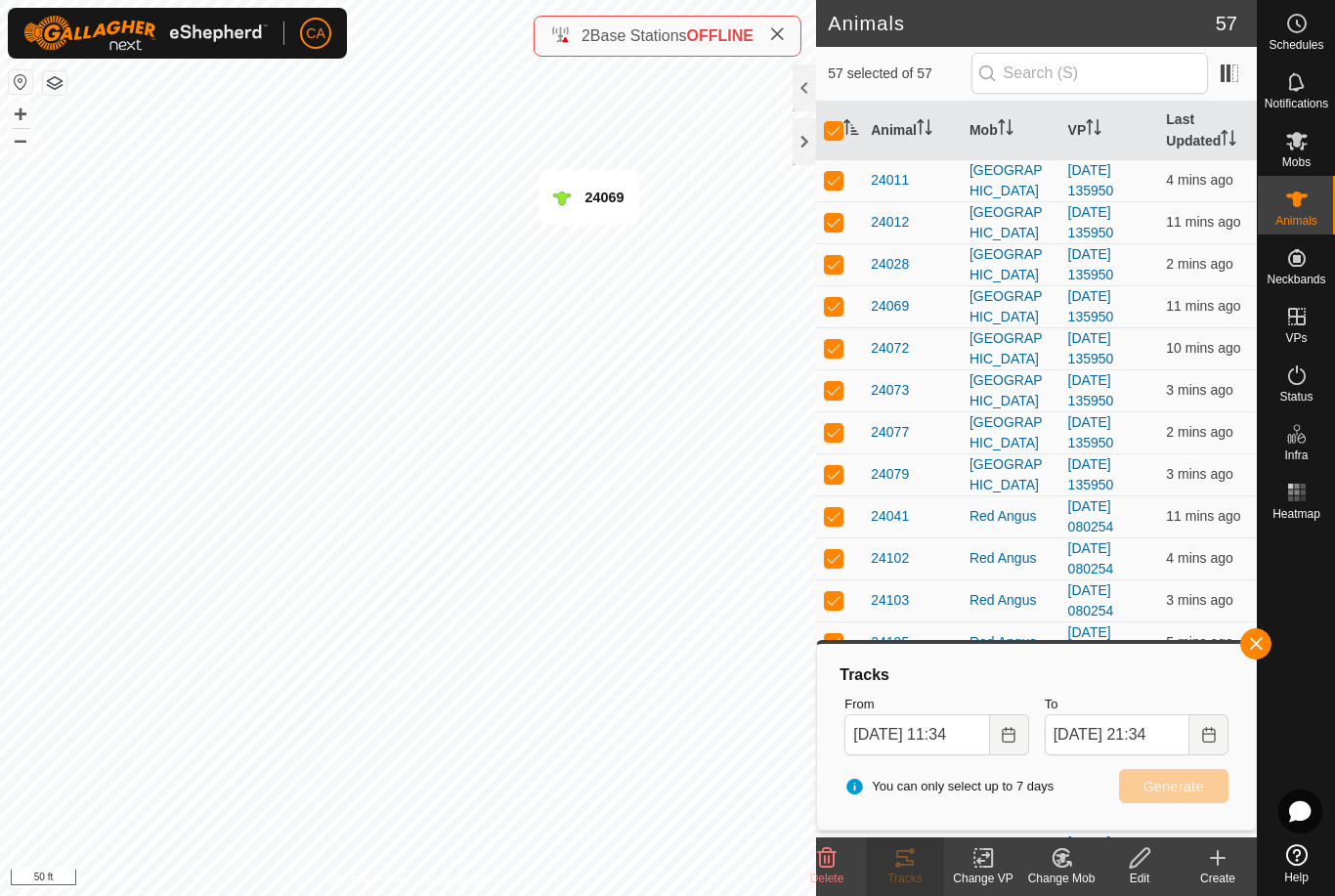
checkbox input "false"
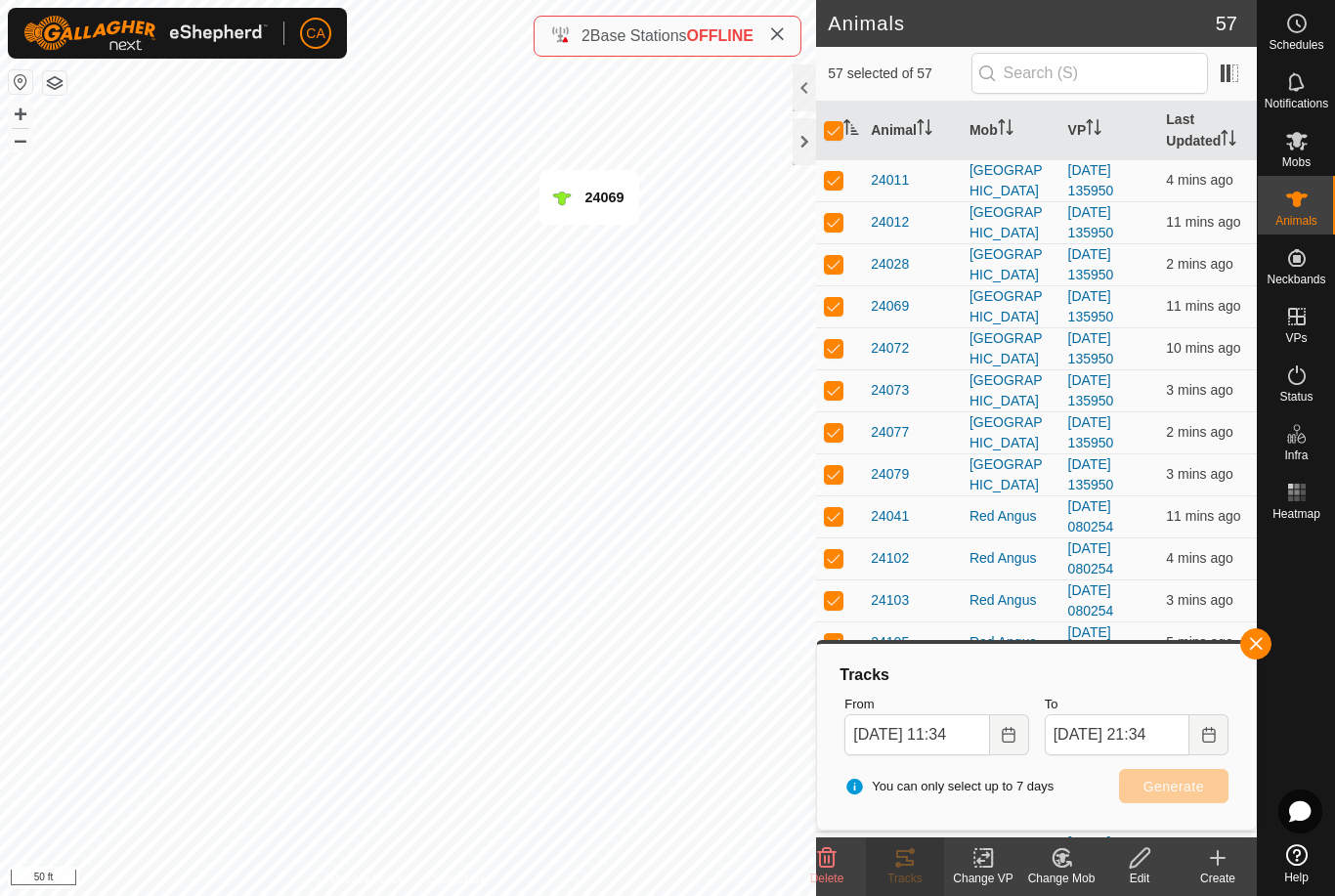
checkbox input "false"
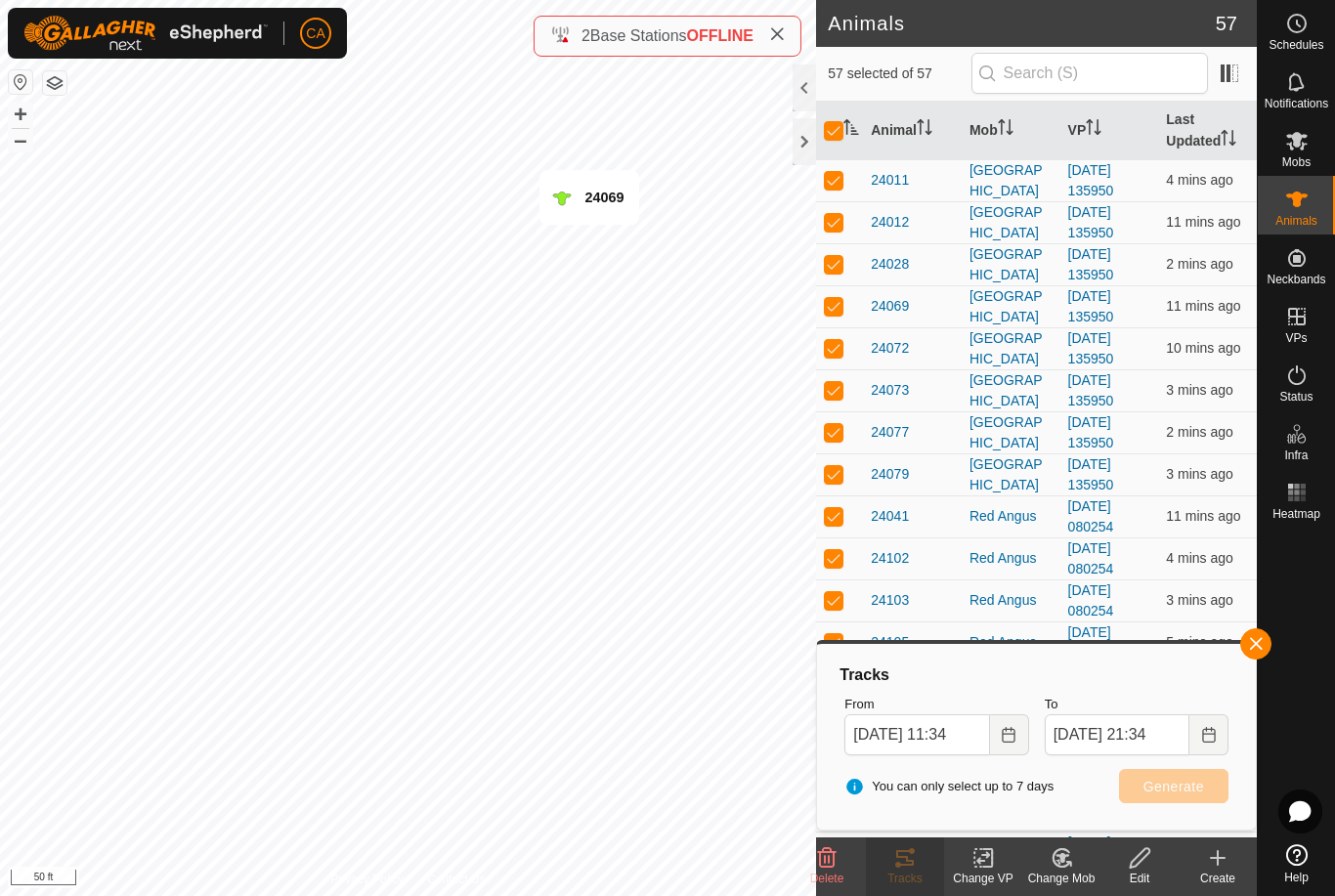
checkbox input "false"
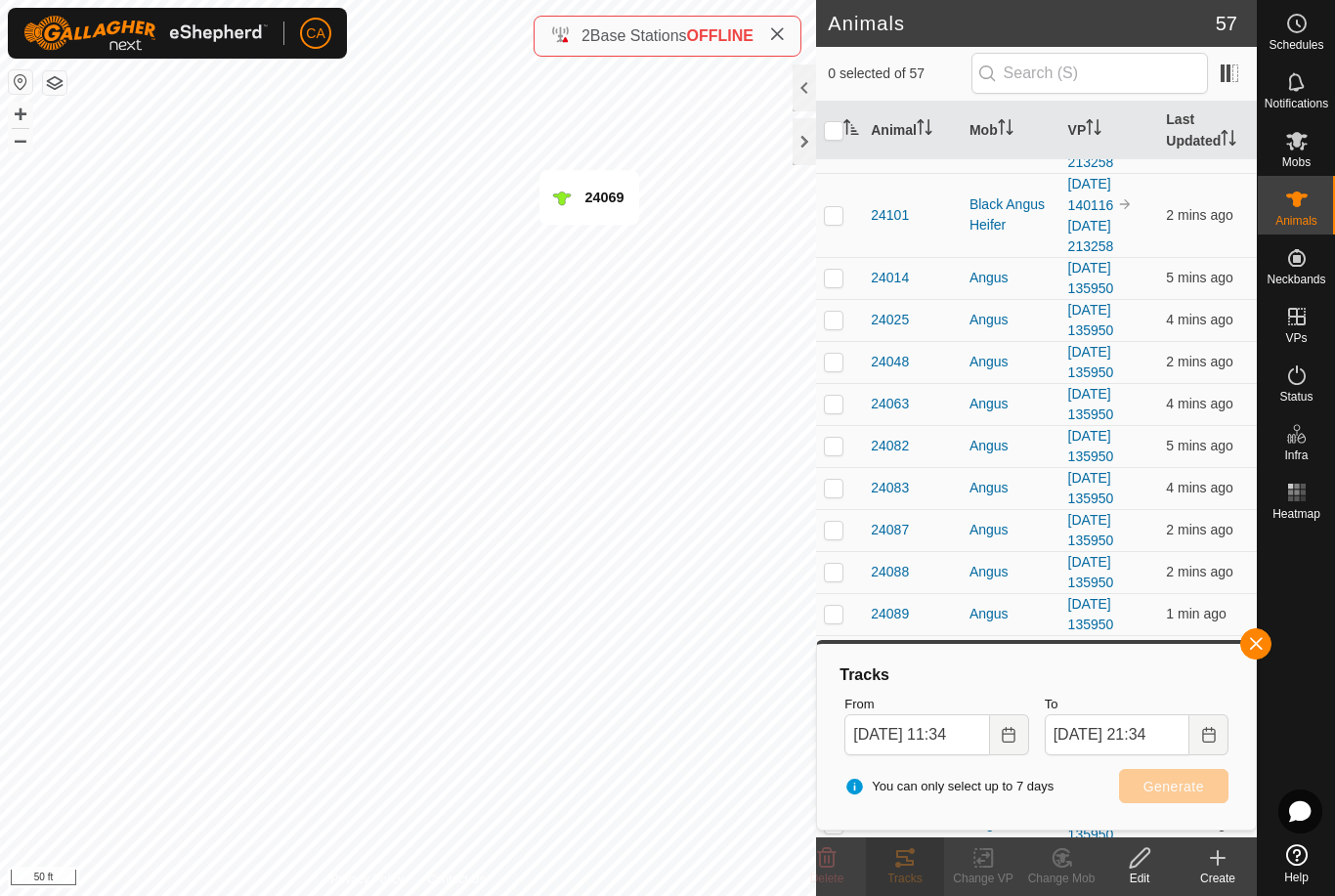
scroll to position [1764, 0]
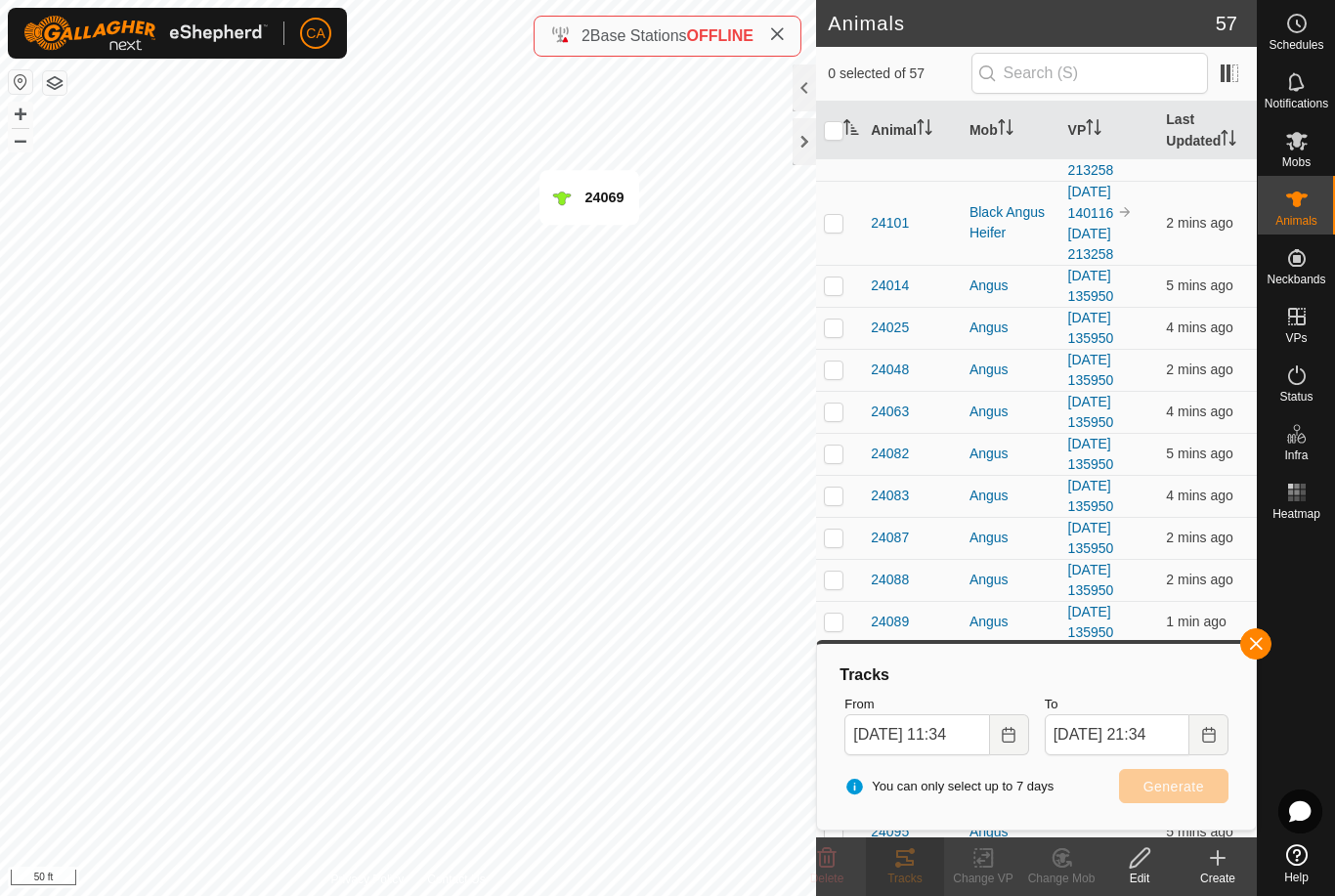
click at [835, 278] on p-checkbox at bounding box center [834, 286] width 20 height 16
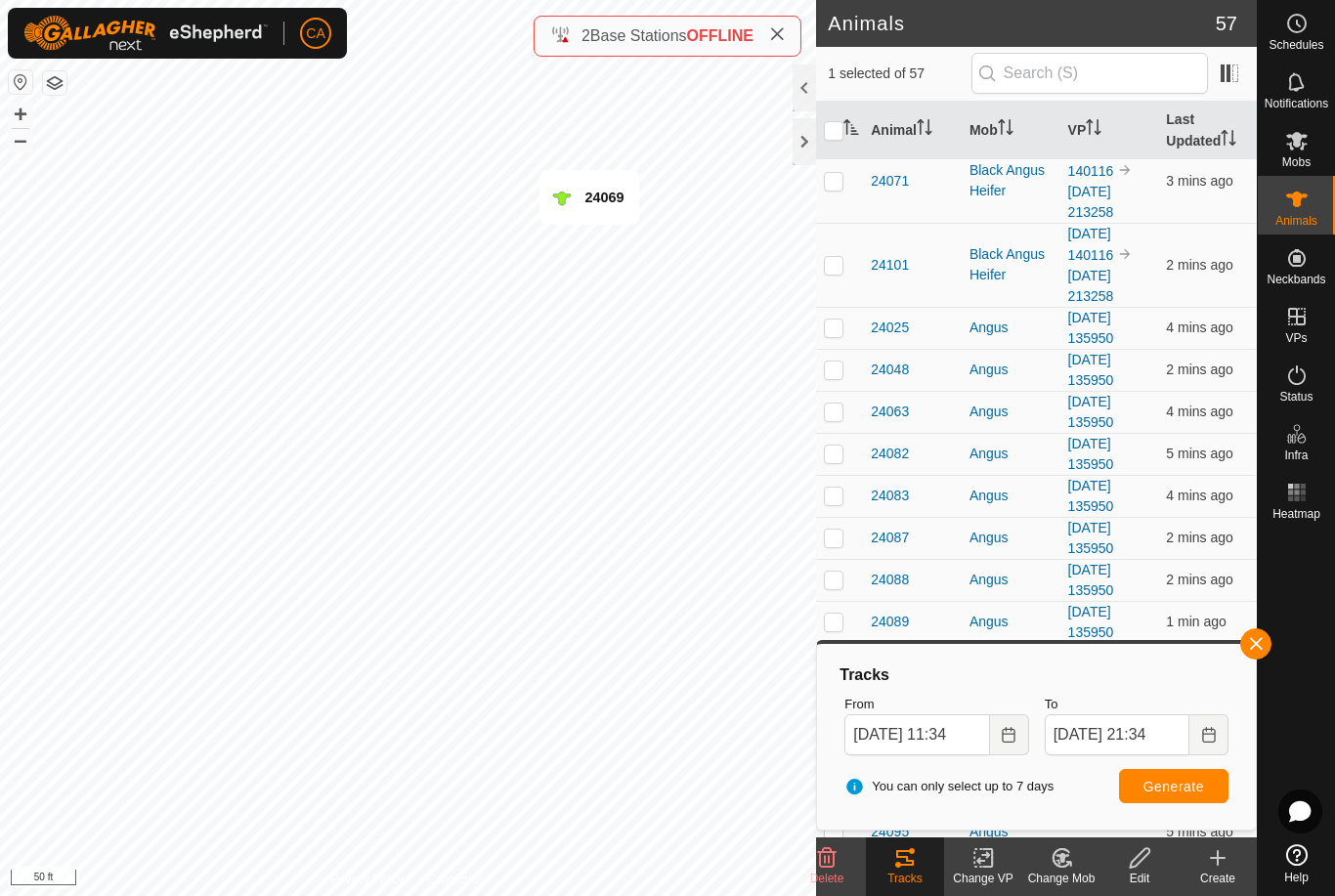
click at [838, 256] on td at bounding box center [839, 265] width 47 height 84
checkbox input "true"
click at [841, 529] on p-checkbox at bounding box center [834, 537] width 20 height 16
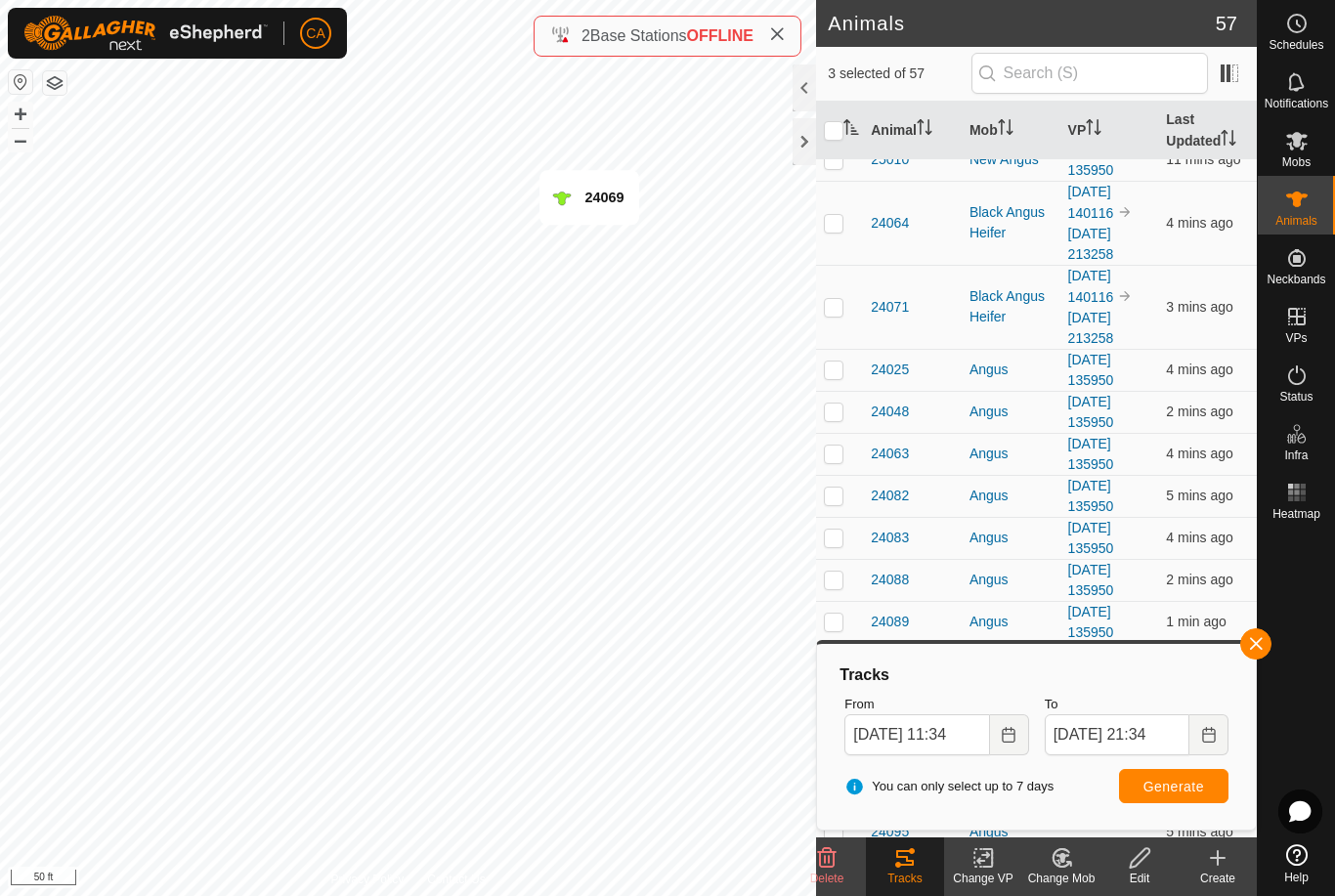
click at [830, 487] on p-checkbox at bounding box center [834, 495] width 20 height 16
checkbox input "true"
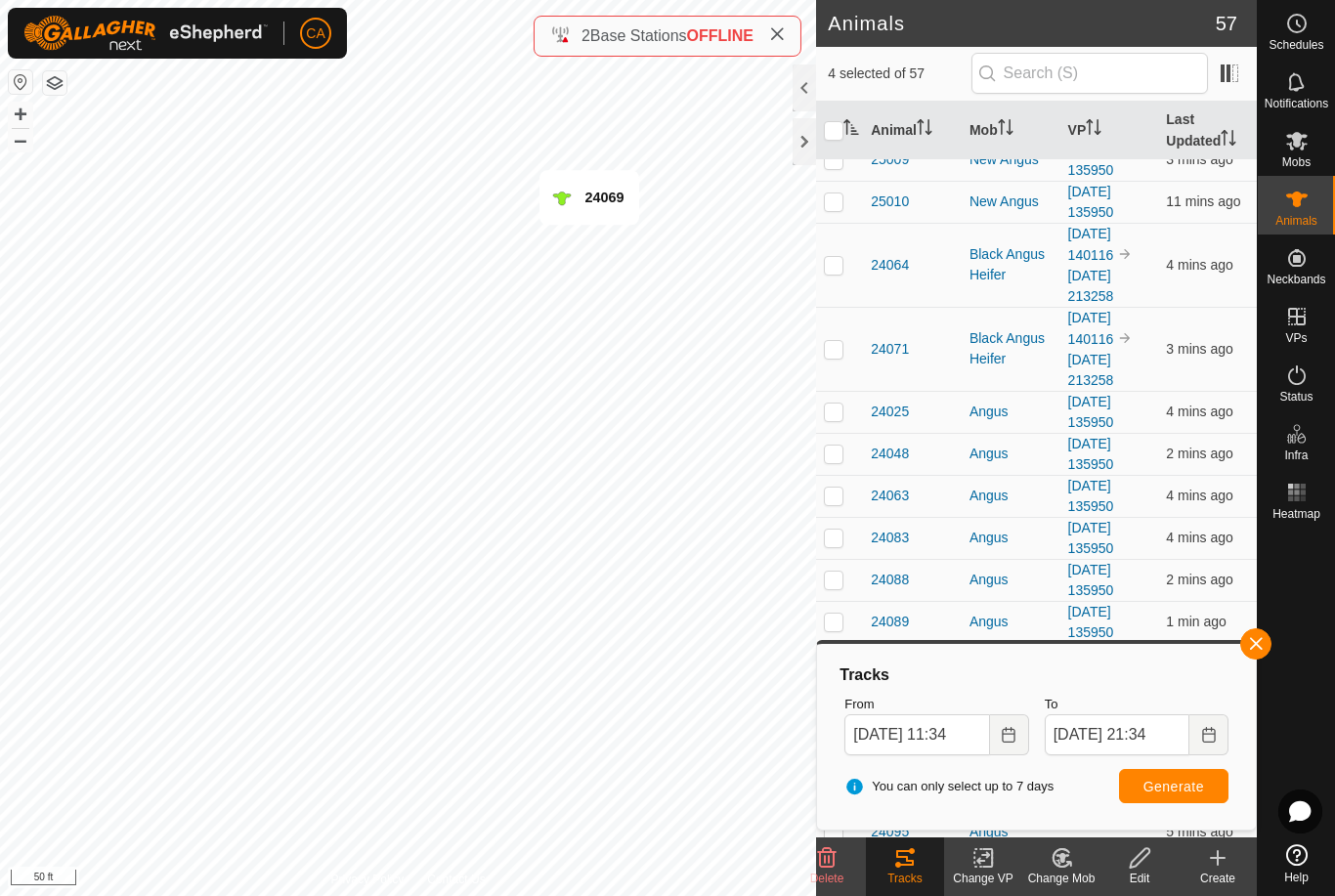
click at [827, 127] on input "checkbox" at bounding box center [834, 131] width 20 height 20
checkbox input "true"
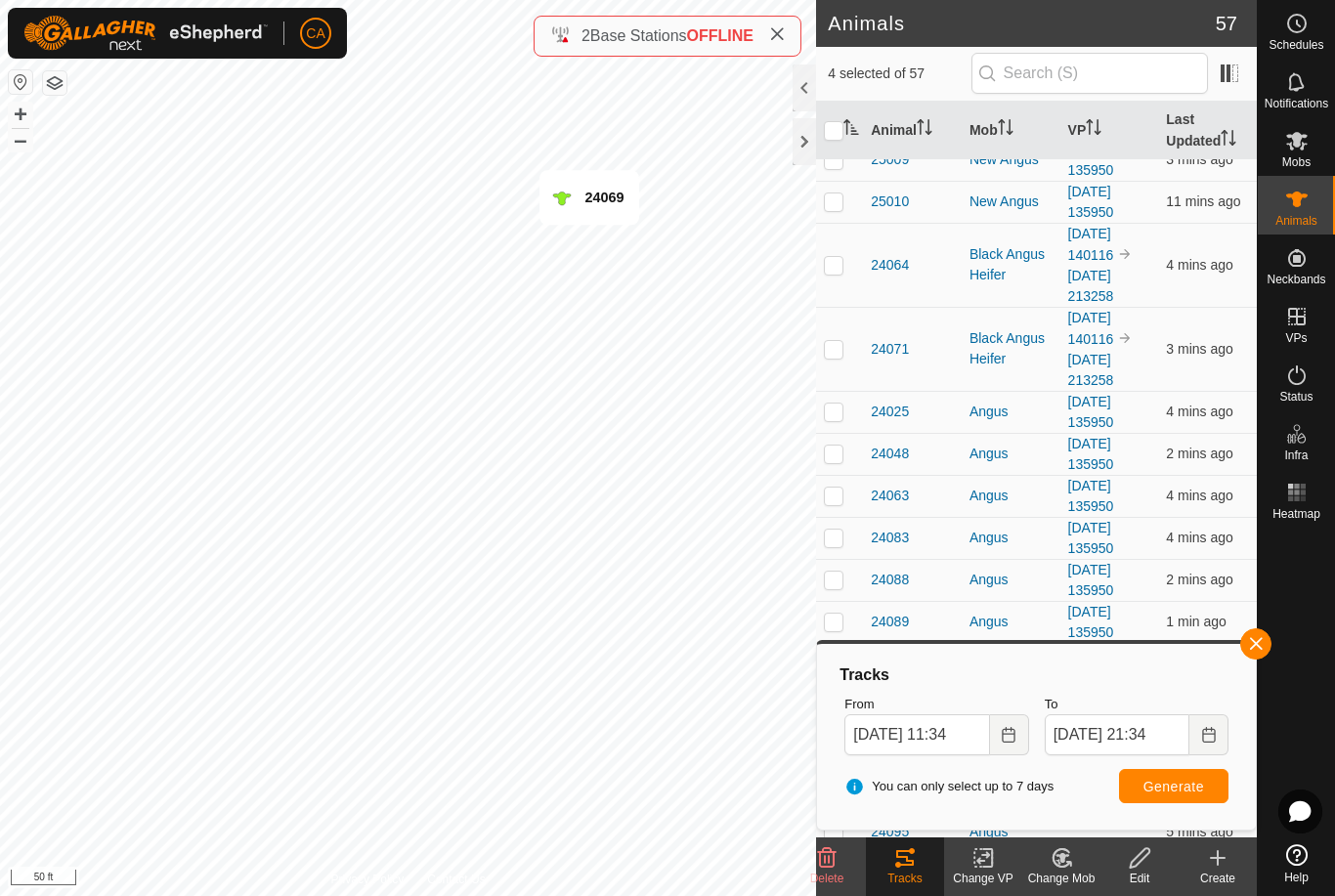
checkbox input "true"
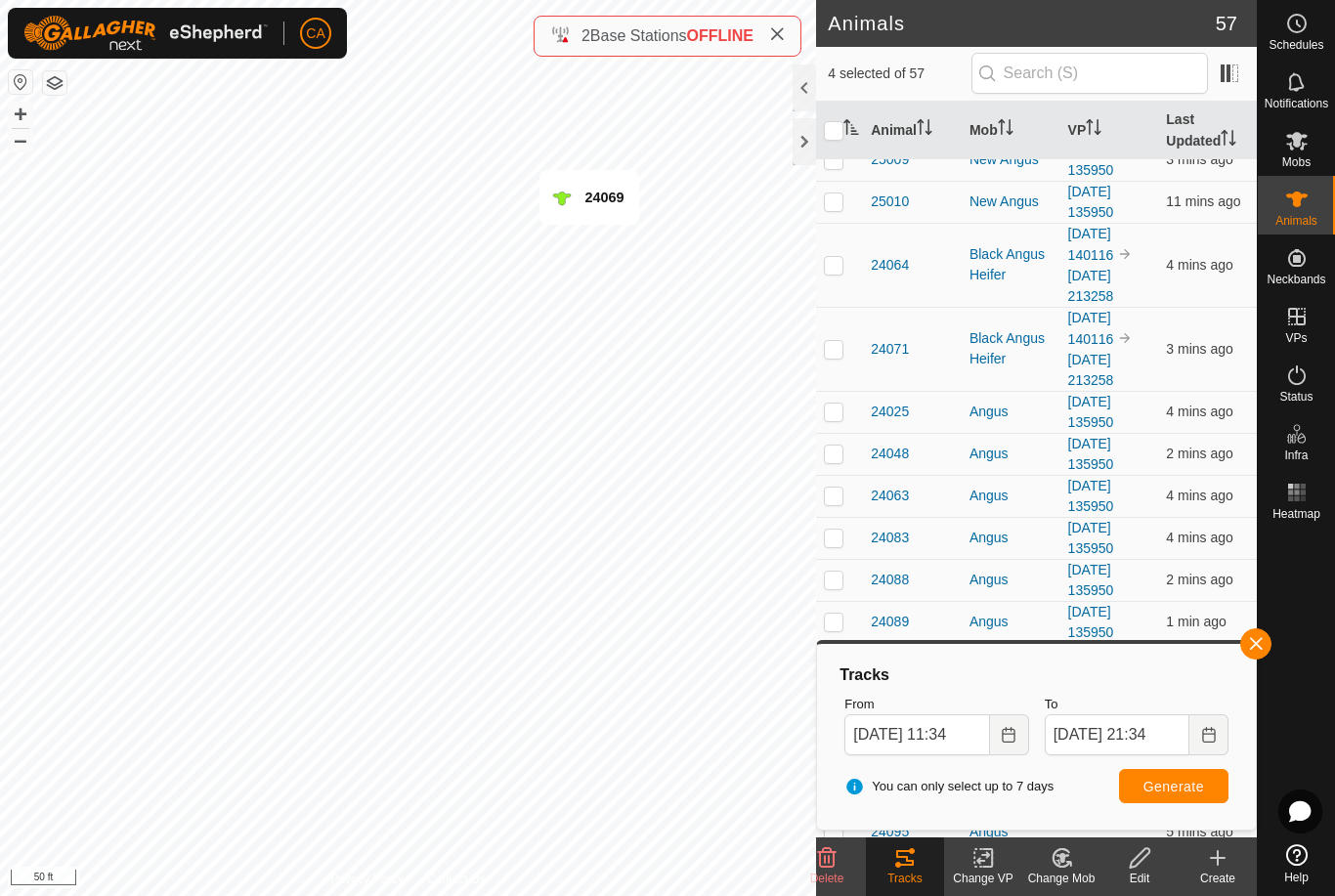
checkbox input "true"
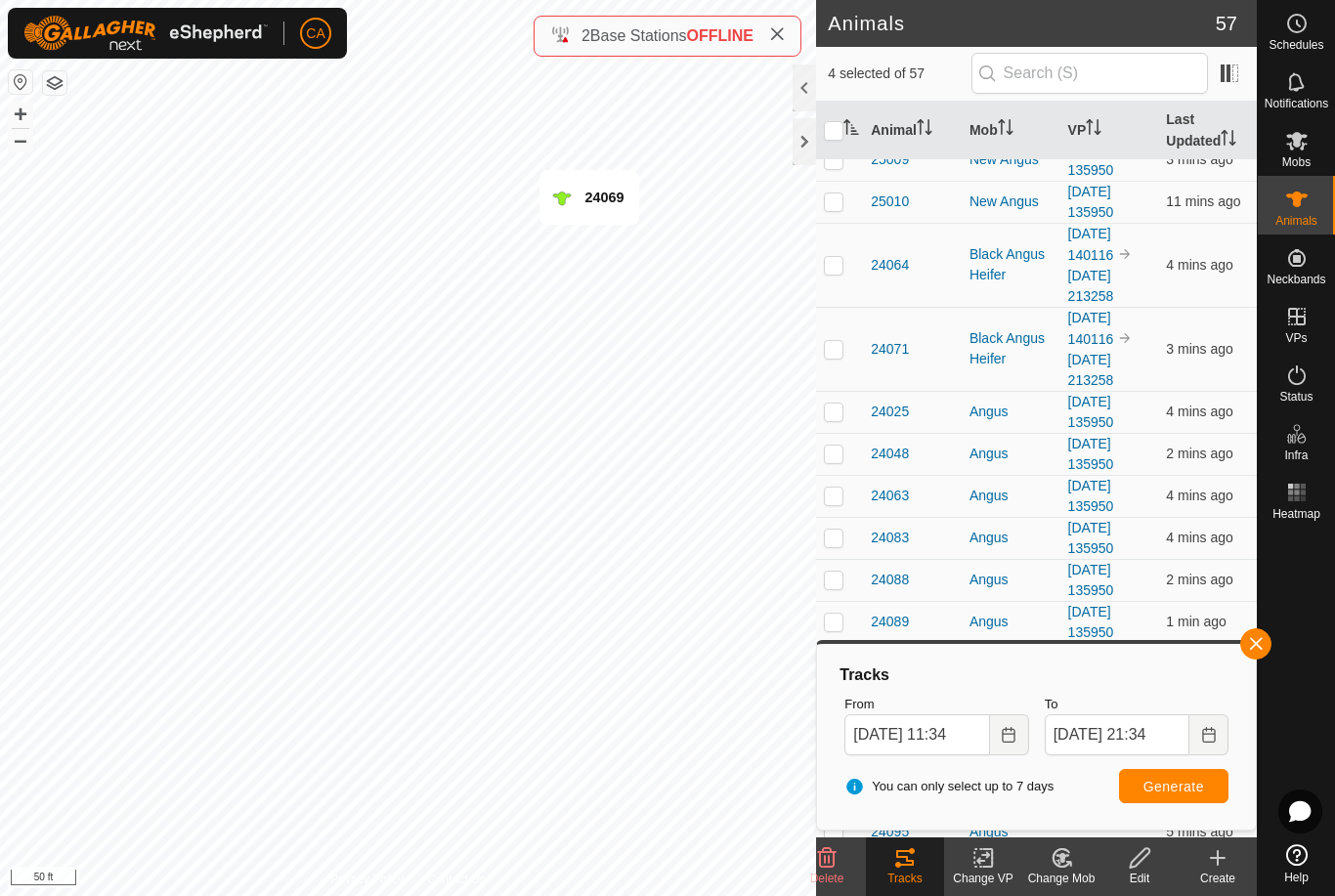
checkbox input "true"
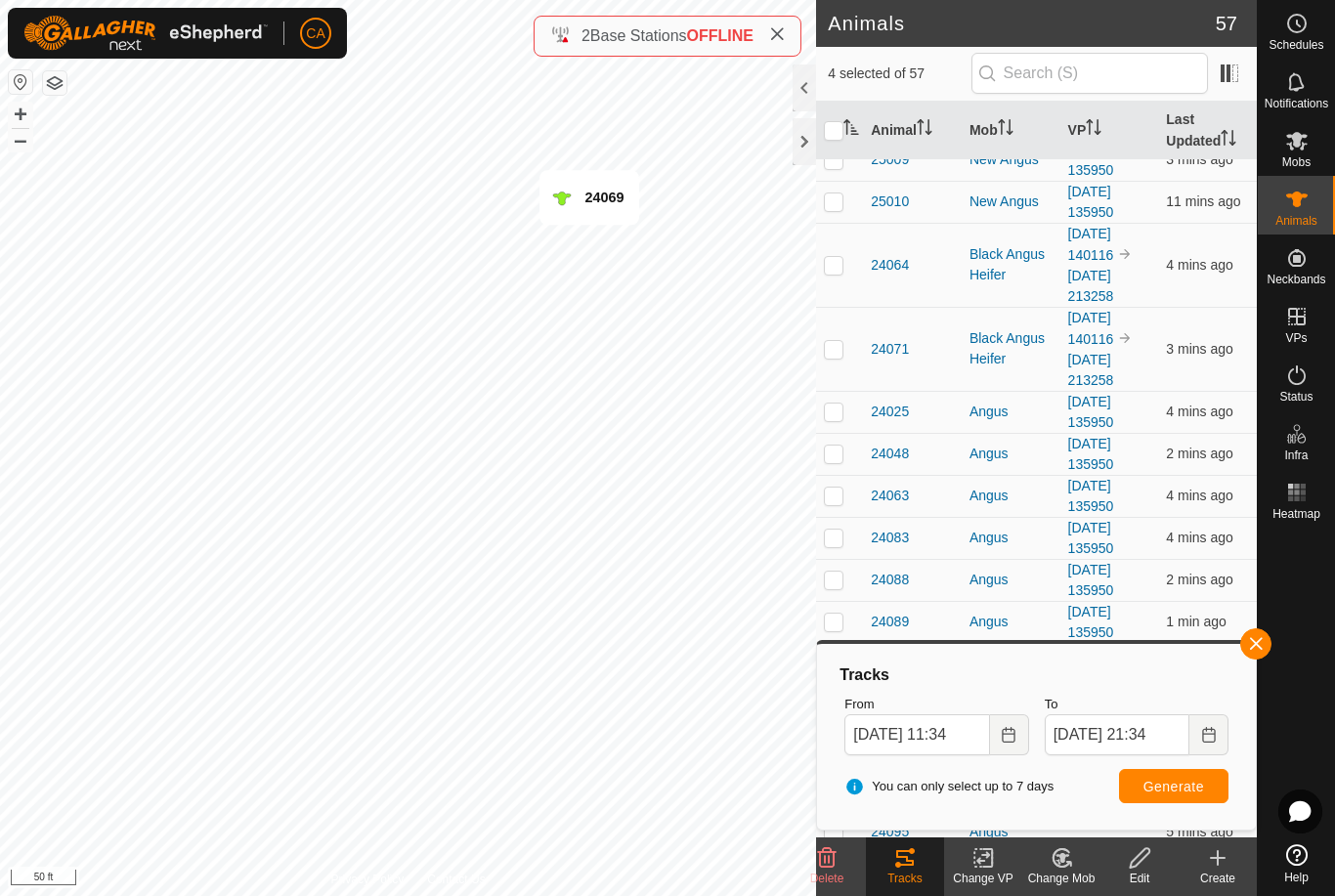
checkbox input "true"
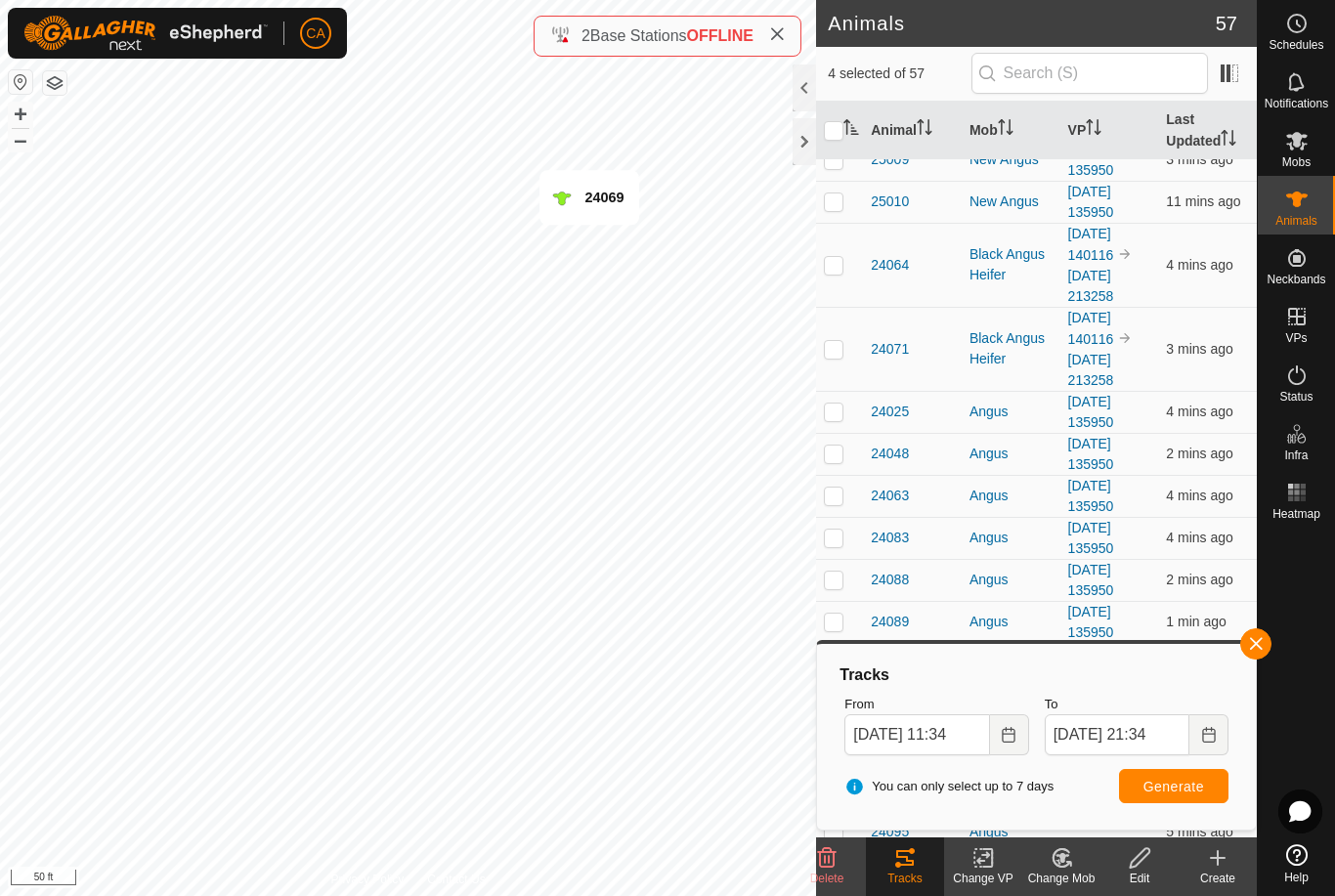
checkbox input "true"
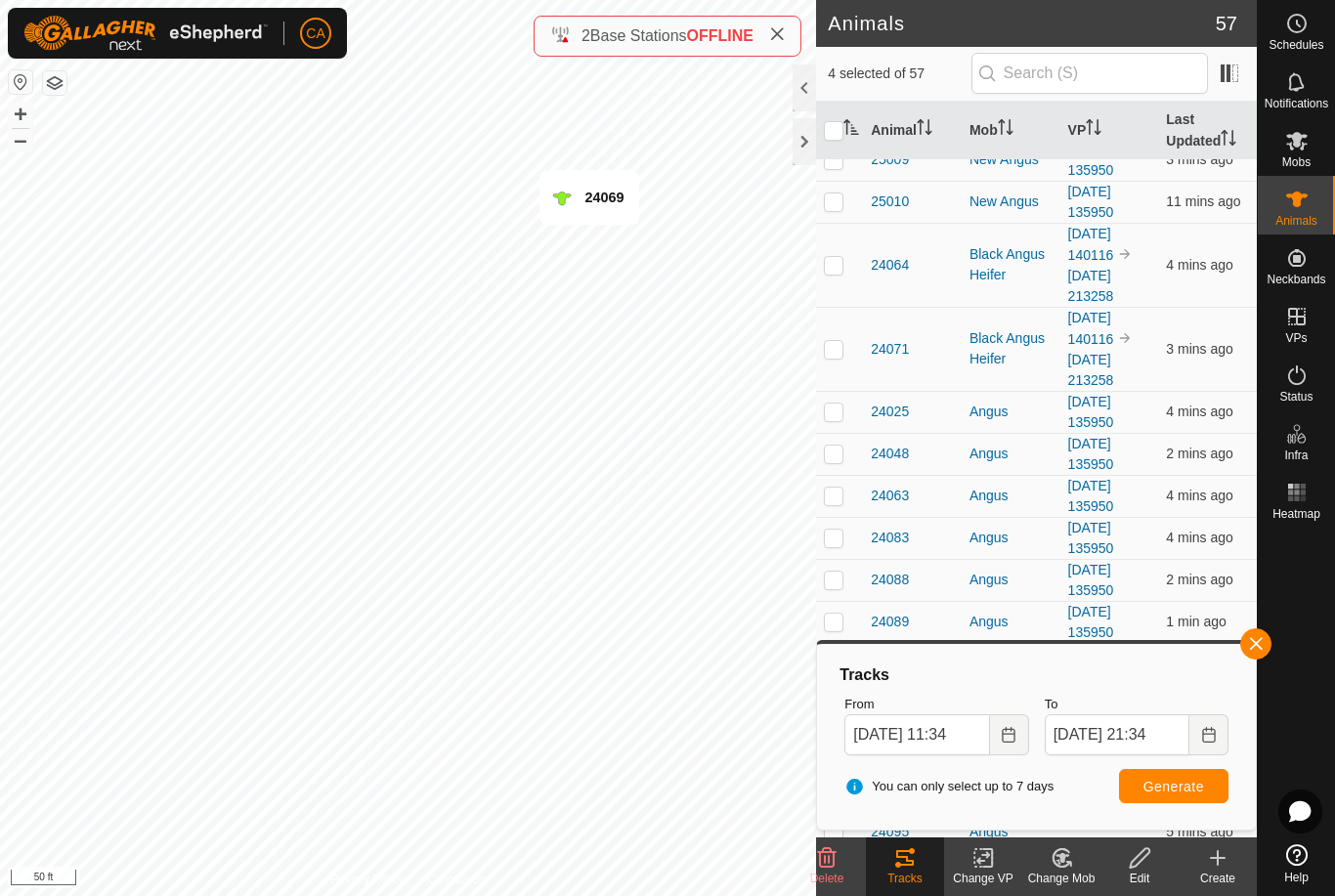
checkbox input "true"
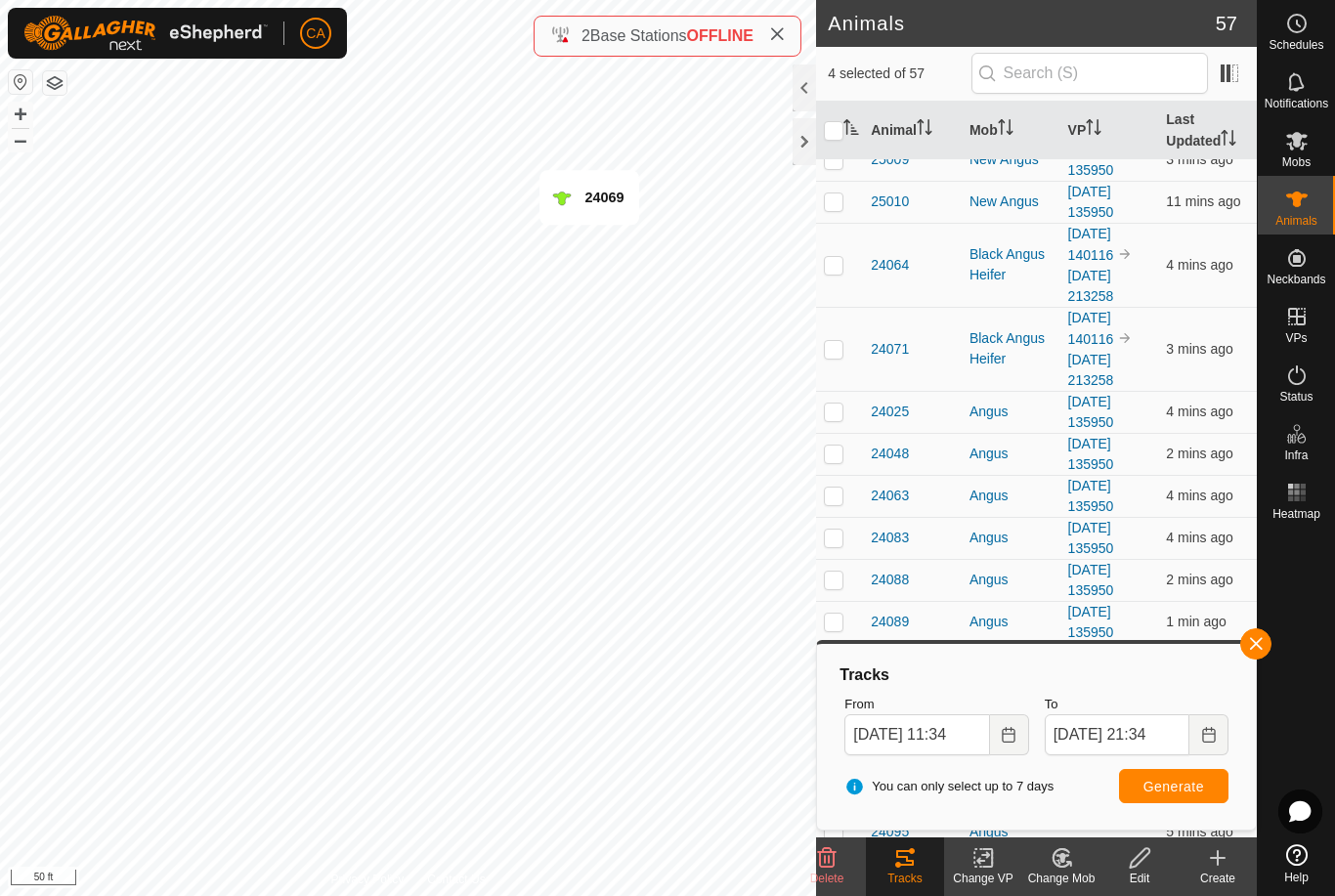
checkbox input "true"
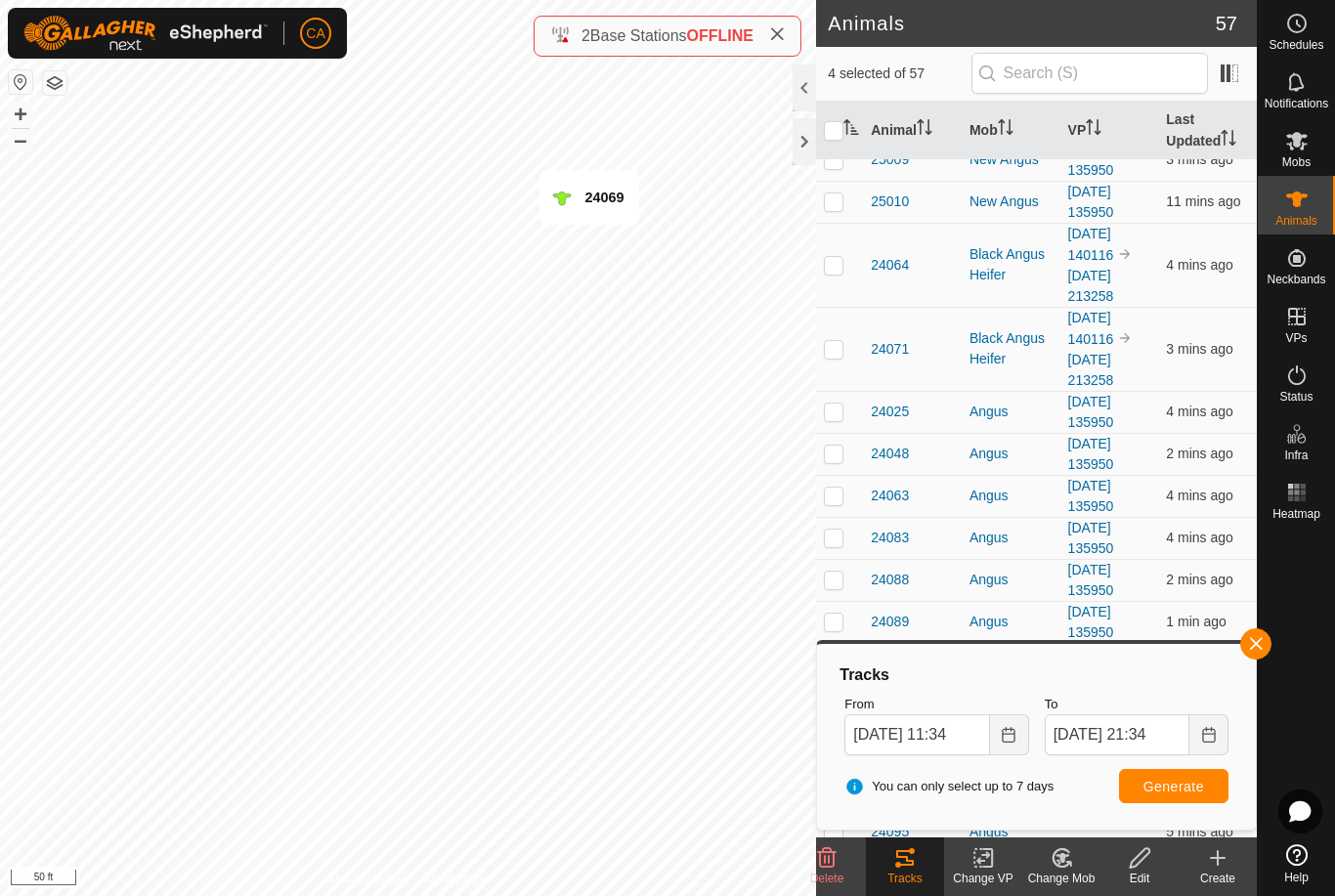
checkbox input "true"
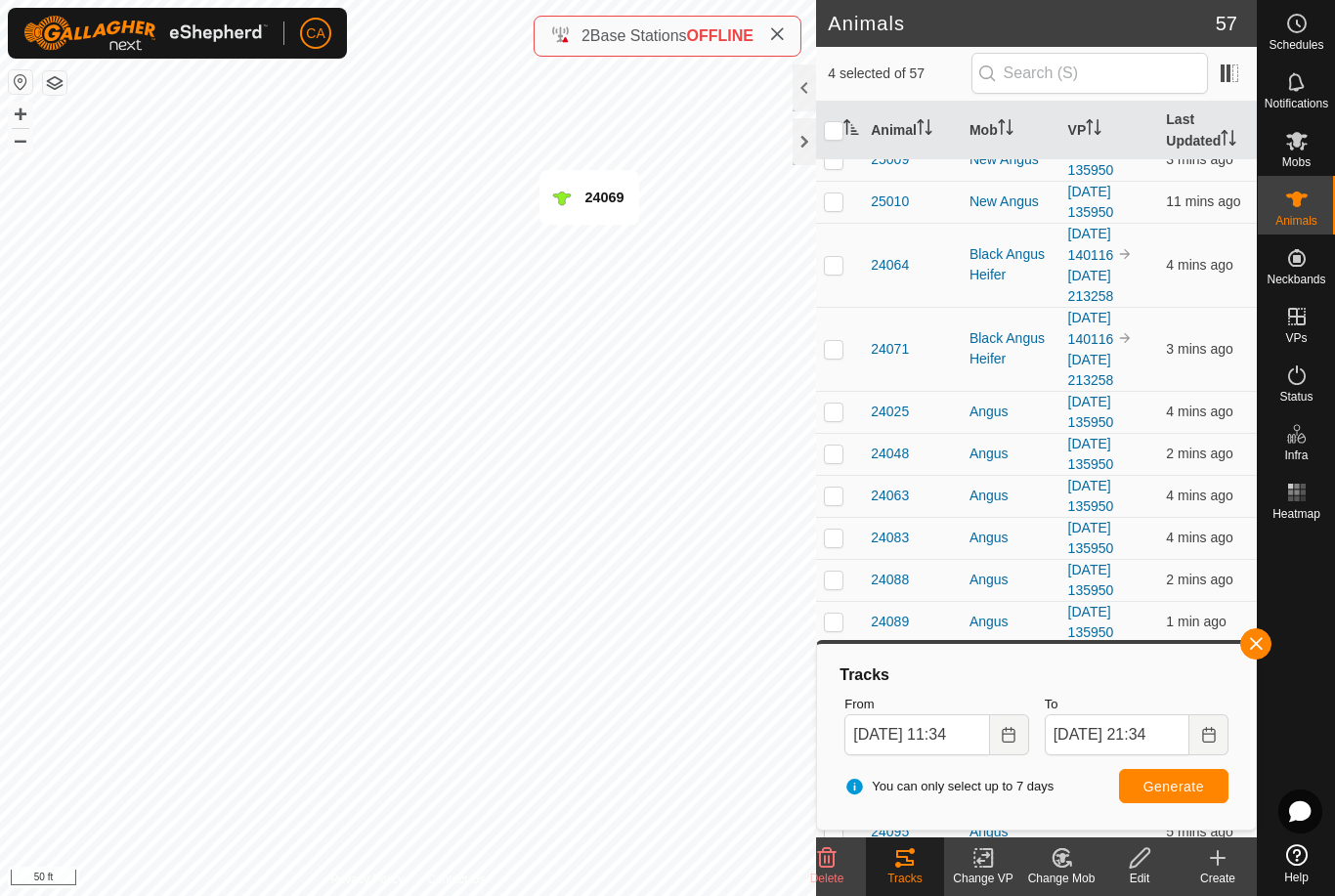
checkbox input "true"
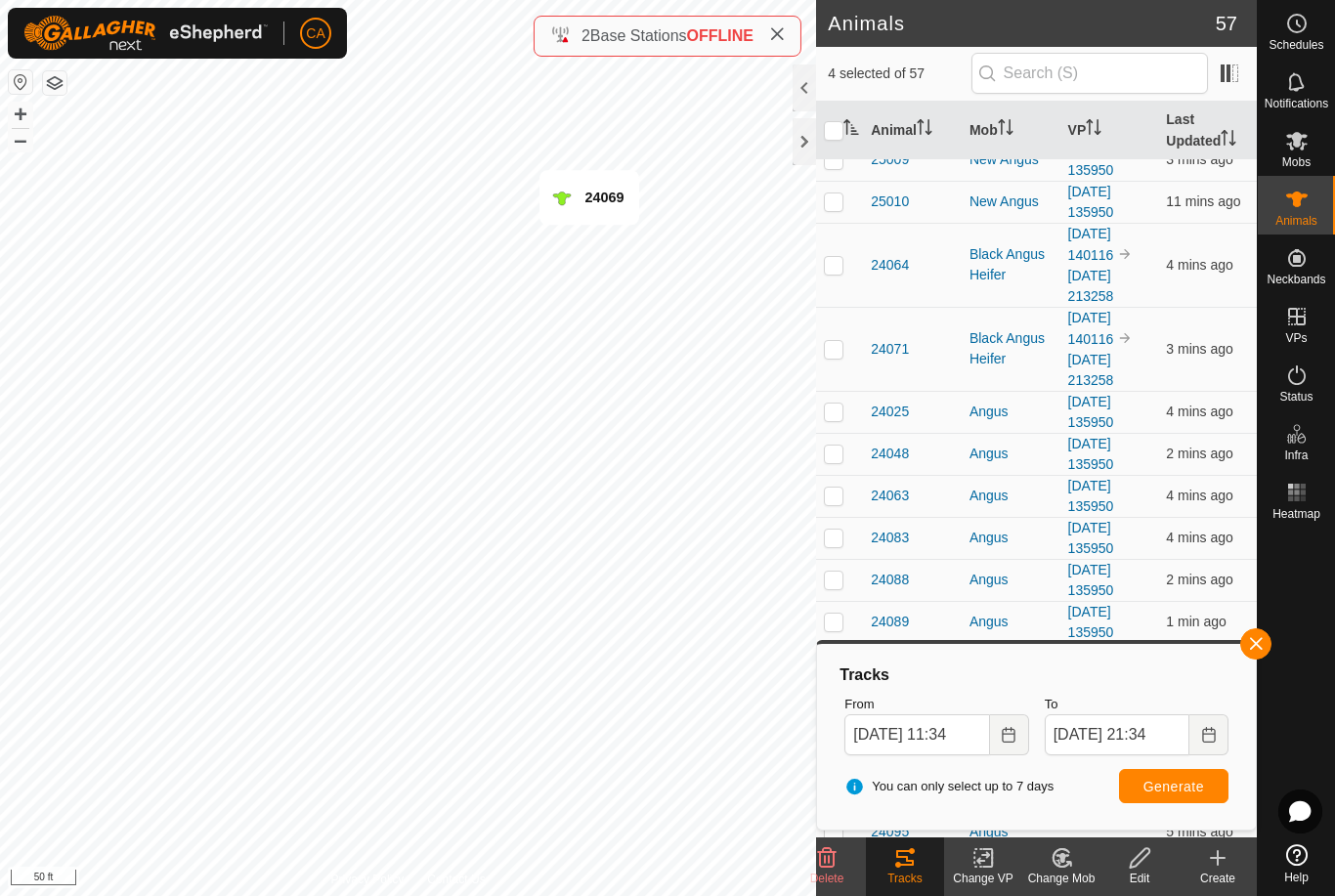
checkbox input "true"
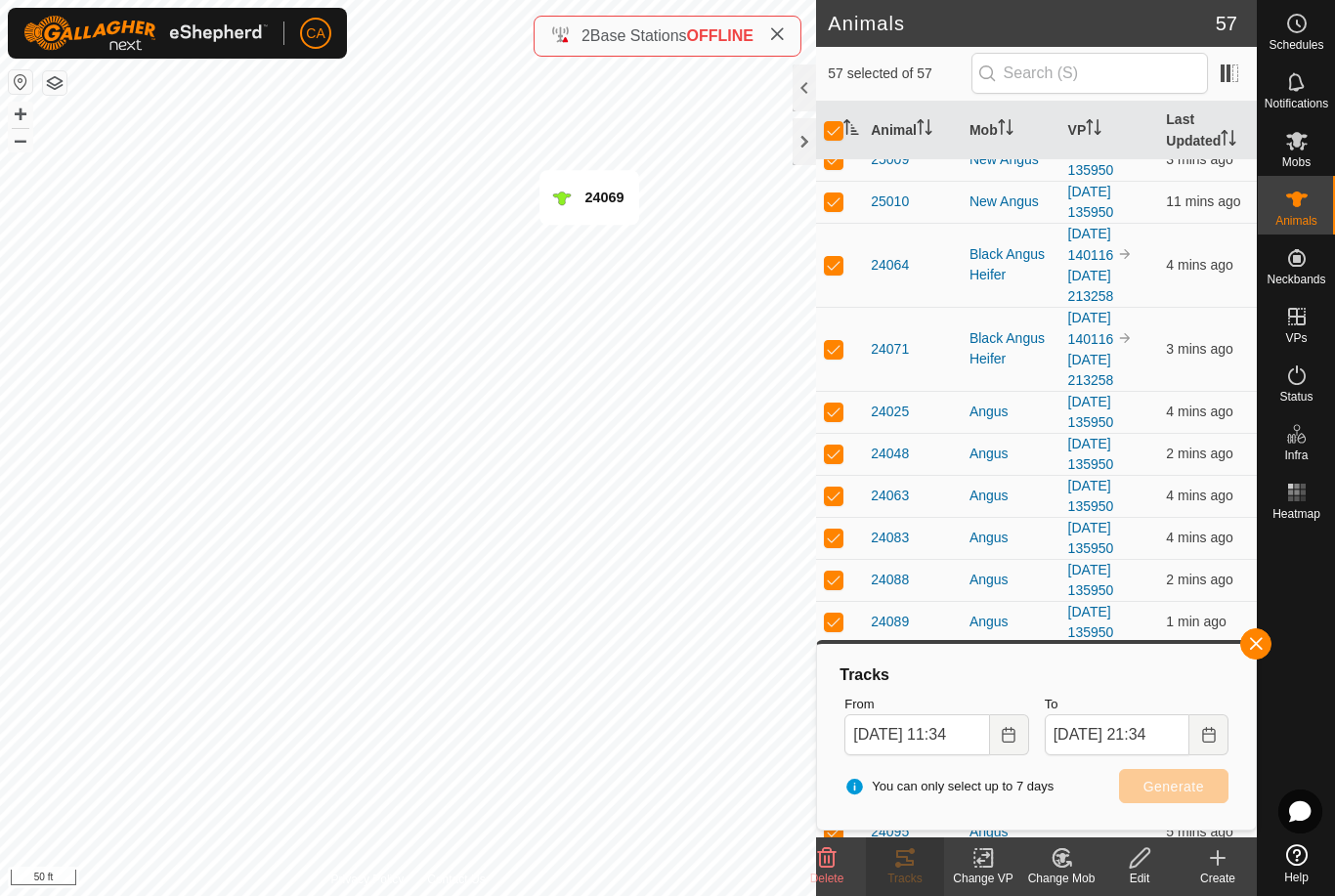
click at [837, 123] on input "checkbox" at bounding box center [834, 131] width 20 height 20
checkbox input "false"
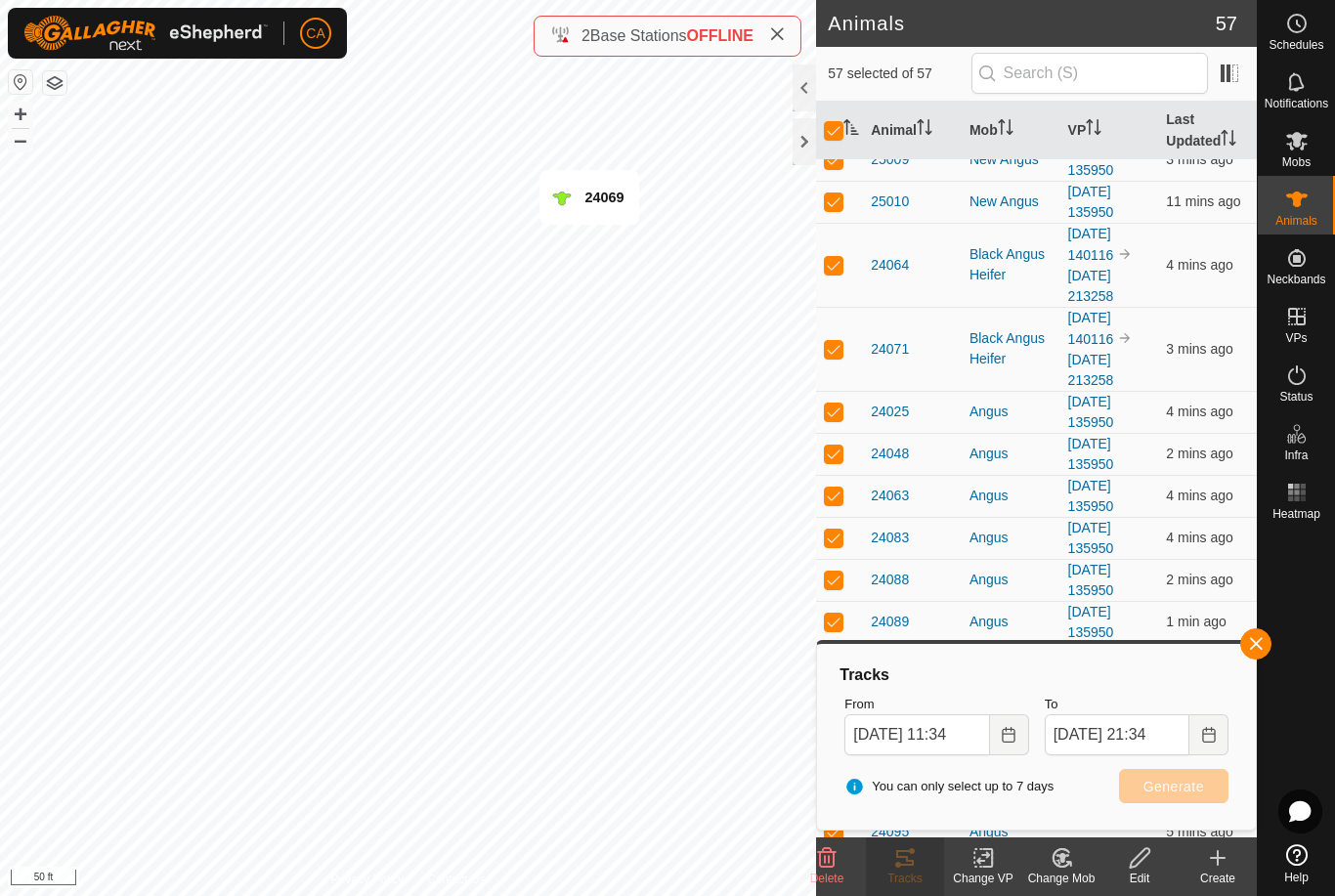
checkbox input "false"
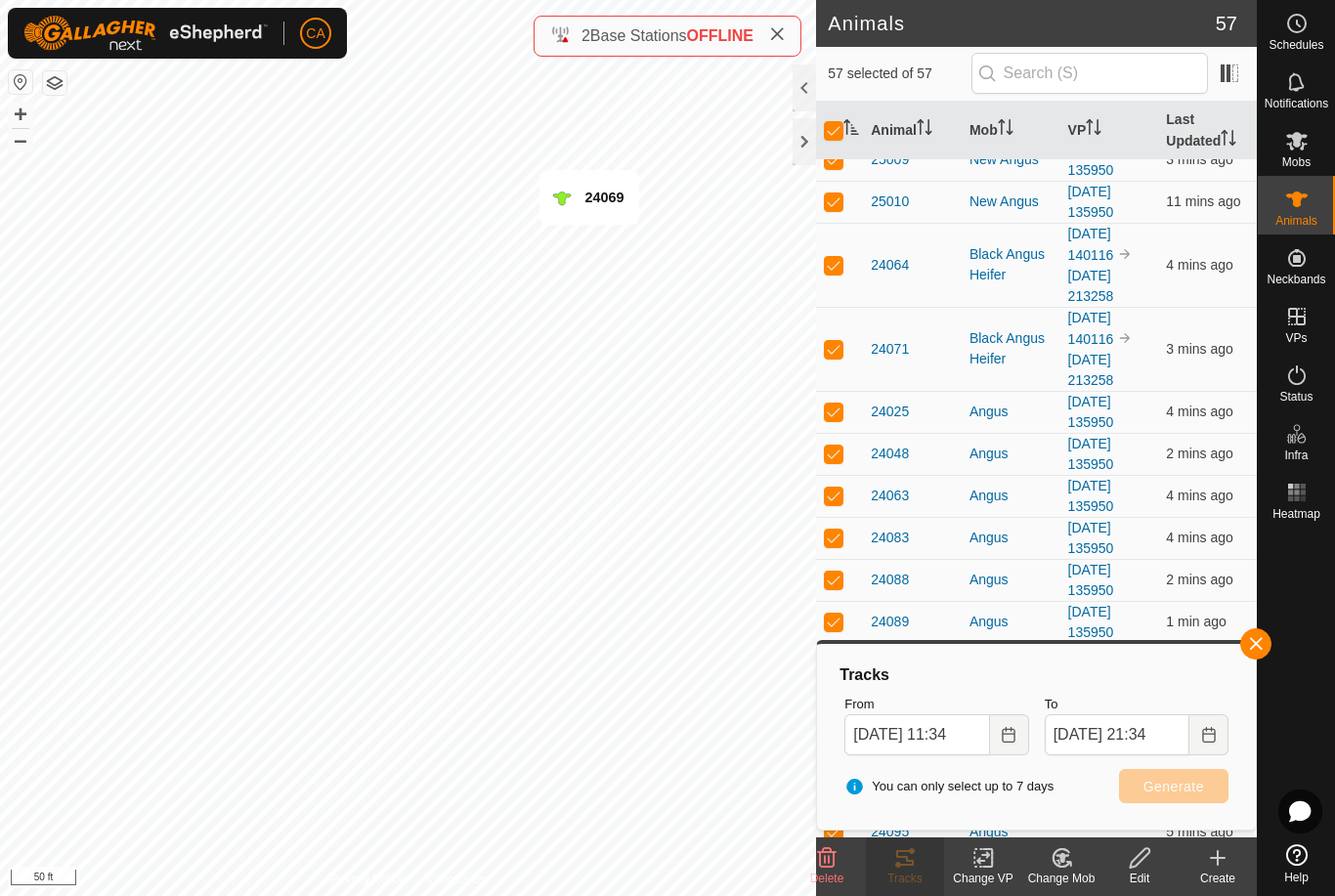
checkbox input "false"
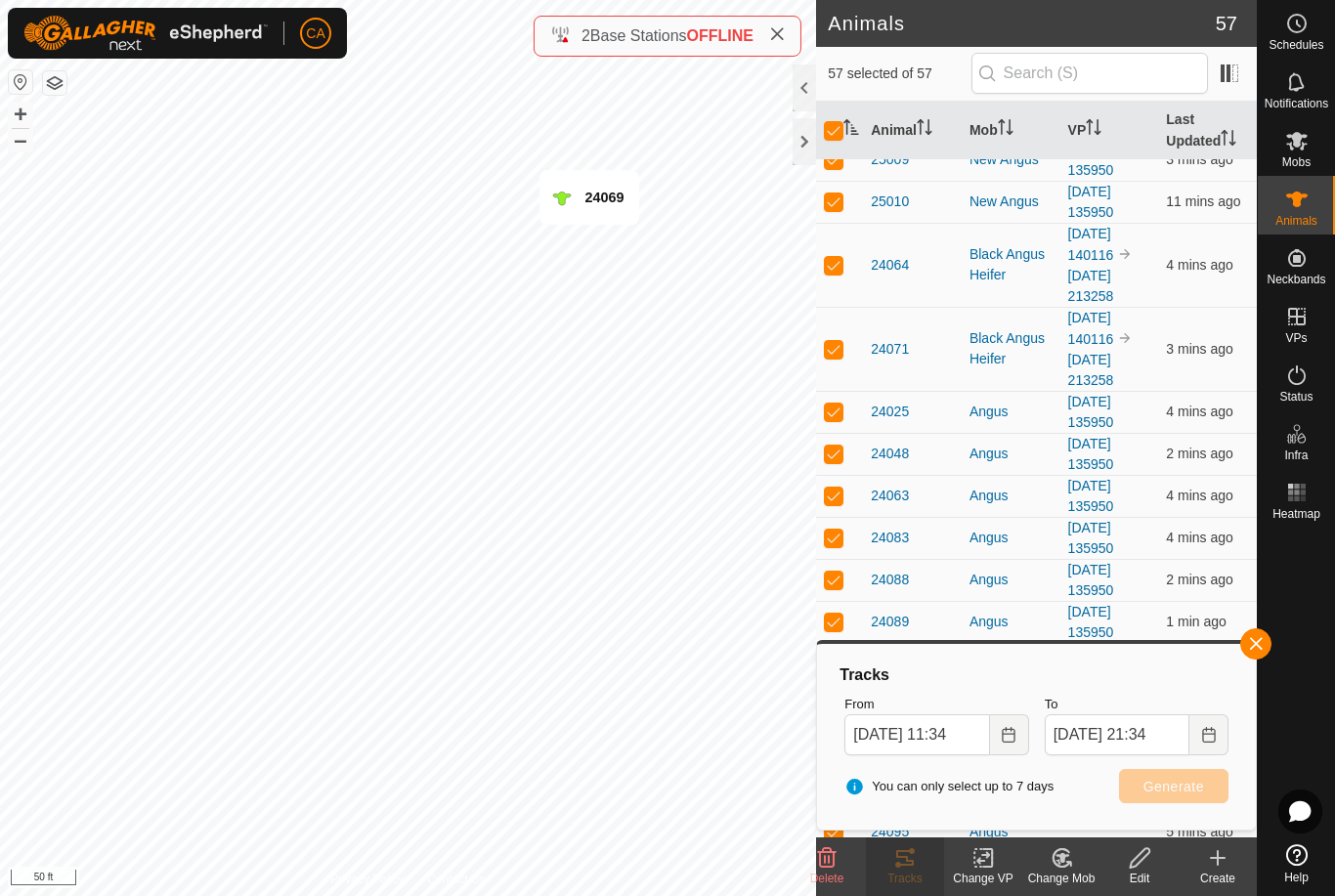
checkbox input "false"
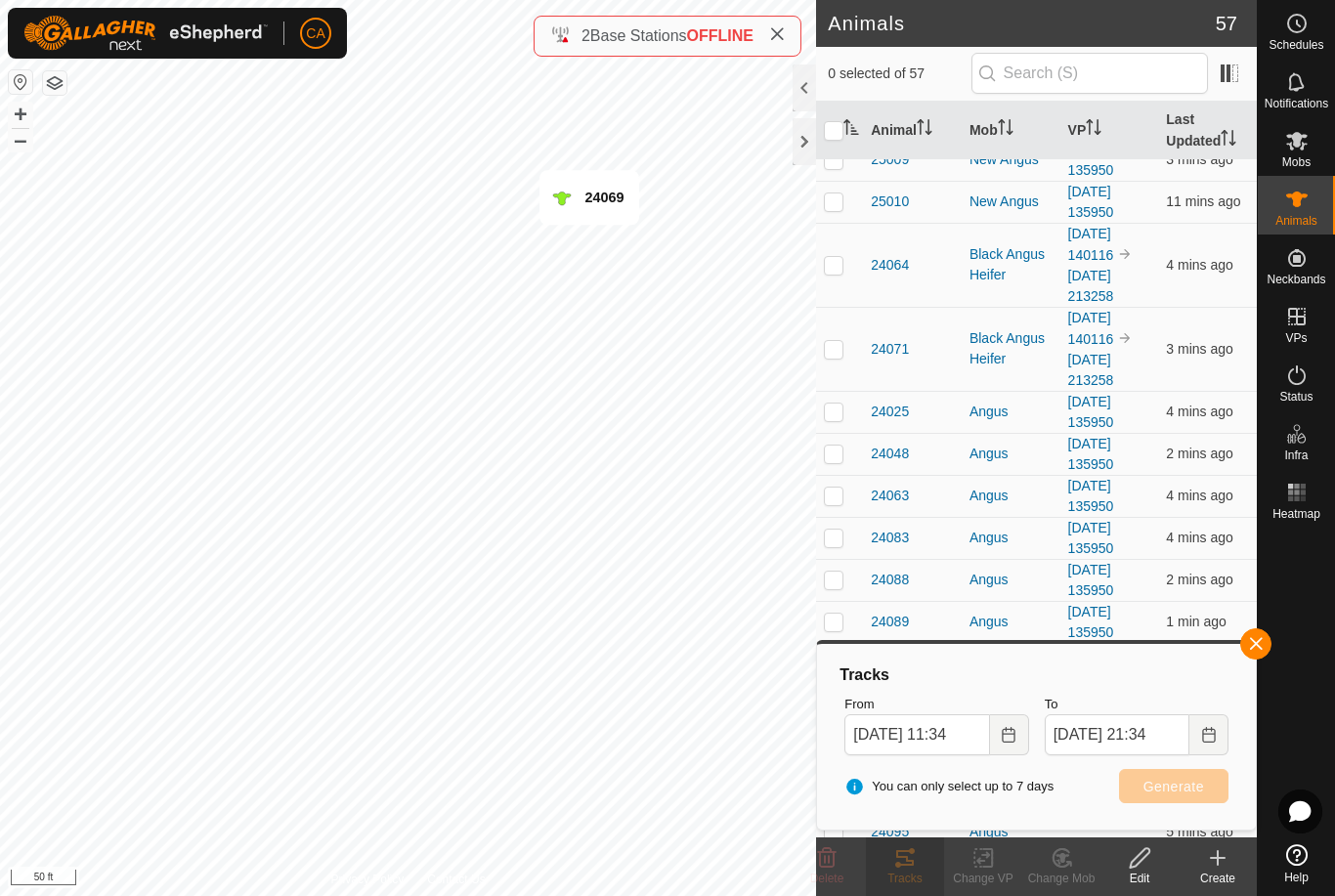
click at [829, 559] on td at bounding box center [839, 580] width 47 height 42
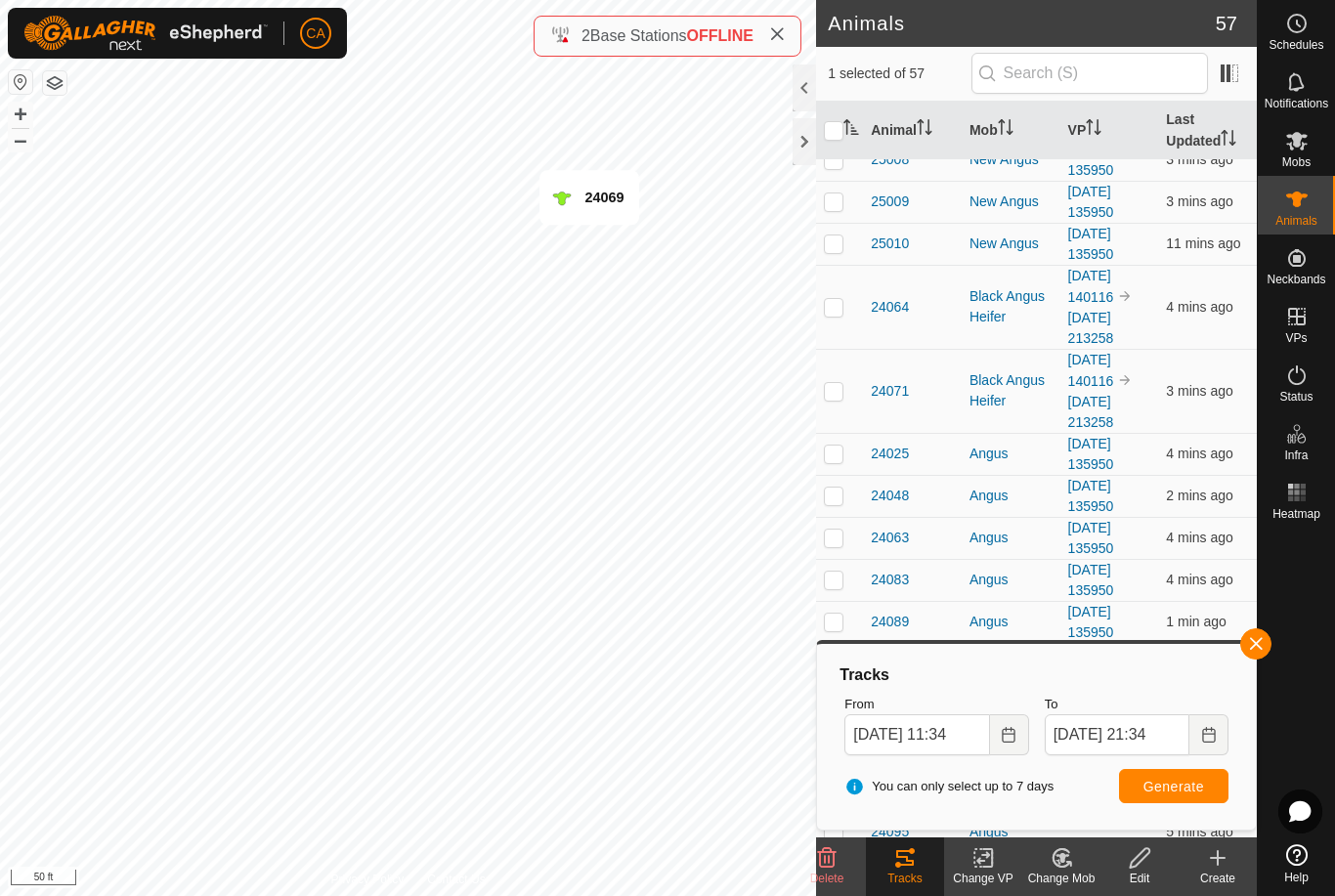
click at [996, 126] on th "Mob" at bounding box center [1011, 131] width 99 height 59
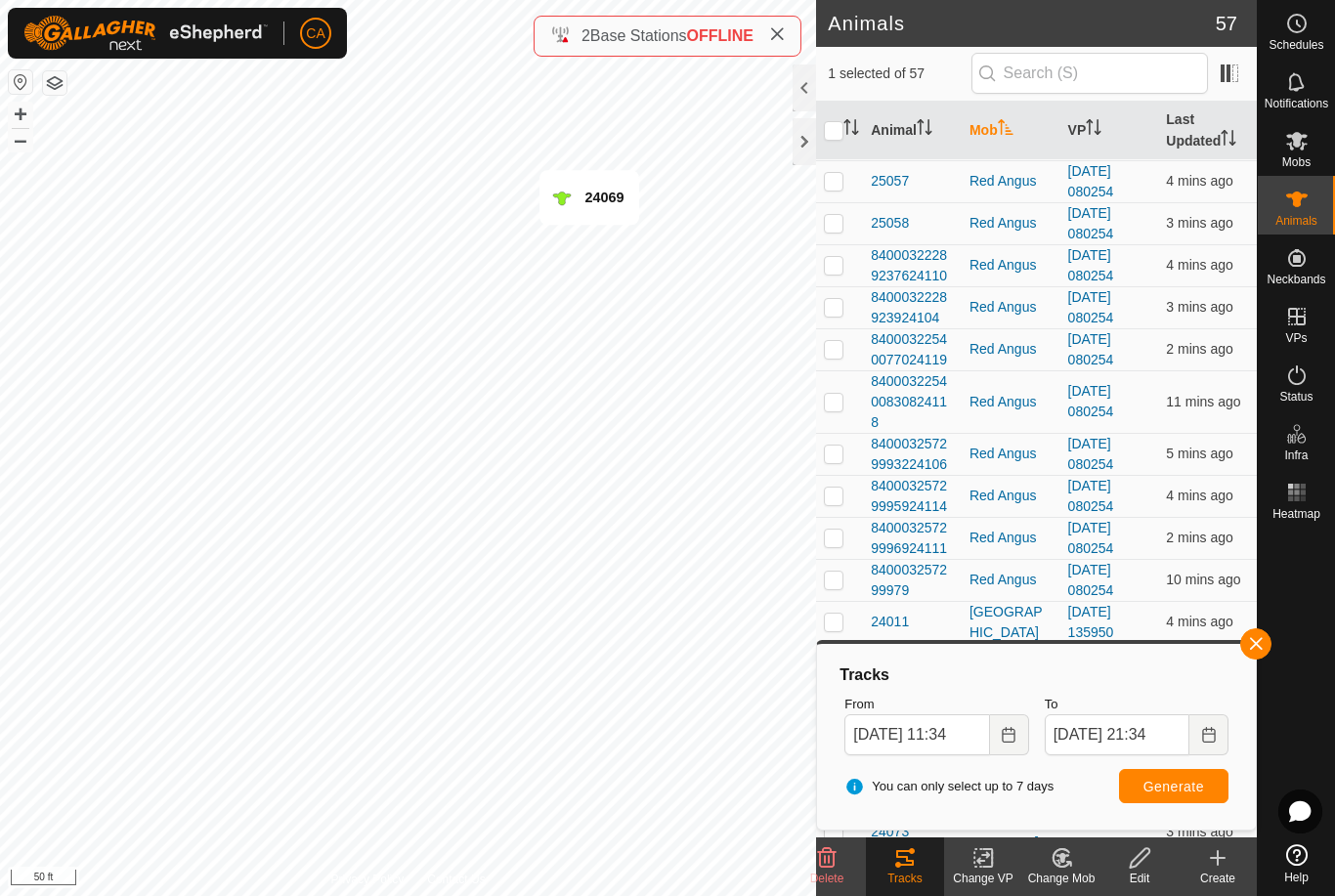
scroll to position [0, 0]
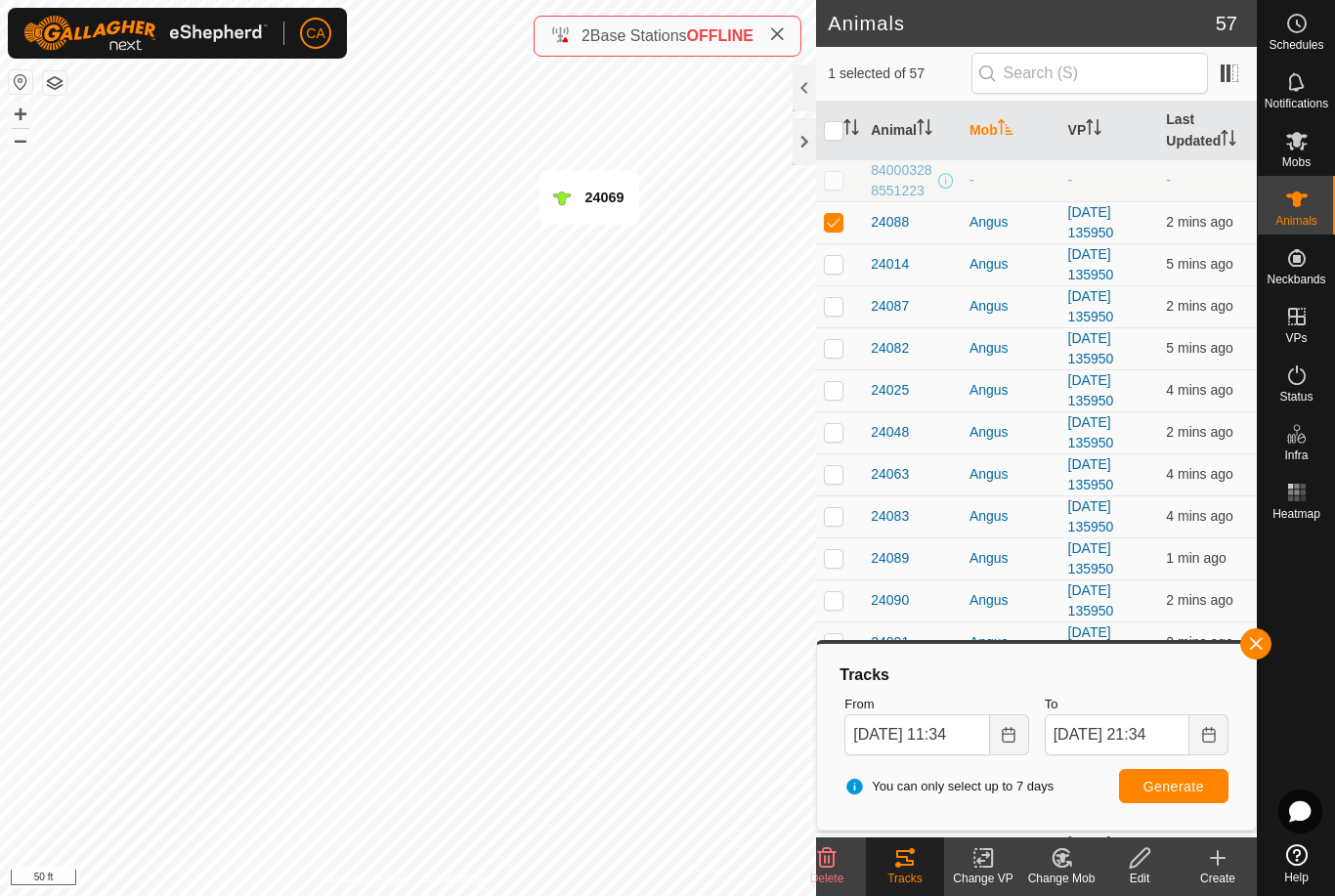
click at [830, 219] on p-checkbox at bounding box center [834, 222] width 20 height 16
click at [836, 218] on p-checkbox at bounding box center [834, 222] width 20 height 16
click at [833, 258] on p-checkbox at bounding box center [834, 264] width 20 height 16
click at [830, 300] on p-checkbox at bounding box center [834, 306] width 20 height 16
click at [829, 355] on p-checkbox at bounding box center [834, 348] width 20 height 16
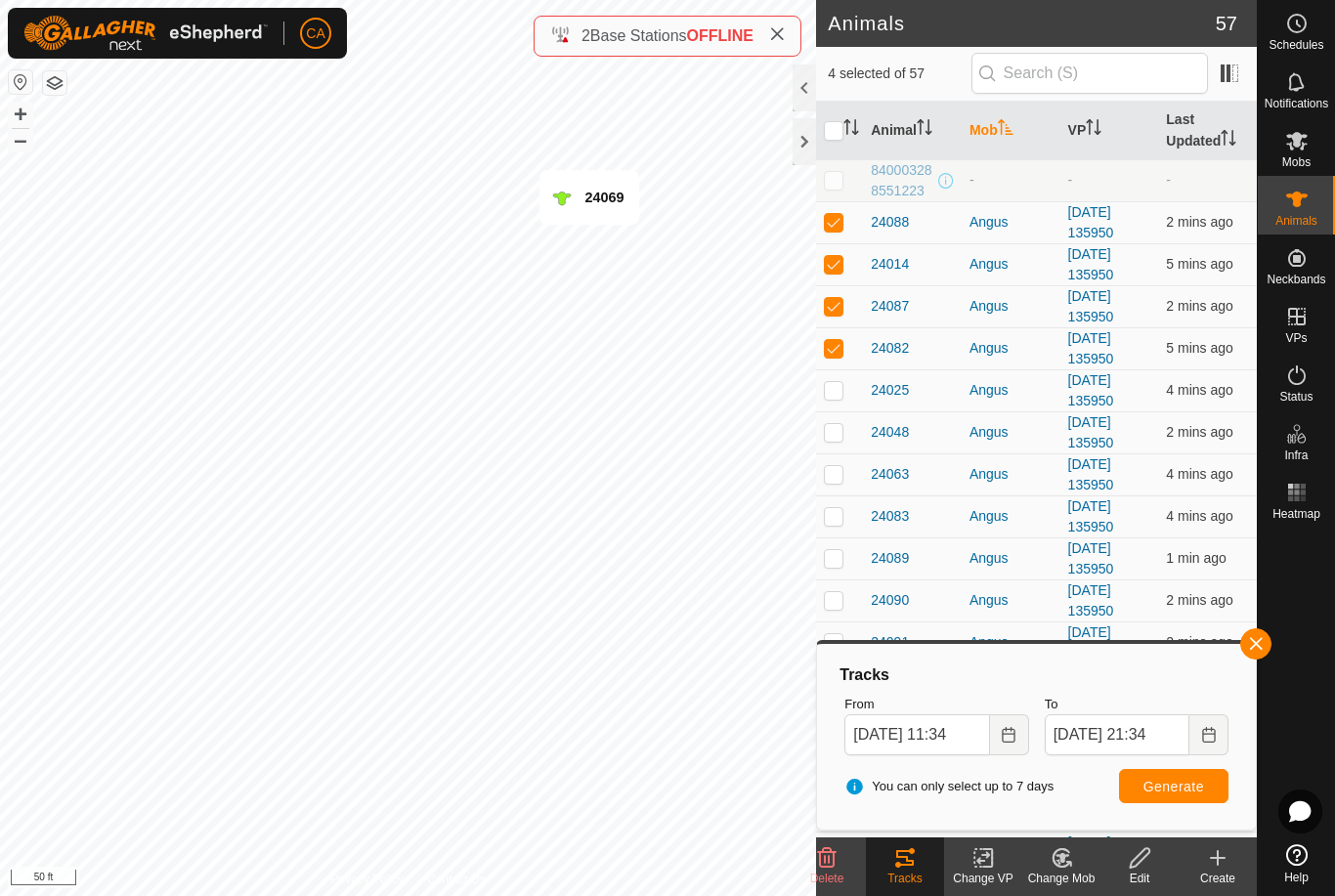
click at [828, 395] on p-checkbox at bounding box center [834, 390] width 20 height 16
click at [831, 434] on p-checkbox at bounding box center [834, 433] width 20 height 16
click at [828, 472] on p-checkbox at bounding box center [834, 474] width 20 height 16
click at [832, 519] on p-checkbox at bounding box center [834, 516] width 20 height 16
click at [839, 555] on p-checkbox at bounding box center [834, 558] width 20 height 16
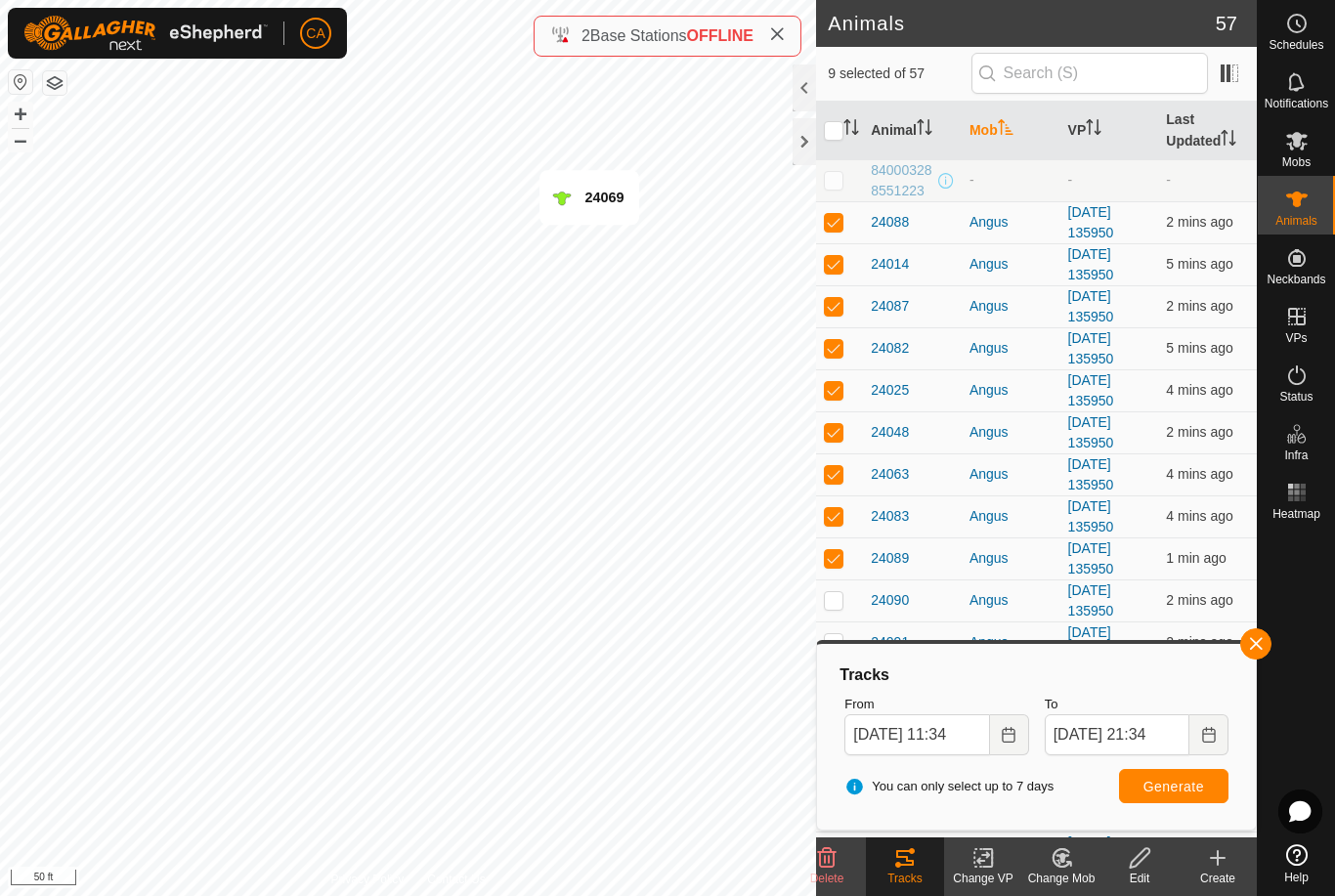
click at [837, 612] on td at bounding box center [839, 600] width 47 height 42
click at [1192, 789] on span "Generate" at bounding box center [1174, 787] width 61 height 16
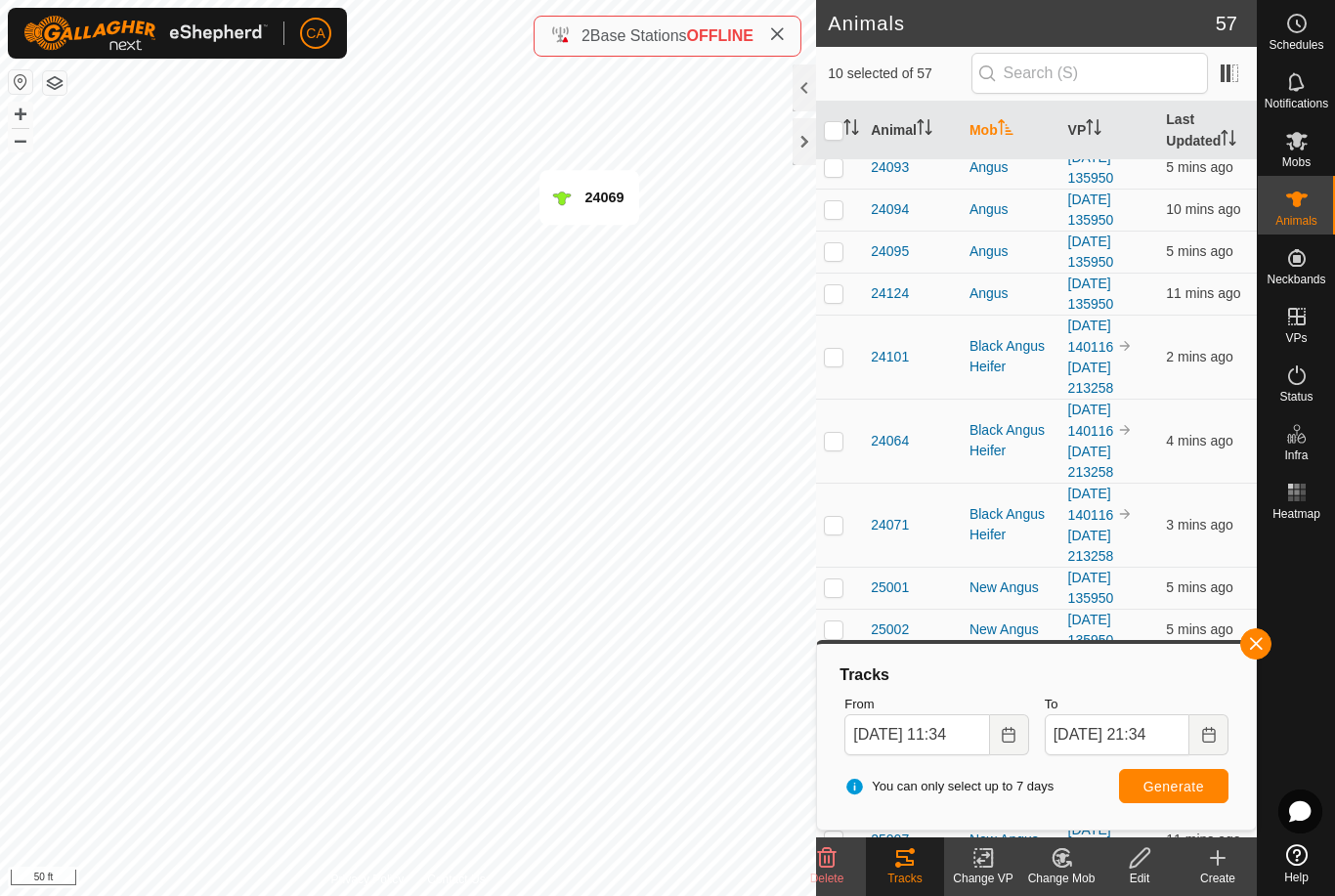
scroll to position [567, 0]
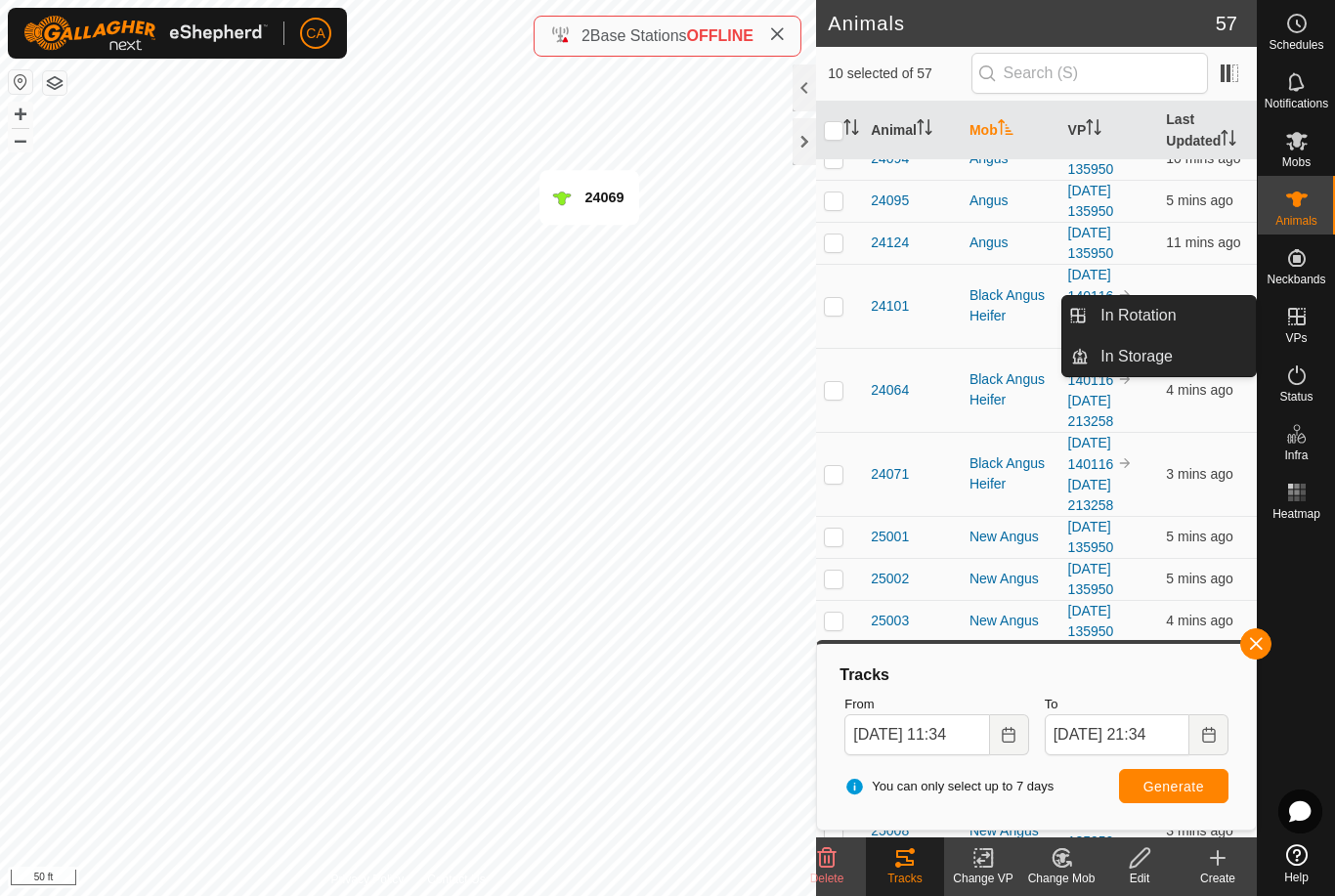
click at [1169, 323] on span "In Rotation" at bounding box center [1137, 315] width 75 height 23
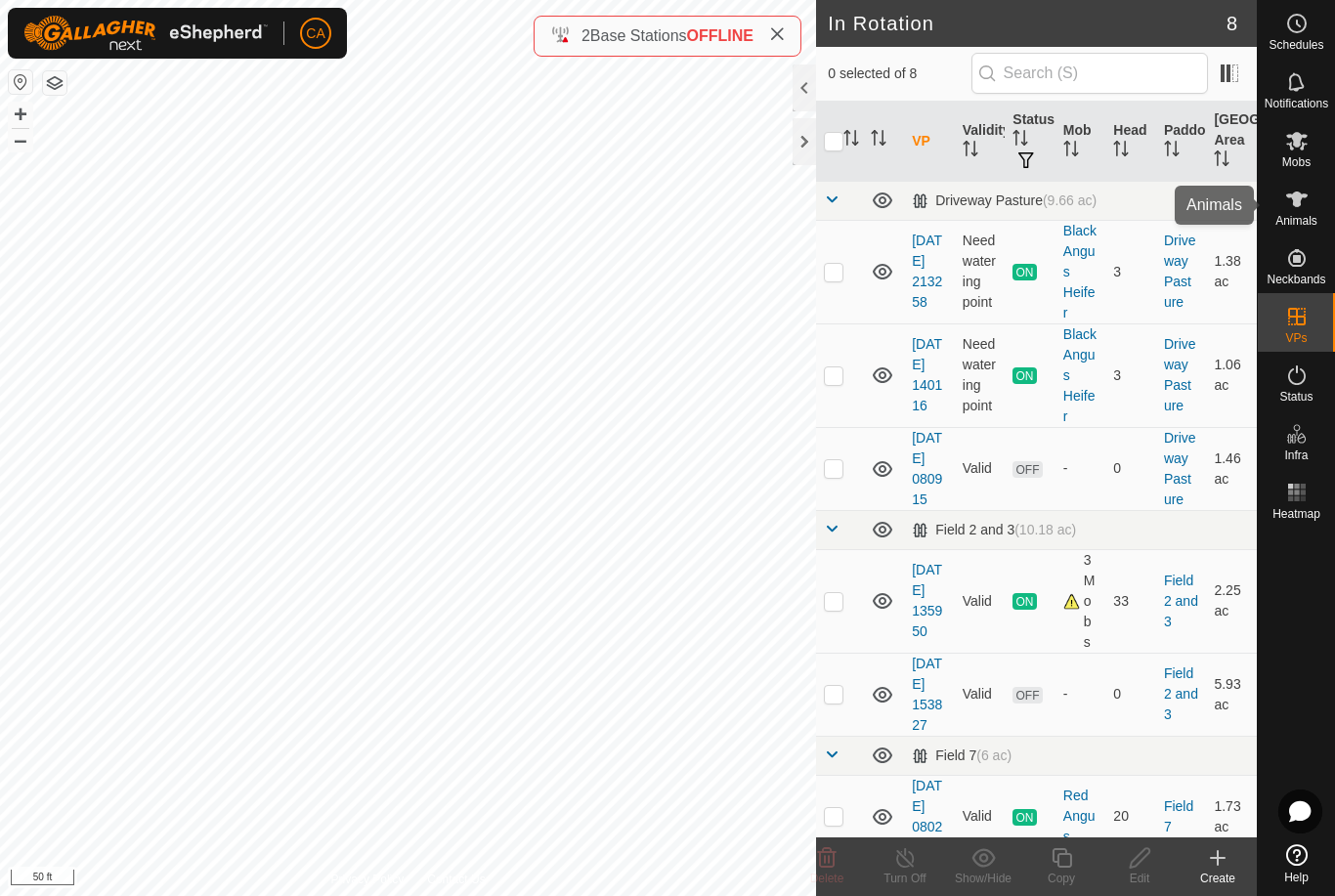
click at [1290, 216] on span "Animals" at bounding box center [1297, 221] width 42 height 12
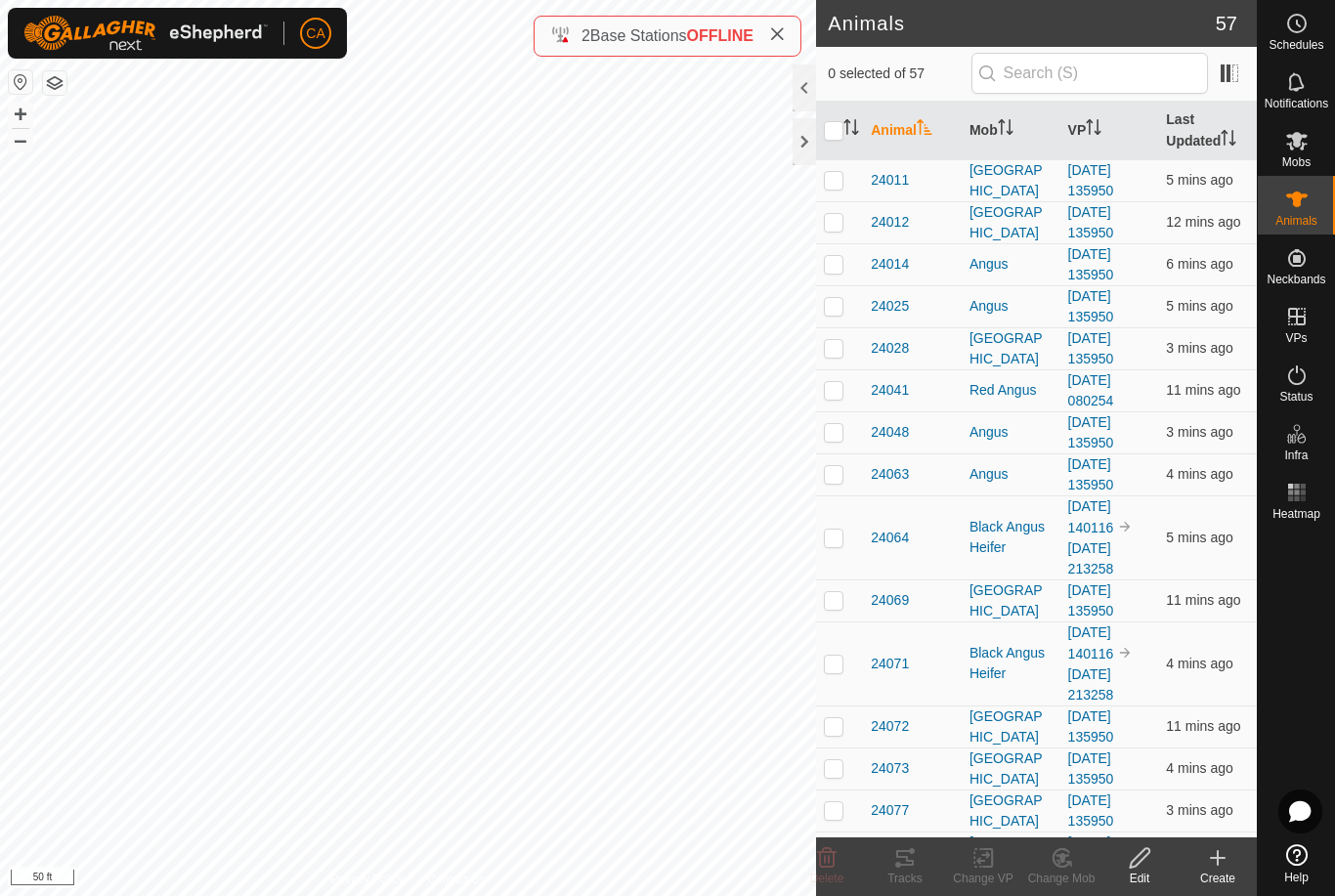
click at [1013, 134] on icon "Activate to sort" at bounding box center [1006, 127] width 16 height 16
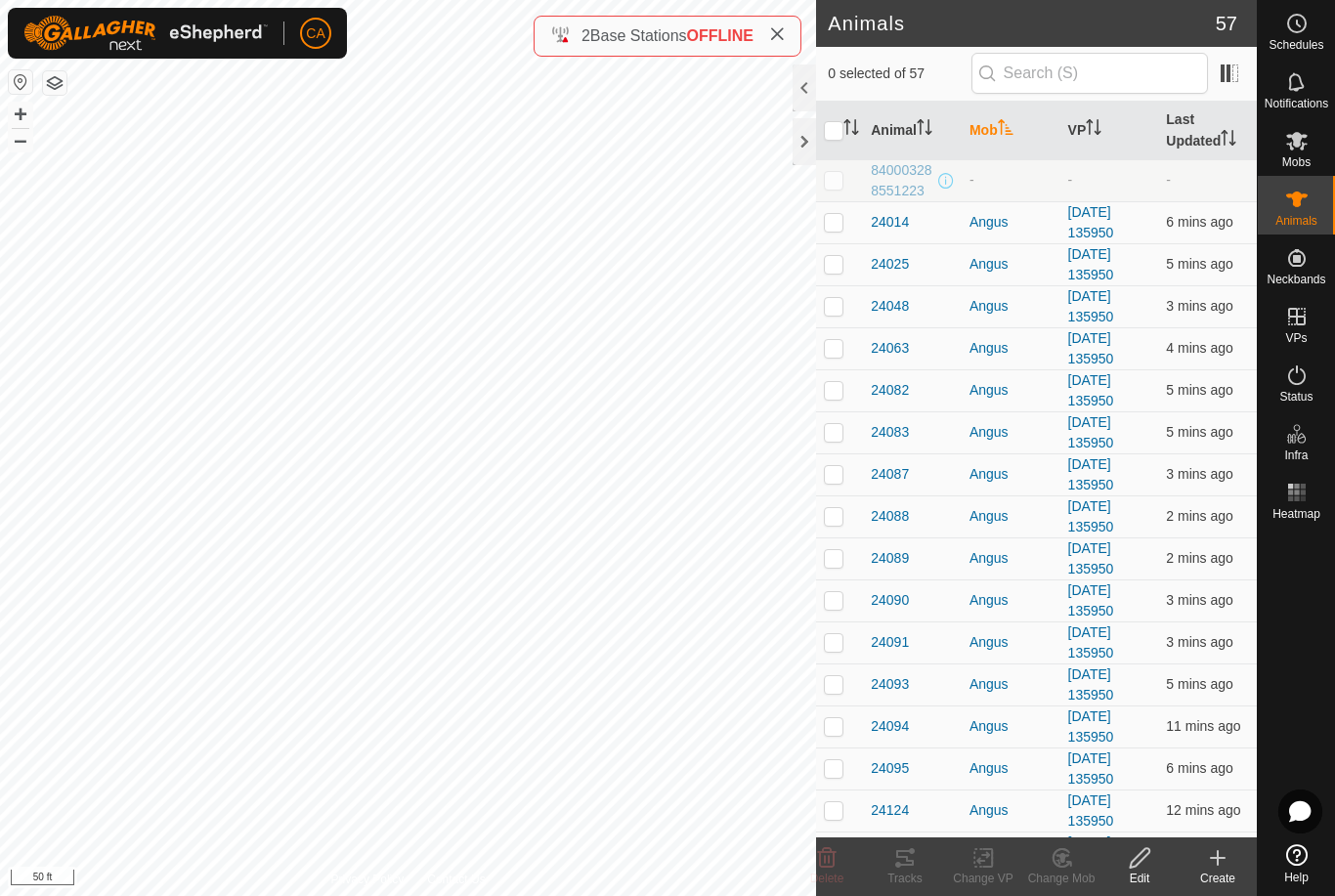
click at [1010, 124] on icon "Activate to sort" at bounding box center [1006, 127] width 16 height 16
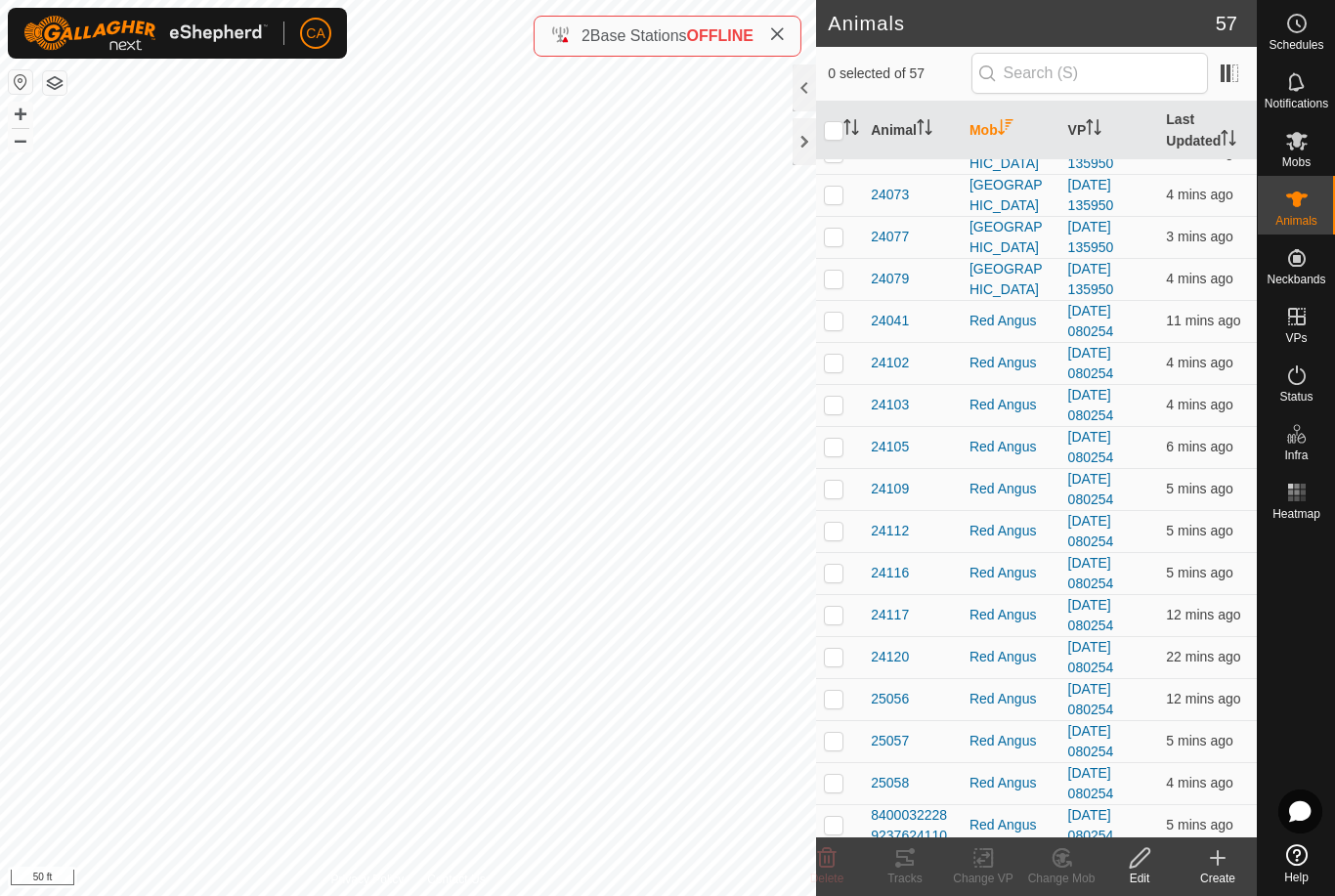
scroll to position [193, 0]
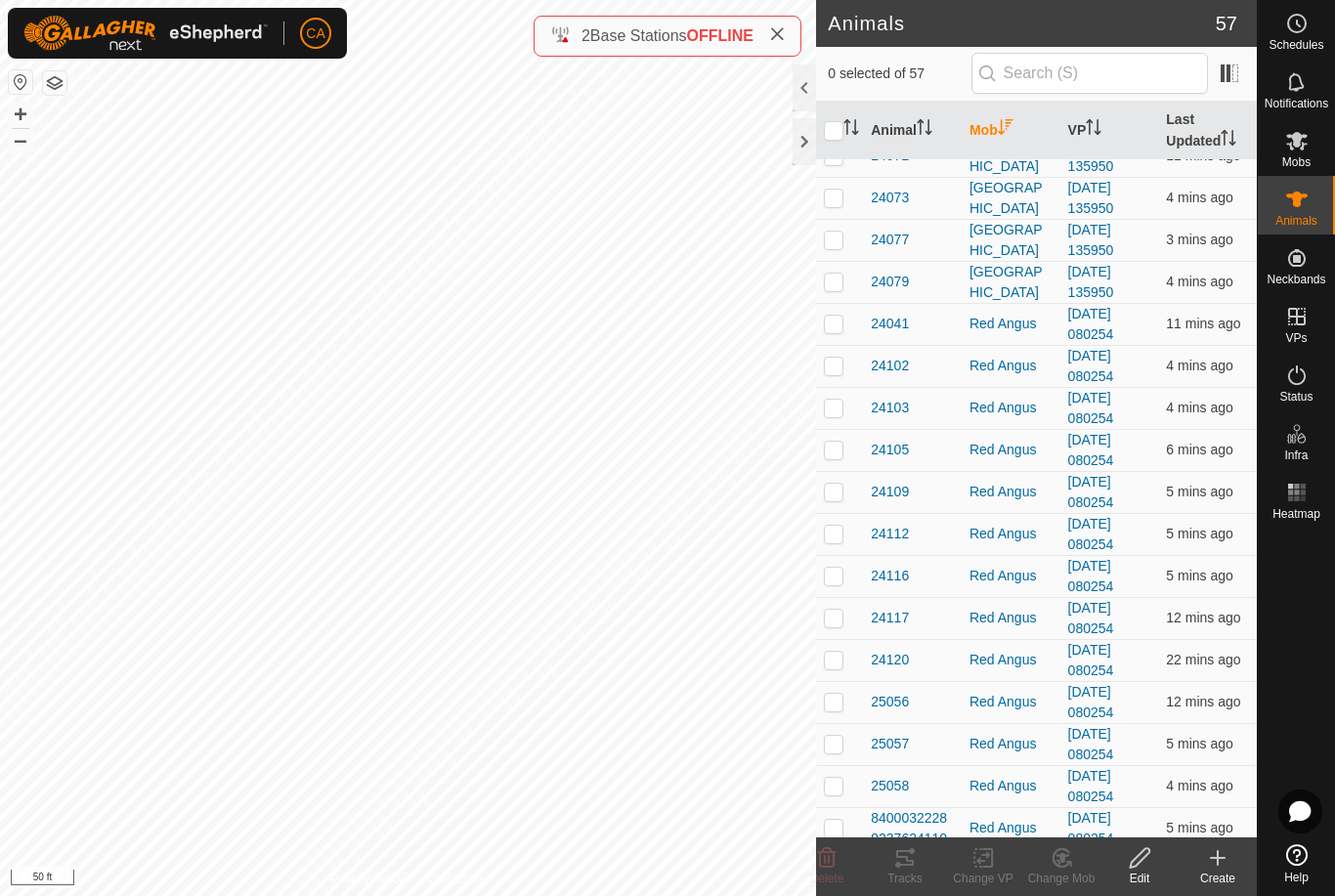
click at [831, 653] on p-checkbox at bounding box center [834, 659] width 20 height 16
click at [836, 700] on p-checkbox at bounding box center [834, 702] width 20 height 16
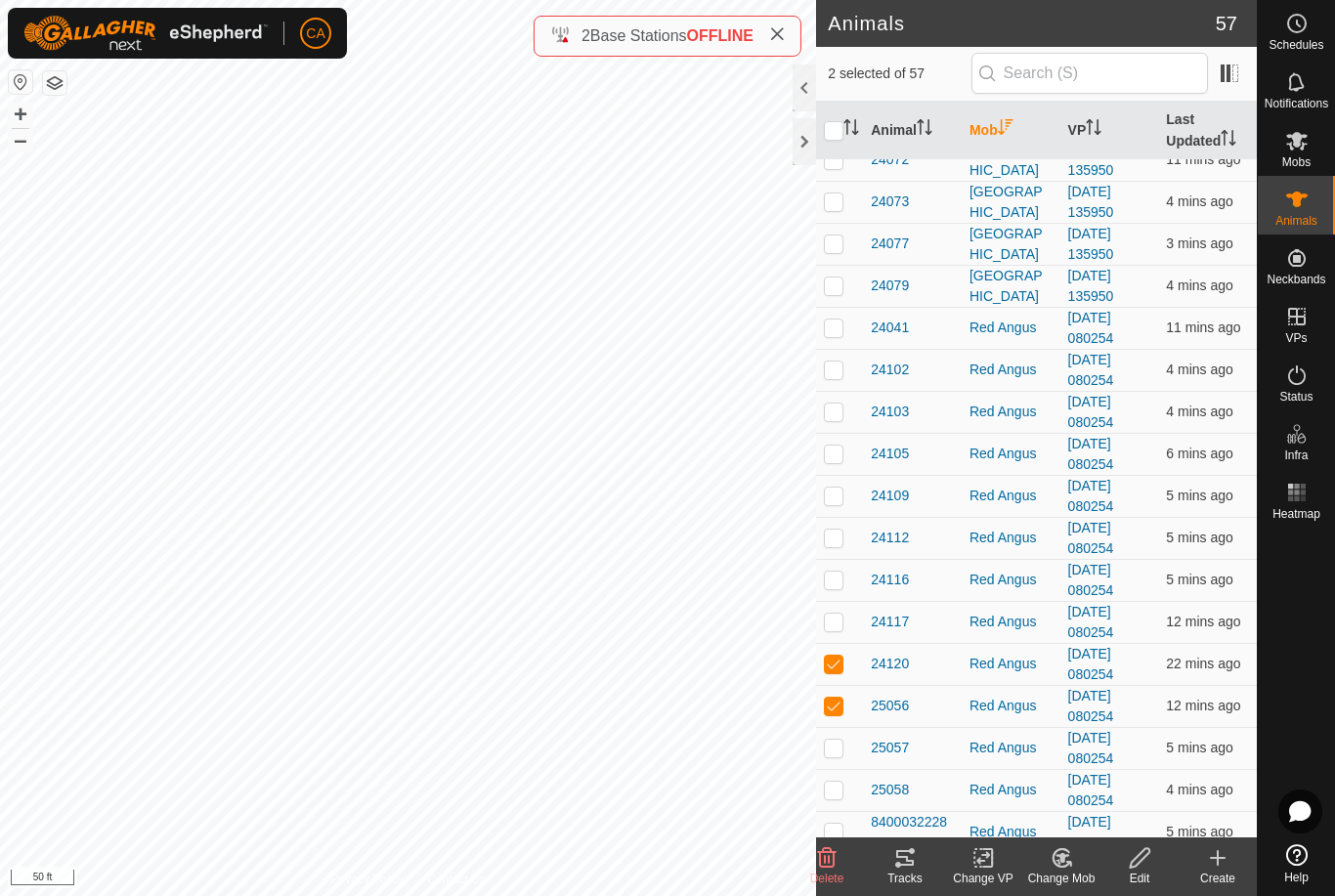
click at [832, 736] on td at bounding box center [839, 748] width 47 height 42
click at [837, 786] on p-checkbox at bounding box center [834, 790] width 20 height 16
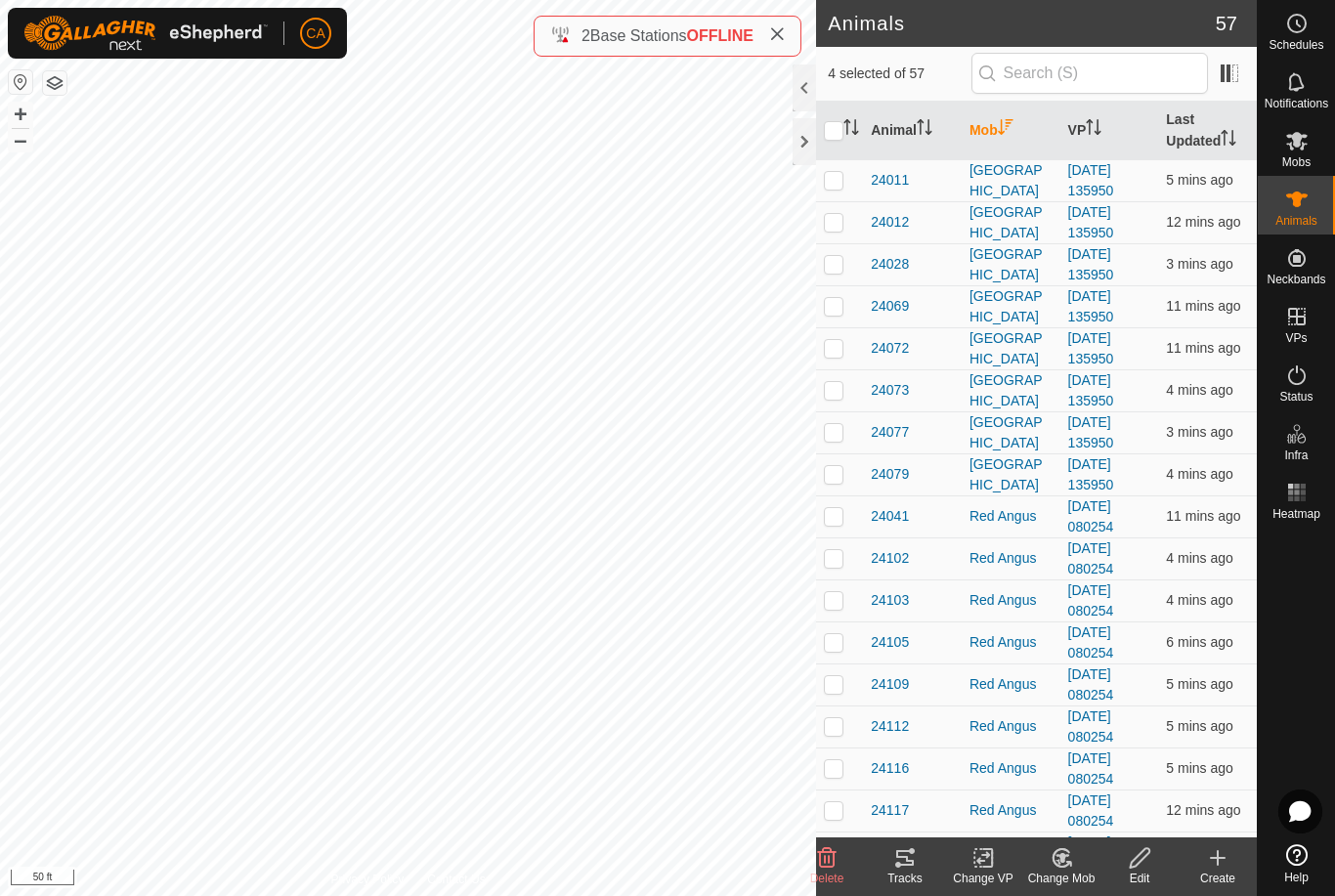
scroll to position [0, 0]
click at [842, 518] on p-checkbox at bounding box center [834, 516] width 20 height 16
click at [841, 553] on p-checkbox at bounding box center [834, 558] width 20 height 16
click at [839, 610] on td at bounding box center [839, 600] width 47 height 42
click at [833, 640] on p-checkbox at bounding box center [834, 642] width 20 height 16
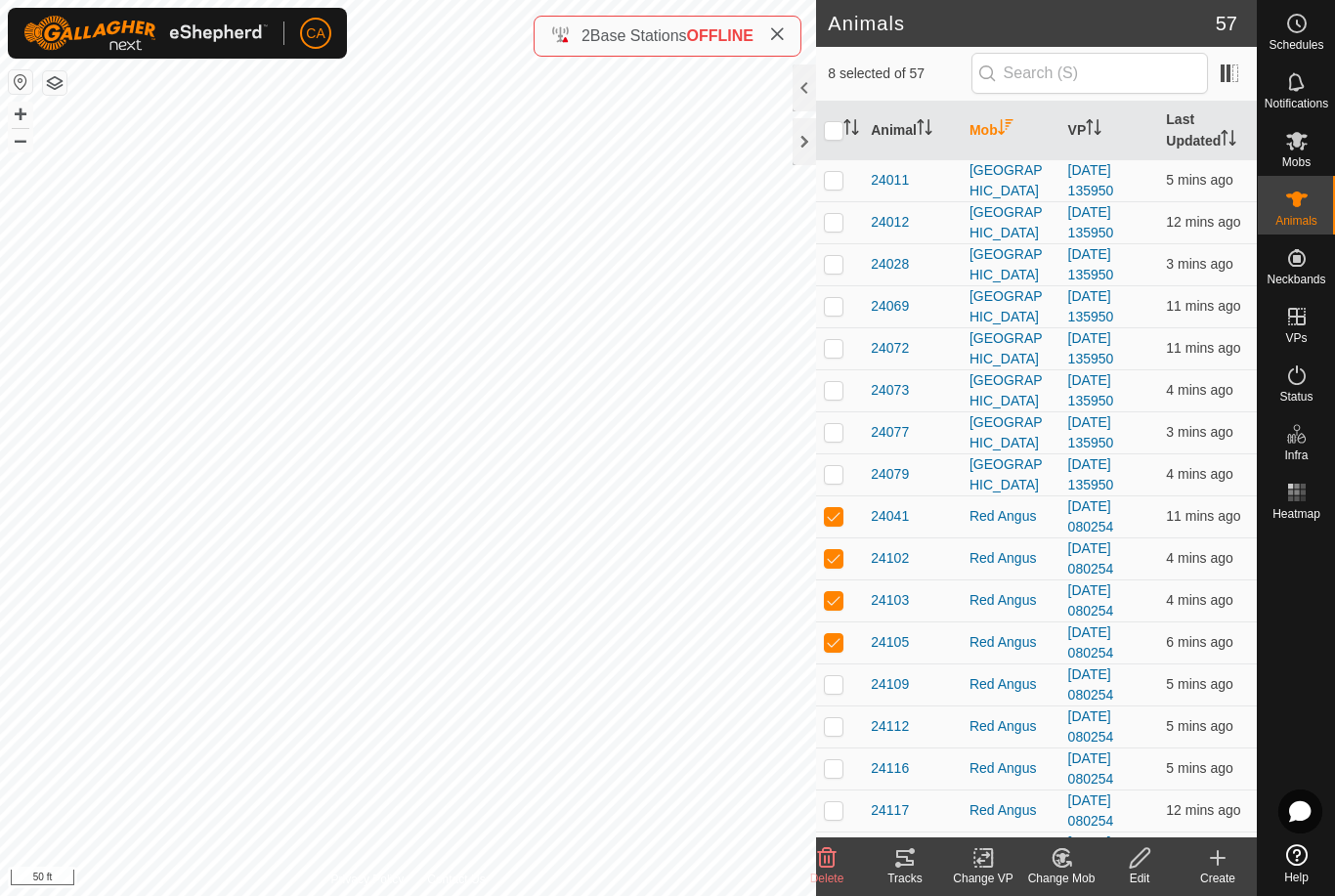
click at [832, 672] on td at bounding box center [839, 684] width 47 height 42
click at [844, 728] on td at bounding box center [839, 726] width 47 height 42
click at [828, 763] on p-checkbox at bounding box center [834, 768] width 20 height 16
click at [834, 776] on p-checkbox at bounding box center [834, 768] width 20 height 16
click at [919, 862] on tracks-svg-icon at bounding box center [905, 857] width 78 height 23
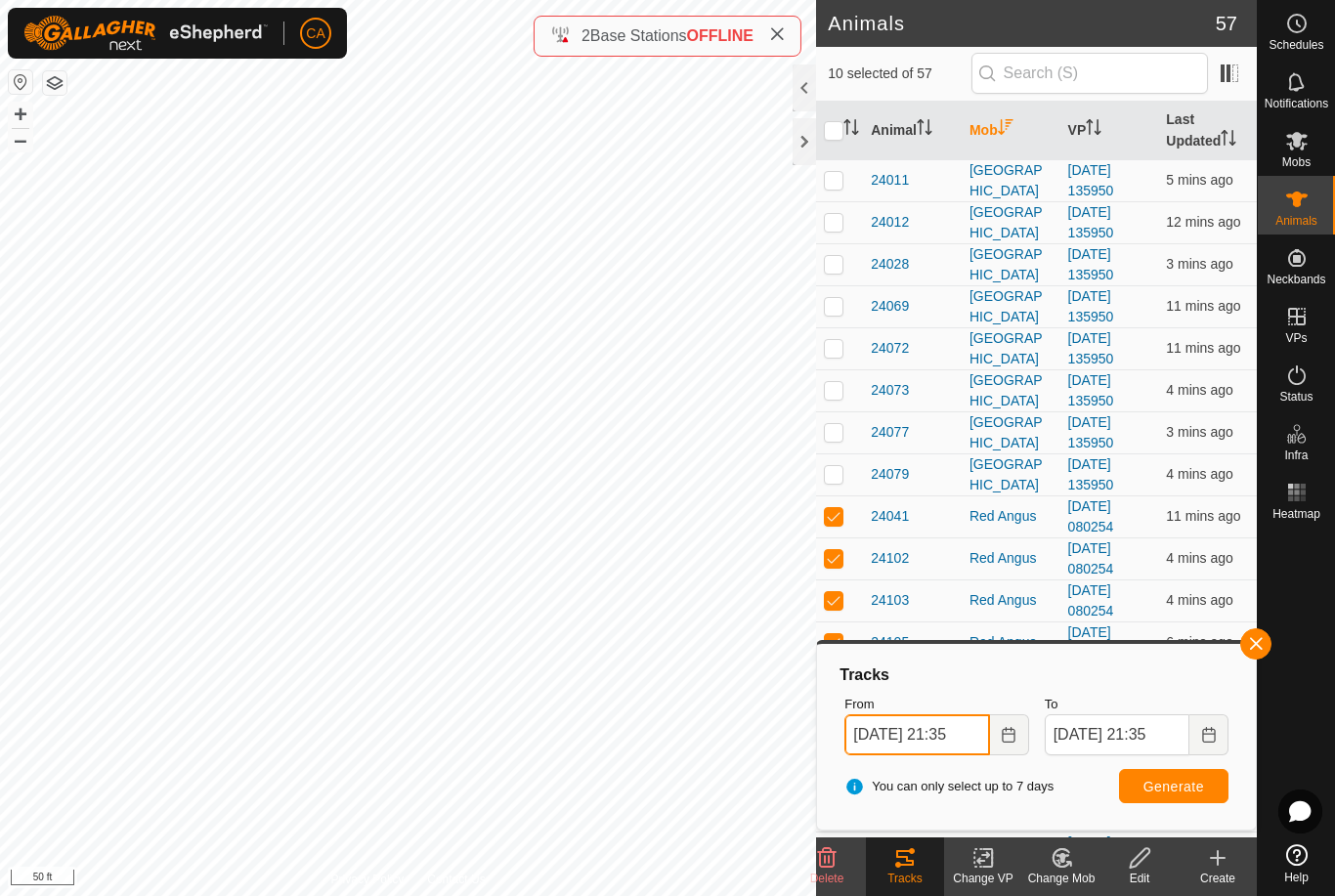
click at [964, 728] on input "[DATE] 21:35" at bounding box center [916, 734] width 145 height 41
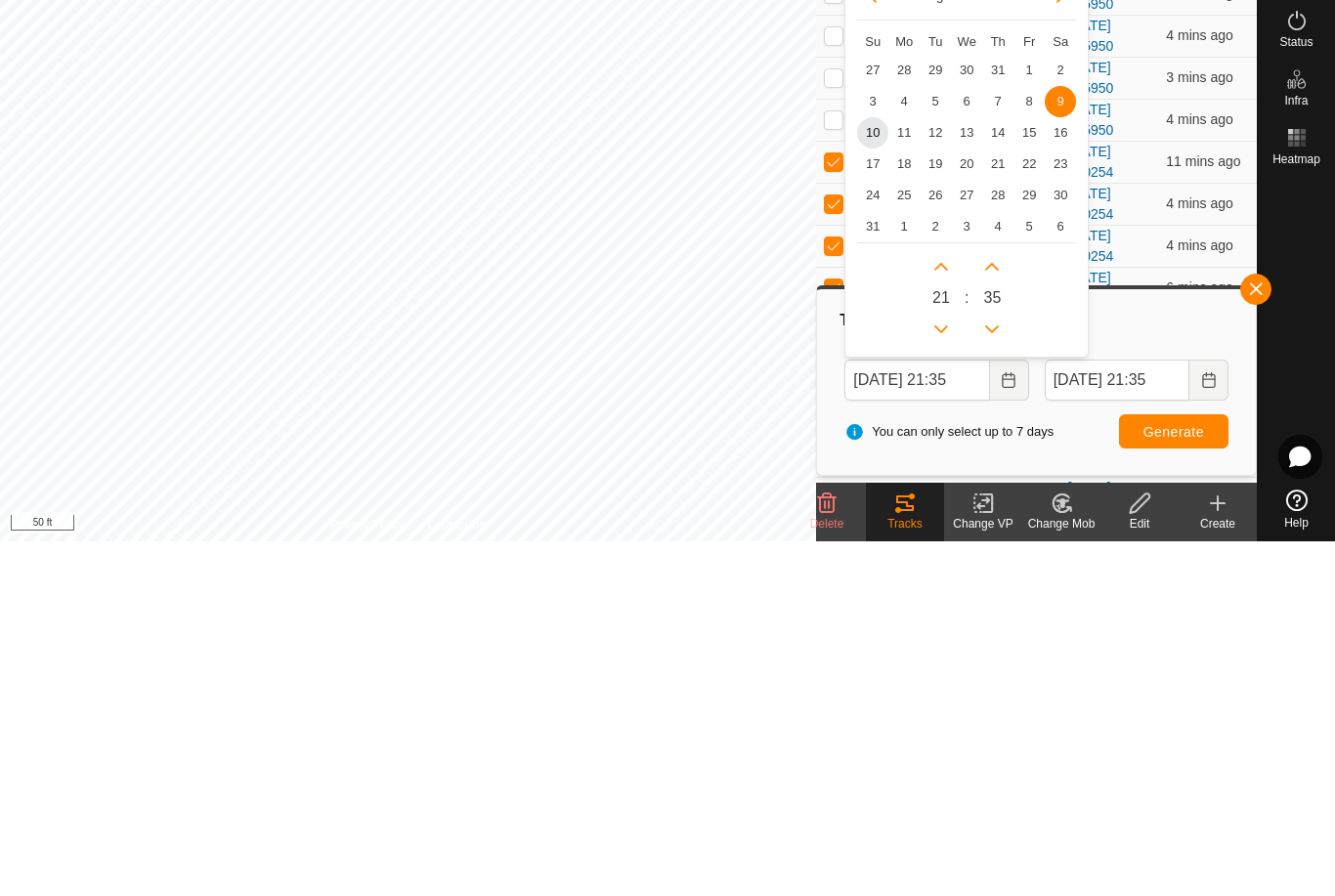
click at [871, 471] on span "10" at bounding box center [872, 486] width 31 height 31
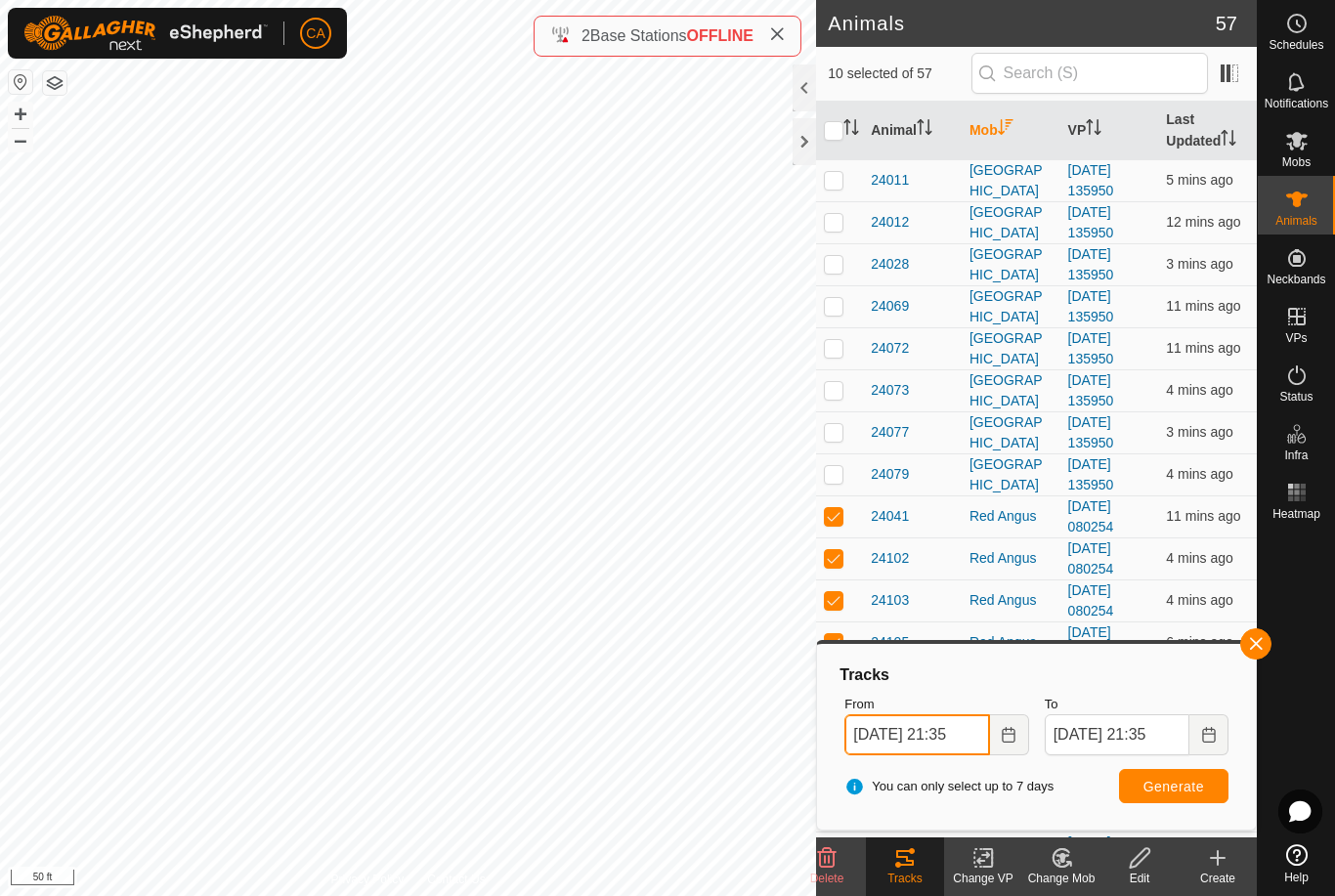
click at [938, 729] on input "[DATE] 21:35" at bounding box center [916, 734] width 145 height 41
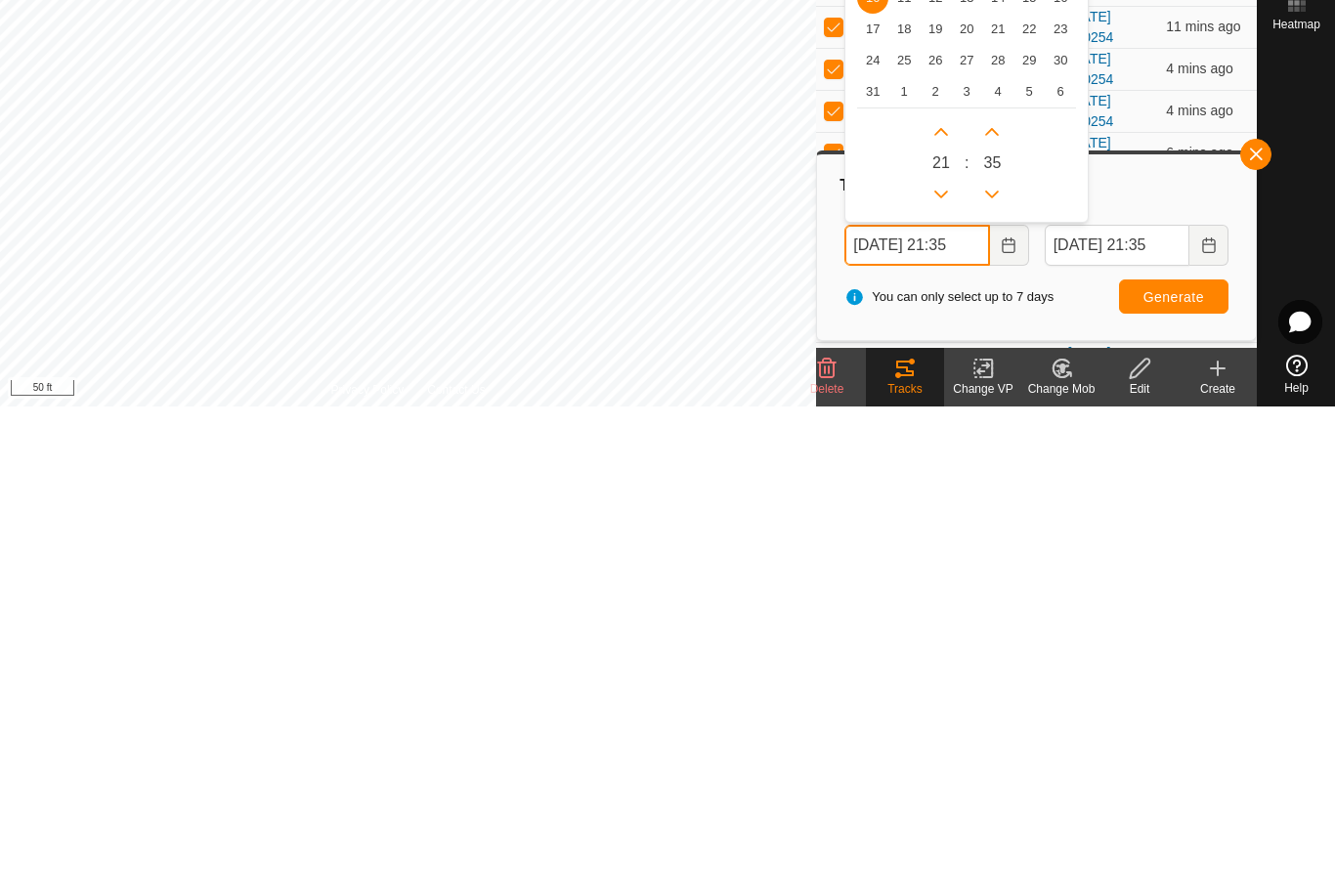
click at [938, 676] on icon "Previous Hour" at bounding box center [941, 684] width 16 height 16
click at [938, 668] on button "Previous Hour" at bounding box center [940, 683] width 31 height 31
click at [939, 676] on icon "Previous Hour" at bounding box center [941, 684] width 16 height 16
click at [935, 676] on icon "Previous Hour" at bounding box center [941, 684] width 16 height 16
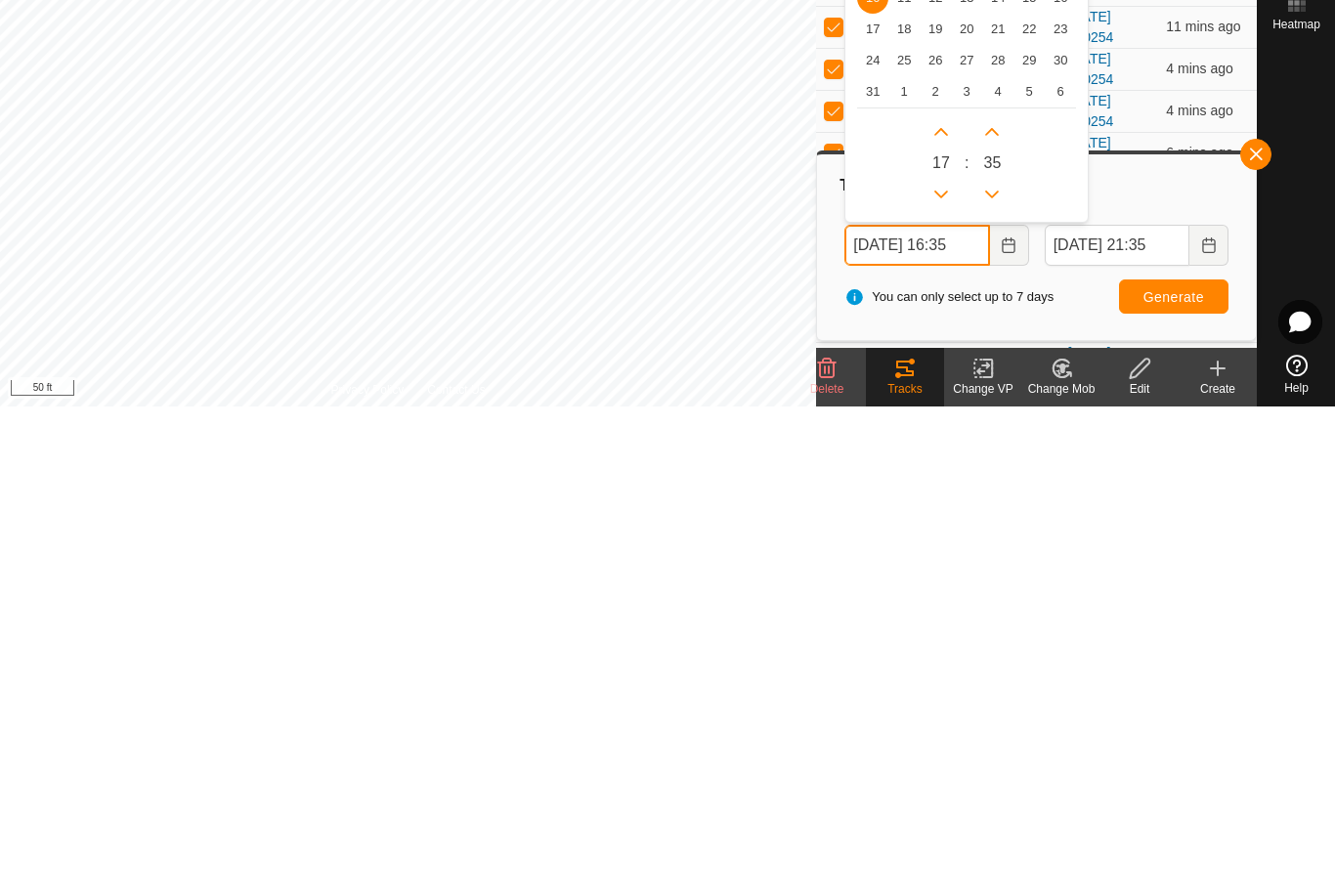
click at [935, 676] on icon "Previous Hour" at bounding box center [941, 684] width 16 height 16
click at [935, 668] on button "Previous Hour" at bounding box center [940, 683] width 31 height 31
click at [935, 676] on icon "Previous Hour" at bounding box center [941, 684] width 16 height 16
click at [942, 676] on icon "Previous Hour" at bounding box center [941, 684] width 16 height 16
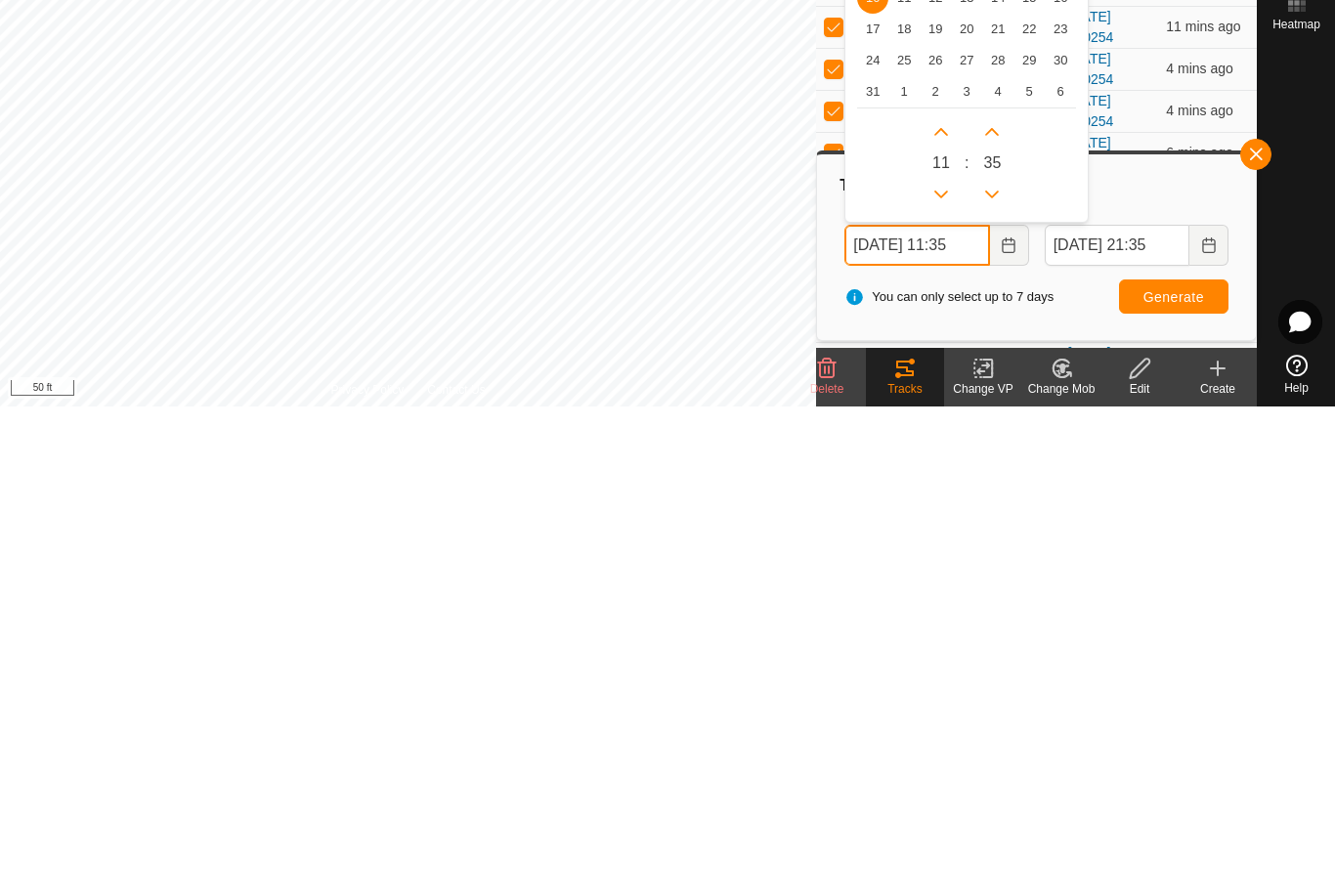
click at [942, 668] on button "Previous Hour" at bounding box center [940, 683] width 31 height 31
click at [942, 676] on icon "Previous Hour" at bounding box center [941, 684] width 16 height 16
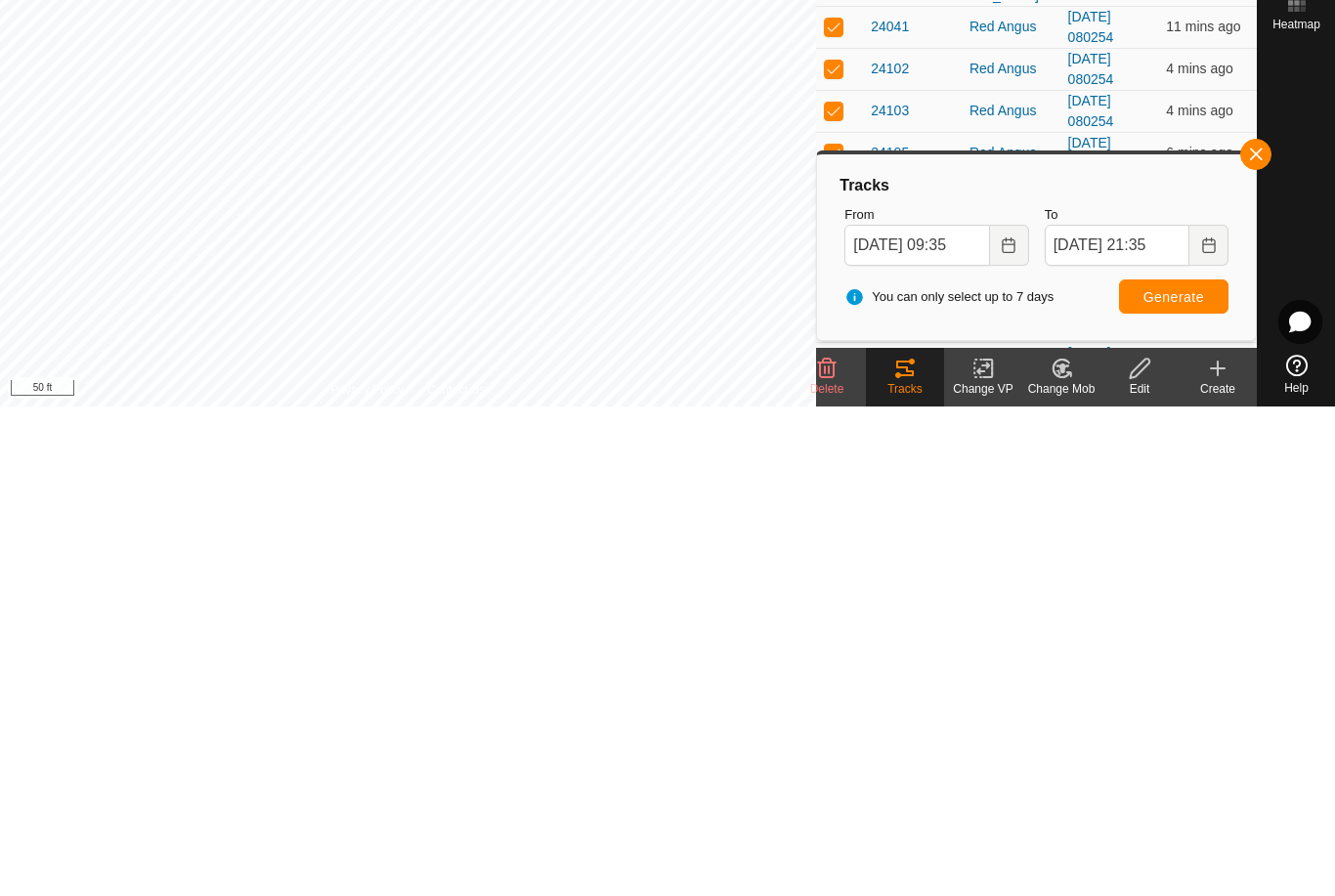
click at [1198, 779] on span "Generate" at bounding box center [1174, 787] width 61 height 16
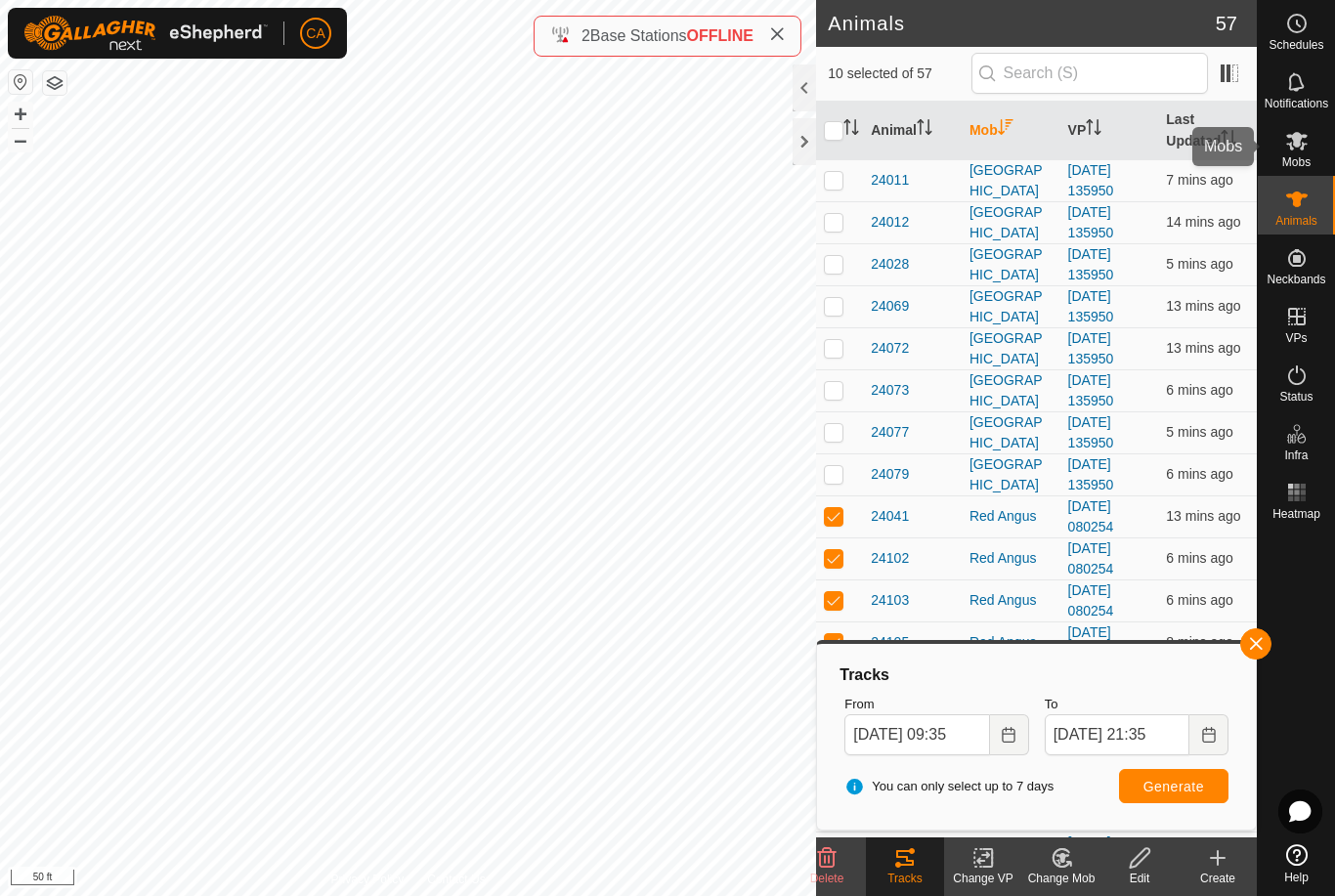
click at [1295, 141] on icon at bounding box center [1297, 141] width 22 height 19
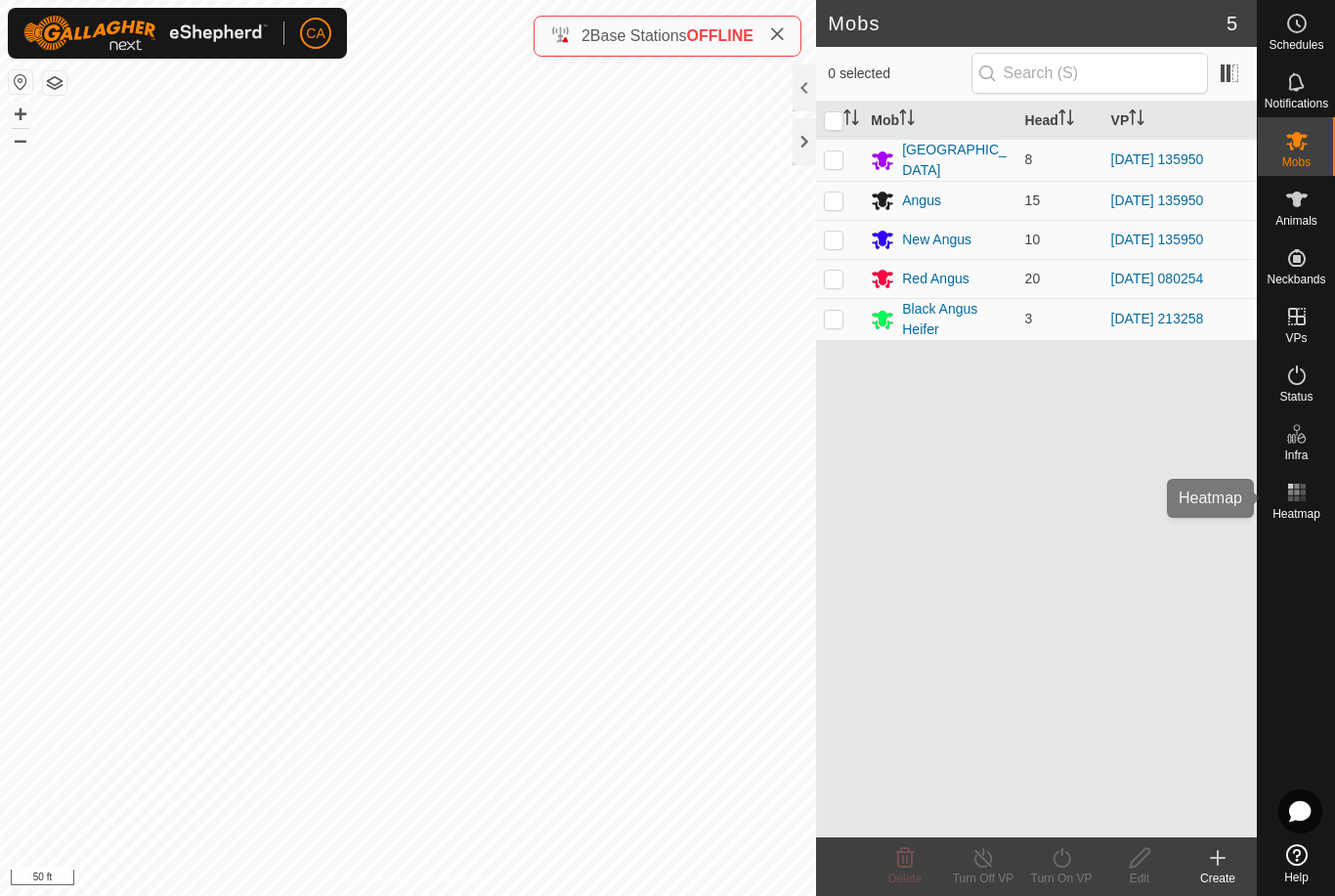
click at [1310, 511] on span "Heatmap" at bounding box center [1297, 514] width 48 height 12
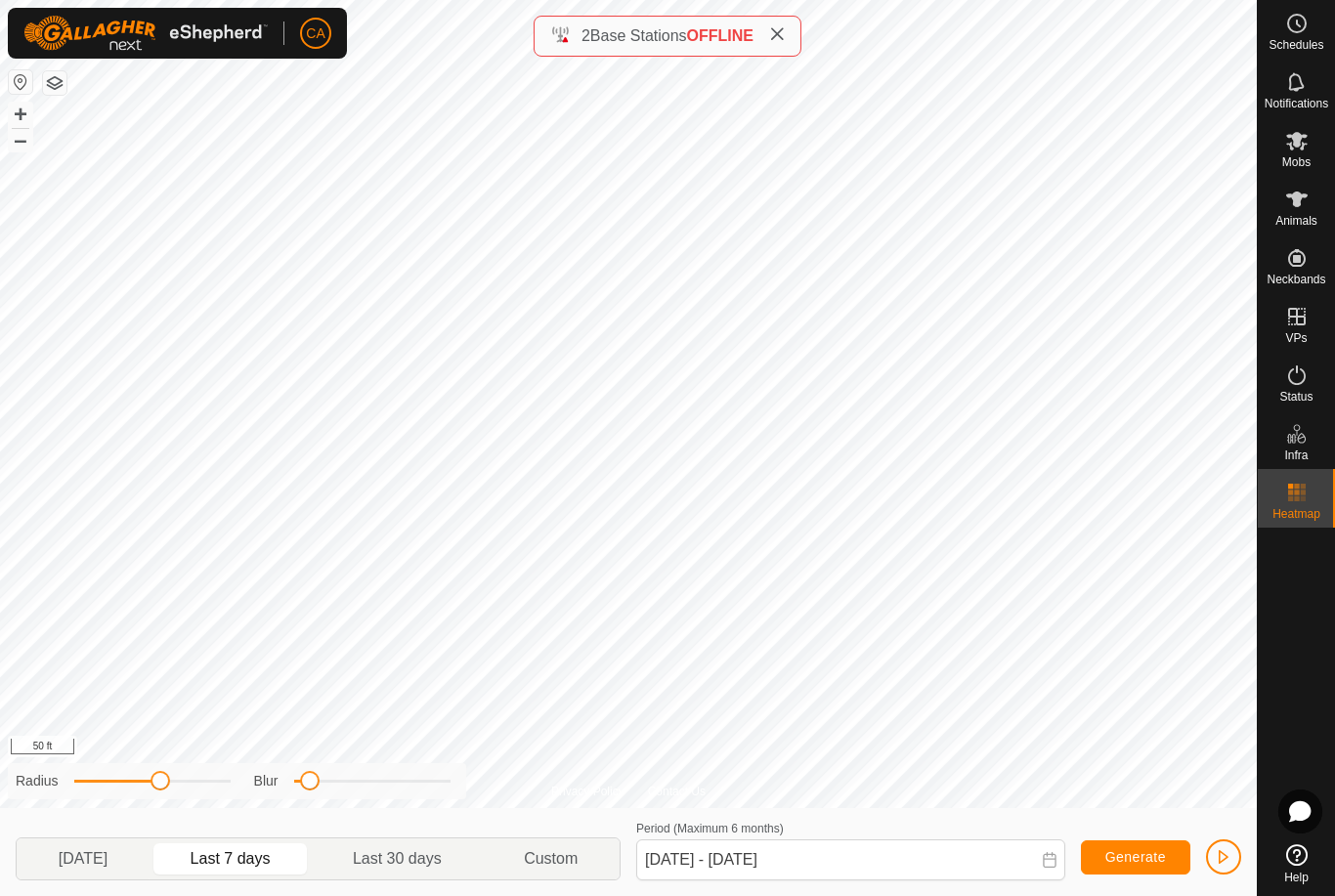
click at [108, 860] on span "[DATE]" at bounding box center [83, 858] width 49 height 23
click at [243, 851] on span "Last 7 days" at bounding box center [231, 858] width 80 height 23
click at [551, 866] on span "Custom" at bounding box center [551, 858] width 54 height 23
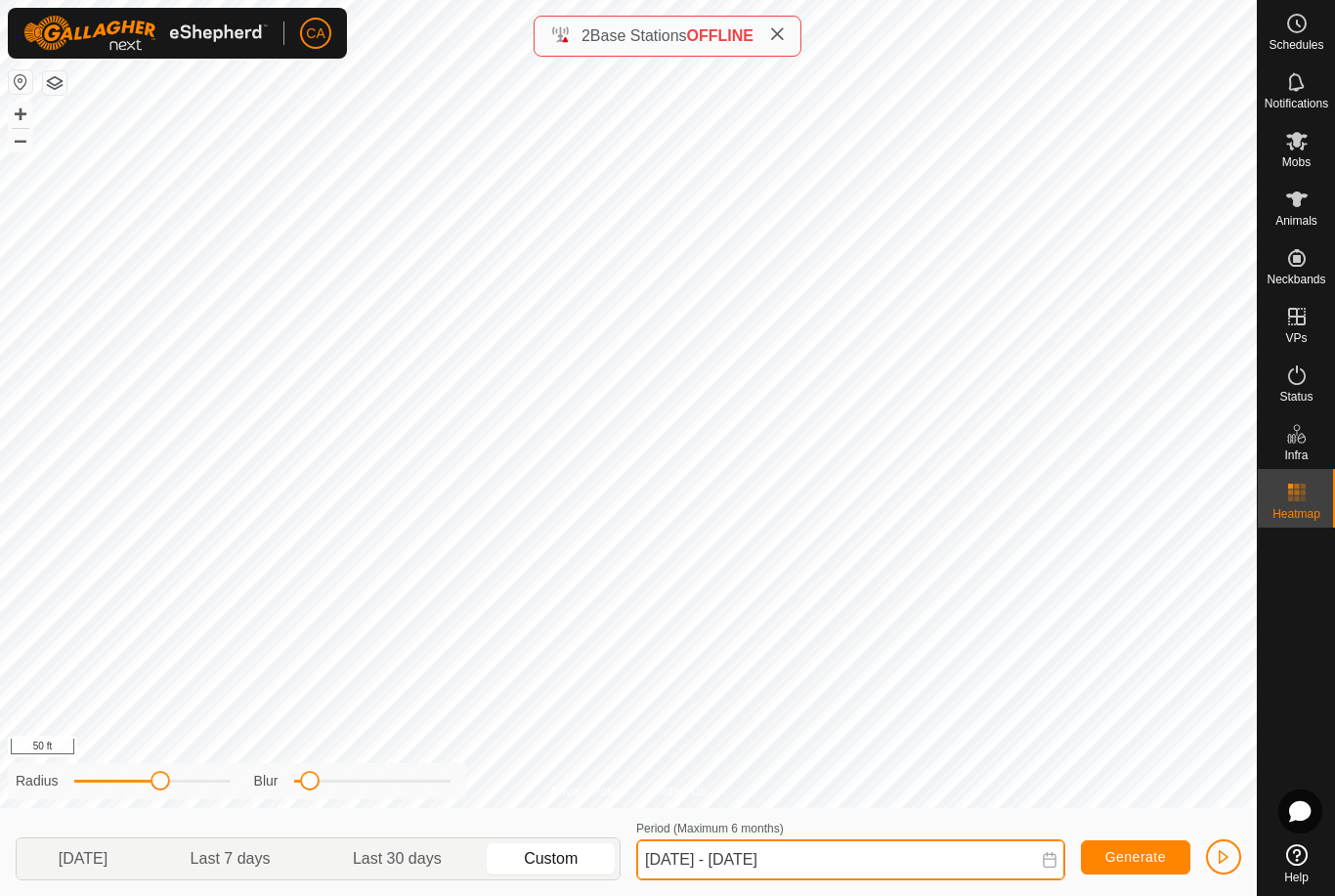
click at [696, 856] on input "[DATE] - [DATE]" at bounding box center [850, 859] width 429 height 41
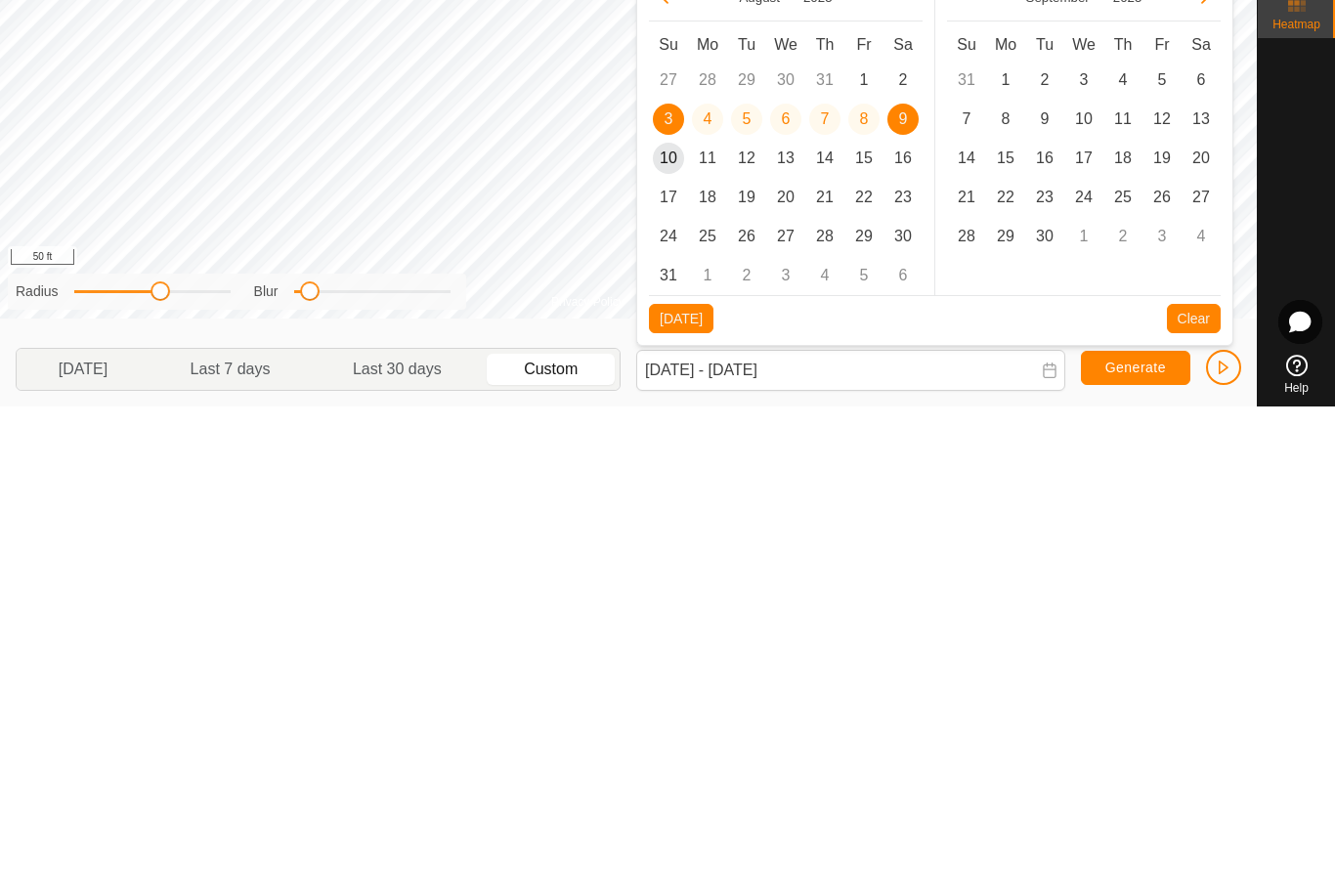
click at [658, 632] on span "10" at bounding box center [668, 647] width 31 height 31
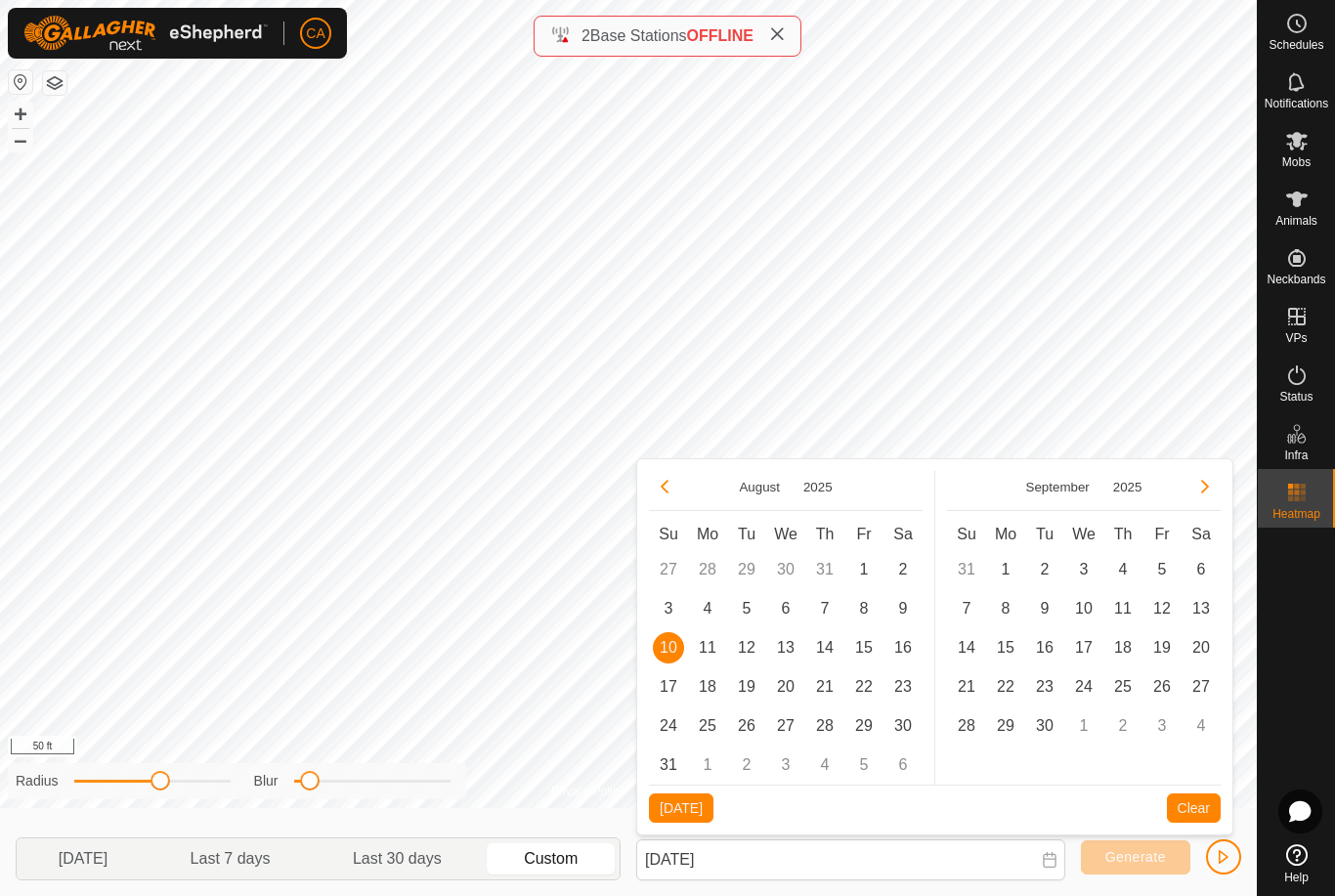
click at [679, 802] on span "[DATE]" at bounding box center [680, 808] width 43 height 16
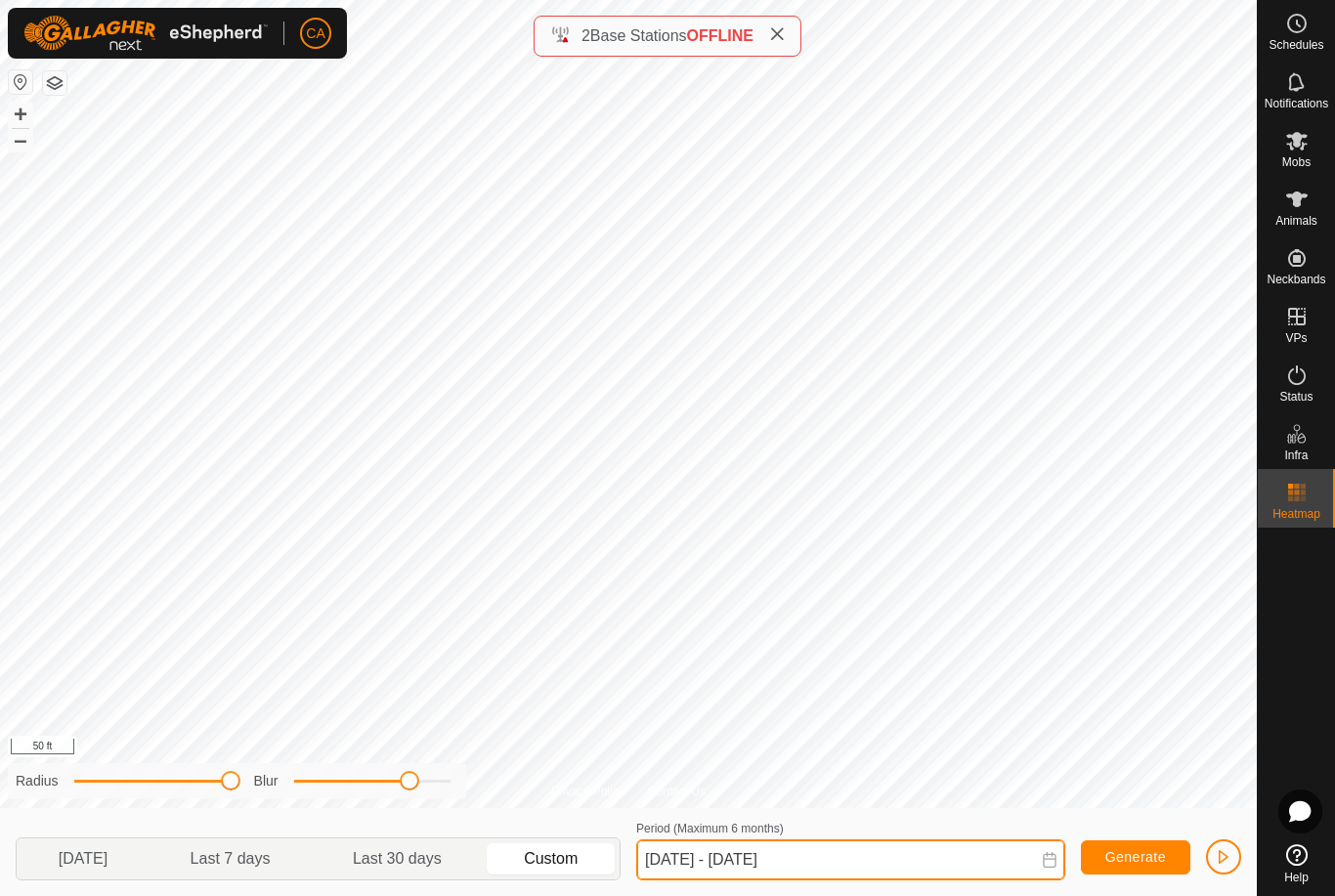
click at [672, 856] on input "[DATE] - [DATE]" at bounding box center [850, 859] width 429 height 41
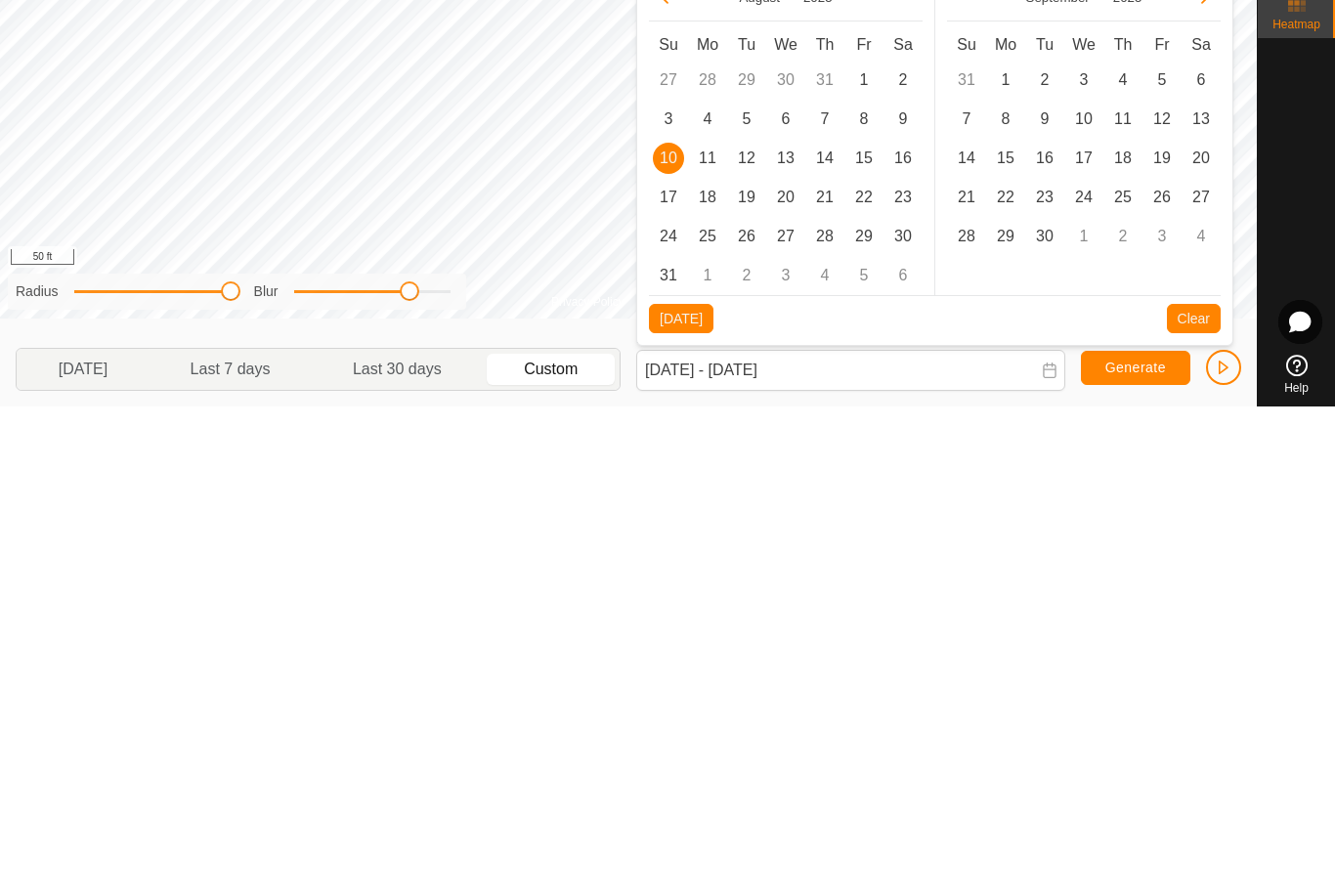
click at [907, 593] on span "9" at bounding box center [902, 608] width 31 height 31
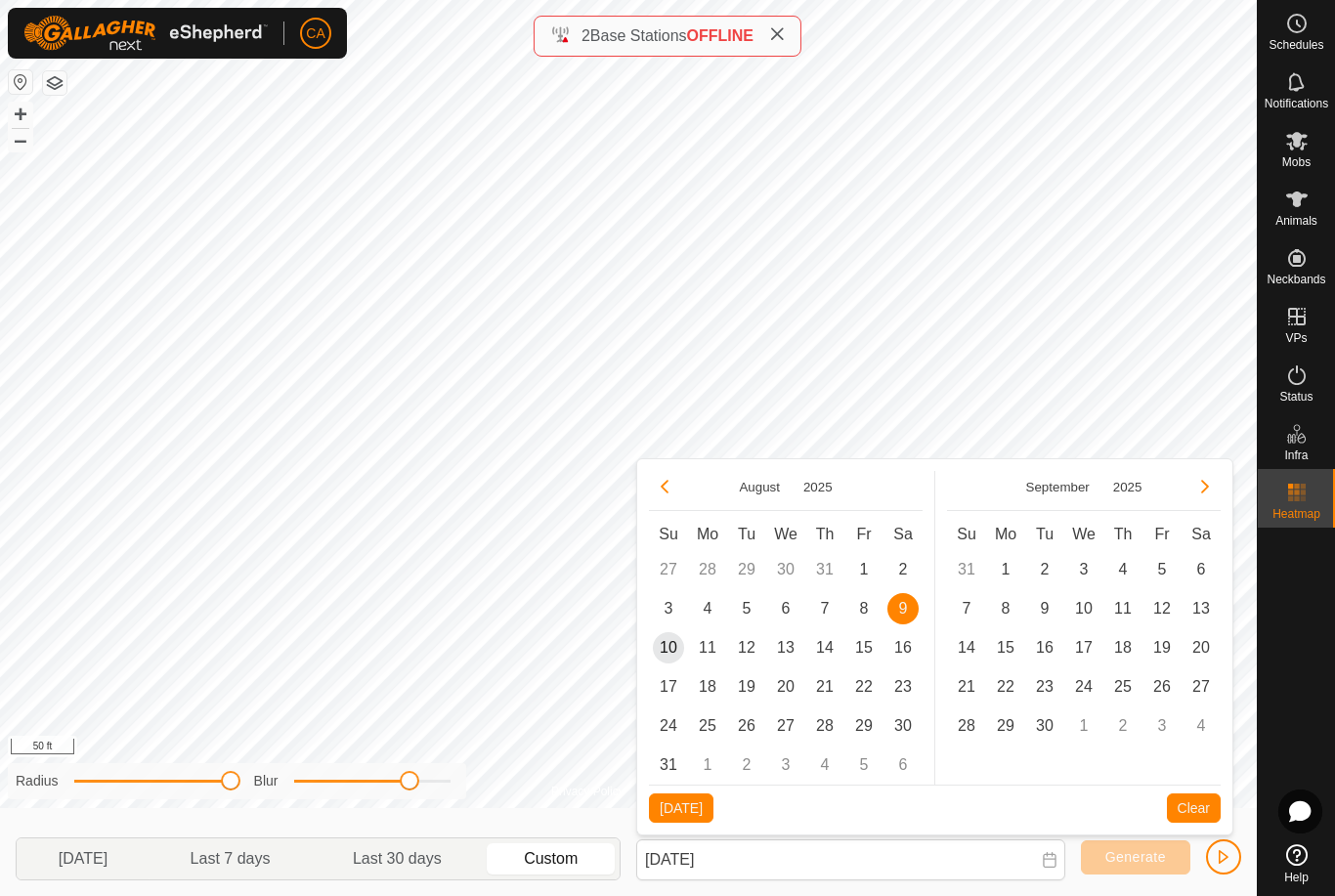
click at [660, 642] on span "10" at bounding box center [668, 647] width 31 height 31
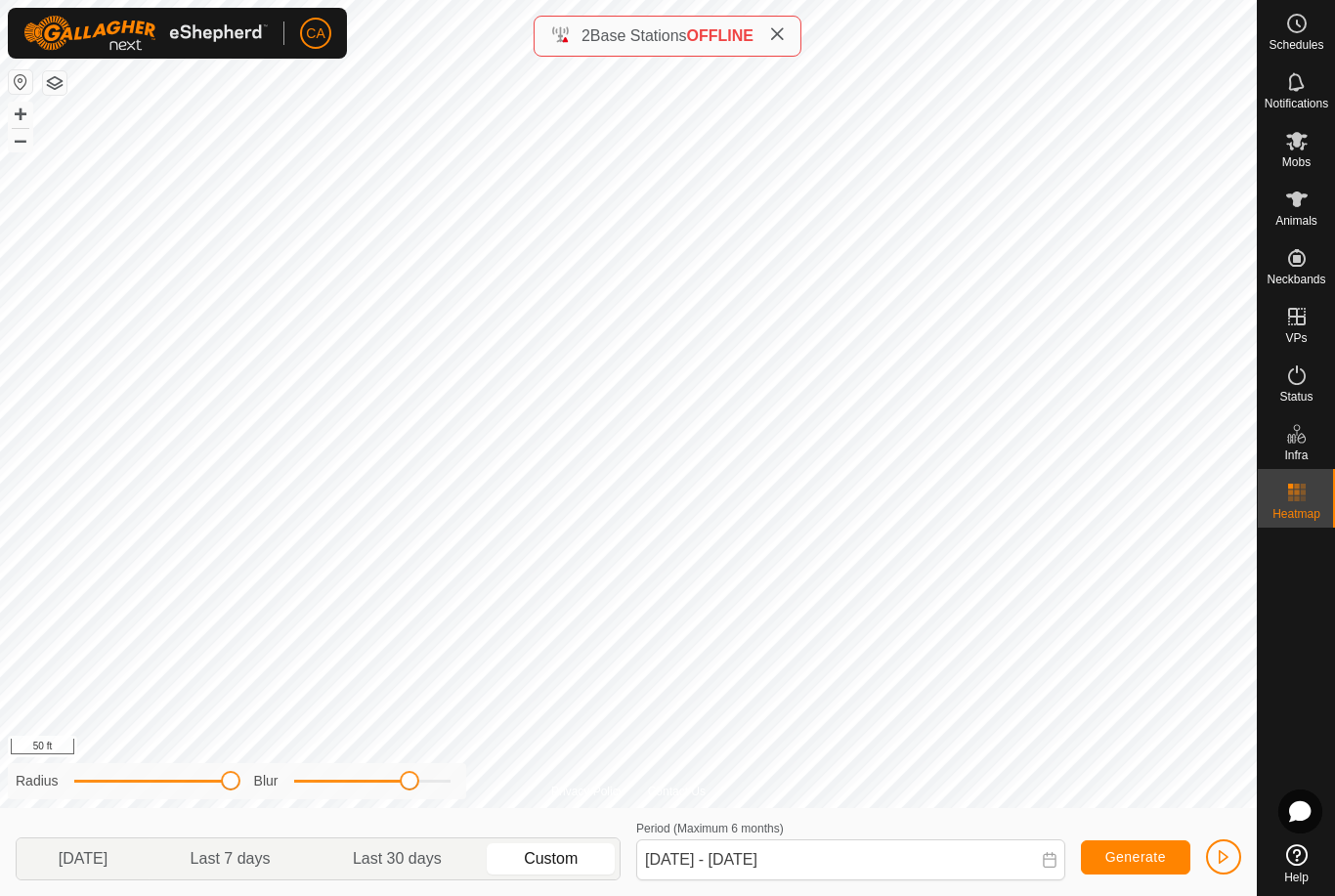
click at [1136, 854] on span "Generate" at bounding box center [1135, 857] width 61 height 16
